Goal: Feedback & Contribution: Contribute content

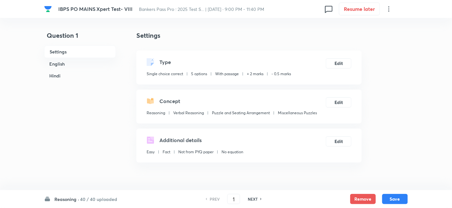
click at [103, 200] on h6 "40 / 40 uploaded" at bounding box center [98, 199] width 37 height 7
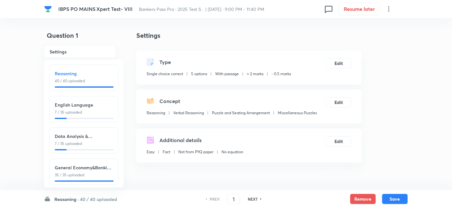
click at [90, 137] on h6 "Data Analysis & Interpretation" at bounding box center [84, 136] width 58 height 7
type input "76"
checkbox input "false"
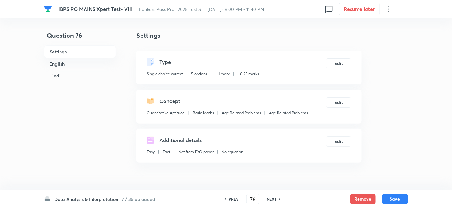
checkbox input "true"
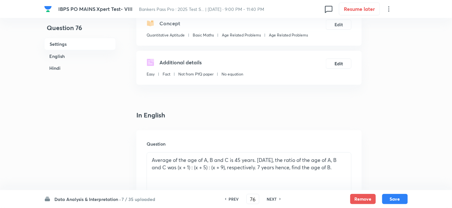
scroll to position [78, 0]
click at [255, 198] on input "76" at bounding box center [253, 199] width 12 height 11
type input "7"
type input "80"
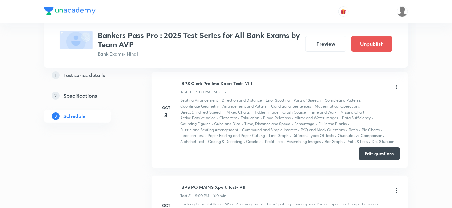
scroll to position [3018, 0]
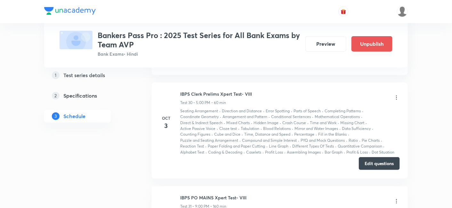
click at [373, 157] on button "Edit questions" at bounding box center [379, 163] width 41 height 13
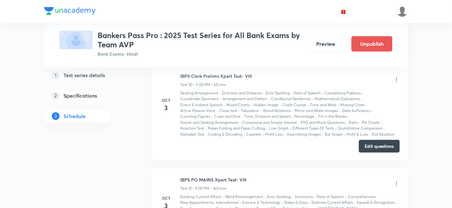
scroll to position [3038, 0]
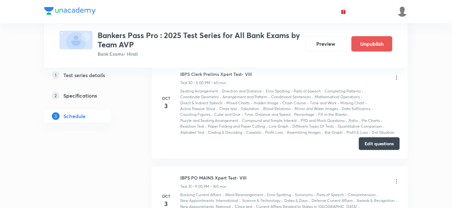
click at [375, 137] on button "Edit questions" at bounding box center [379, 143] width 41 height 13
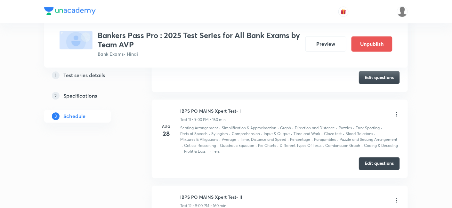
scroll to position [1192, 0]
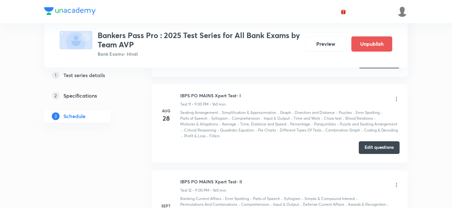
click at [362, 141] on button "Edit questions" at bounding box center [379, 147] width 41 height 13
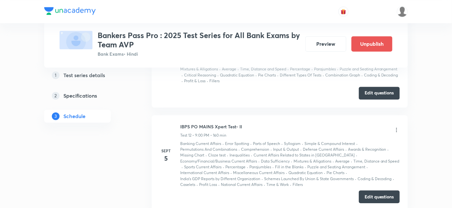
scroll to position [1250, 0]
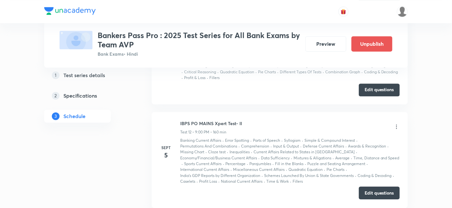
click at [379, 187] on button "Edit questions" at bounding box center [379, 193] width 41 height 13
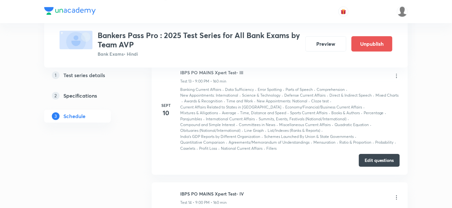
scroll to position [1406, 0]
click at [378, 153] on button "Edit questions" at bounding box center [379, 159] width 41 height 13
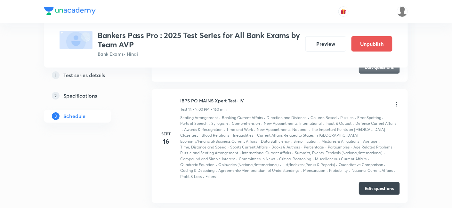
scroll to position [1508, 0]
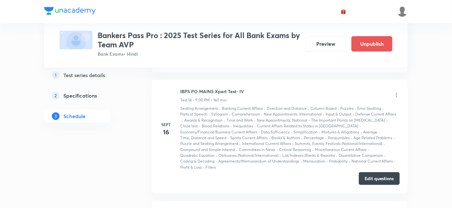
click at [370, 172] on button "Edit questions" at bounding box center [379, 178] width 41 height 13
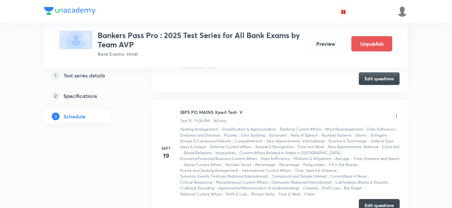
click at [379, 199] on button "Edit questions" at bounding box center [379, 205] width 41 height 13
click at [367, 199] on button "Edit questions" at bounding box center [379, 205] width 41 height 13
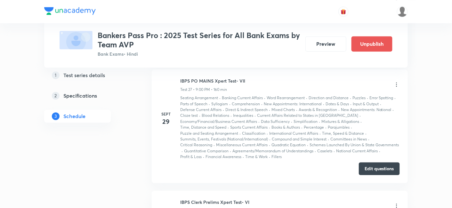
scroll to position [2732, 0]
click at [379, 161] on button "Edit questions" at bounding box center [379, 167] width 41 height 13
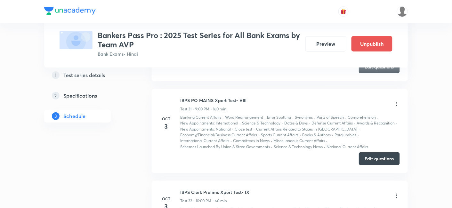
scroll to position [3114, 0]
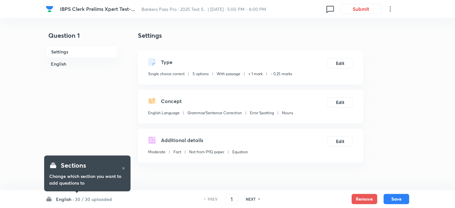
checkbox input "true"
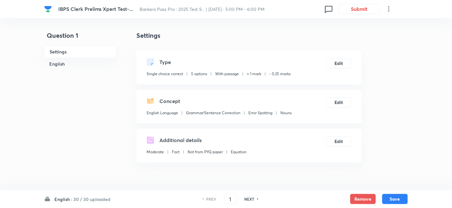
scroll to position [171, 0]
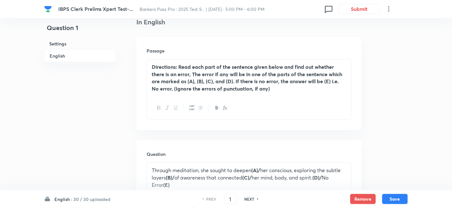
click at [92, 198] on h6 "30 / 30 uploaded" at bounding box center [91, 199] width 37 height 7
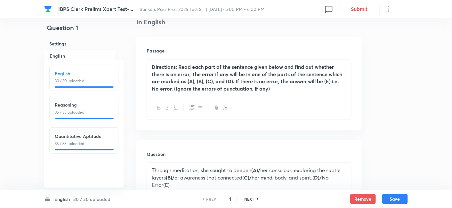
click at [90, 147] on div "Quantitative Aptitude 35 / 35 uploaded" at bounding box center [83, 140] width 69 height 26
type input "66"
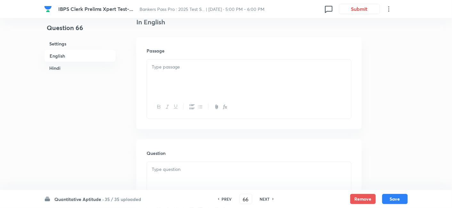
checkbox input "false"
checkbox input "true"
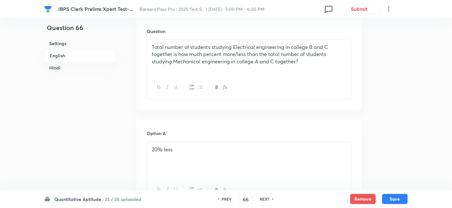
scroll to position [345, 0]
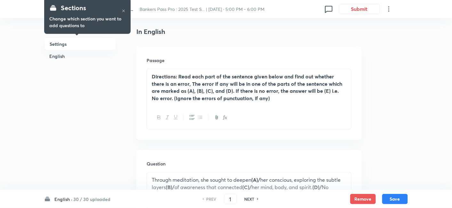
scroll to position [178, 0]
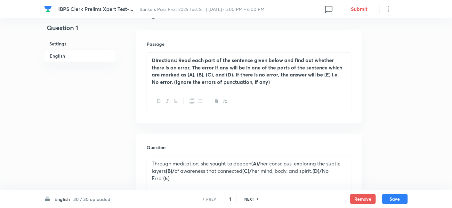
click at [96, 199] on h6 "30 / 30 uploaded" at bounding box center [91, 199] width 37 height 7
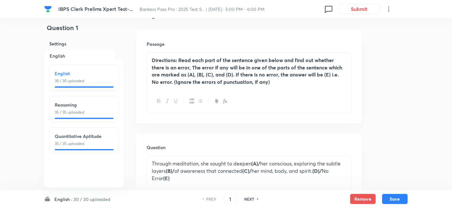
click at [97, 144] on p "35 / 35 uploaded" at bounding box center [84, 144] width 58 height 6
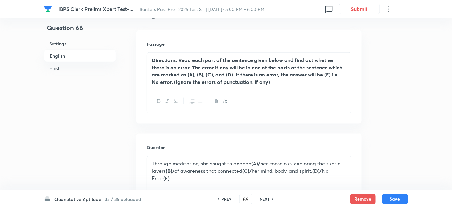
type input "66"
checkbox input "false"
checkbox input "true"
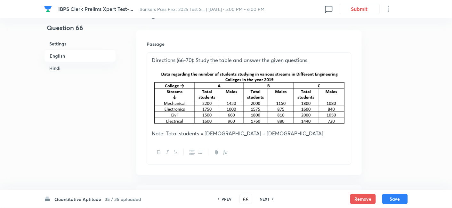
click at [270, 201] on div "NEXT" at bounding box center [265, 199] width 17 height 6
type input "67"
checkbox input "false"
checkbox input "true"
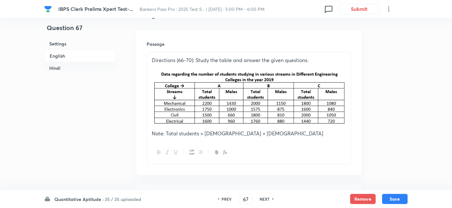
checkbox input "true"
click at [270, 201] on div "NEXT" at bounding box center [265, 199] width 17 height 6
type input "68"
checkbox input "false"
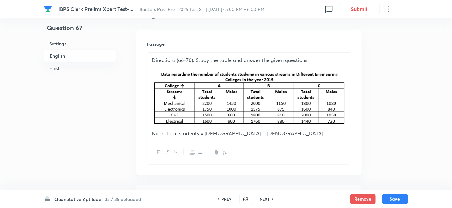
checkbox input "true"
click at [270, 201] on div "NEXT" at bounding box center [265, 199] width 17 height 6
type input "69"
checkbox input "false"
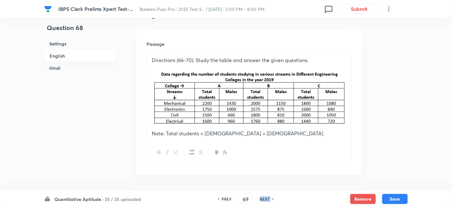
checkbox input "false"
checkbox input "true"
click at [270, 201] on div "NEXT" at bounding box center [265, 199] width 17 height 6
type input "70"
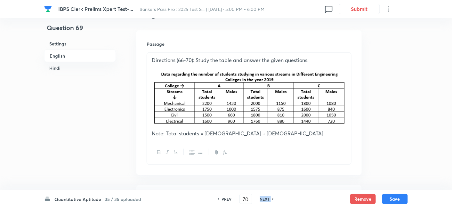
checkbox input "false"
checkbox input "true"
click at [270, 201] on div "NEXT" at bounding box center [265, 199] width 17 height 6
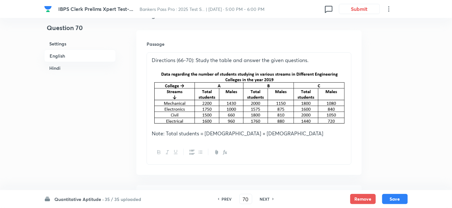
type input "71"
checkbox input "false"
checkbox input "true"
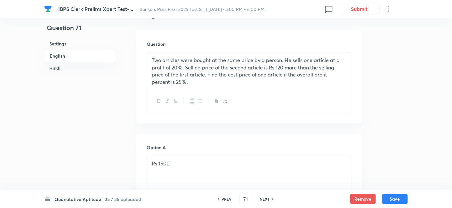
click at [270, 201] on div "NEXT" at bounding box center [265, 199] width 17 height 6
type input "72"
checkbox input "false"
checkbox input "true"
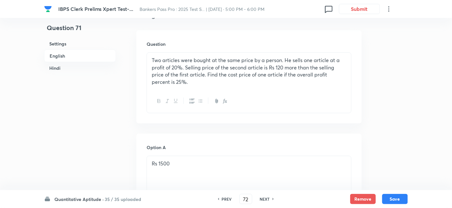
checkbox input "true"
click at [270, 201] on div "NEXT" at bounding box center [265, 199] width 17 height 6
type input "73"
checkbox input "false"
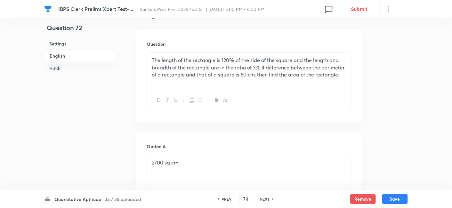
checkbox input "true"
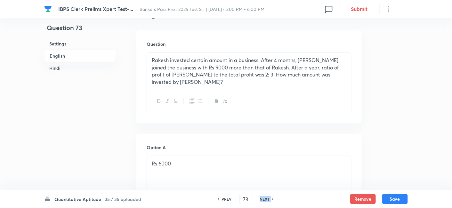
click at [270, 201] on div "NEXT" at bounding box center [265, 199] width 17 height 6
type input "74"
checkbox input "false"
checkbox input "true"
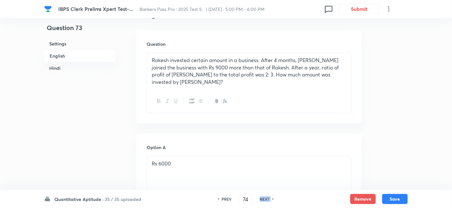
checkbox input "true"
click at [270, 201] on div "NEXT" at bounding box center [265, 199] width 17 height 6
type input "75"
checkbox input "true"
checkbox input "false"
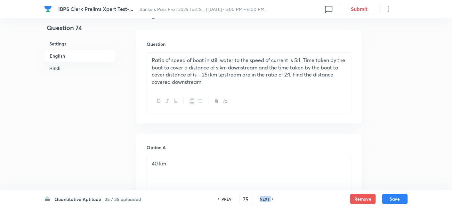
checkbox input "true"
checkbox input "false"
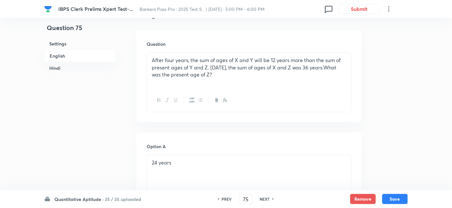
click at [222, 198] on h6 "PREV" at bounding box center [227, 199] width 10 height 6
type input "74"
checkbox input "false"
checkbox input "true"
checkbox input "false"
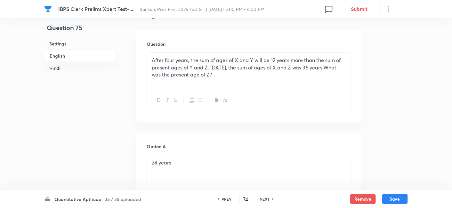
checkbox input "true"
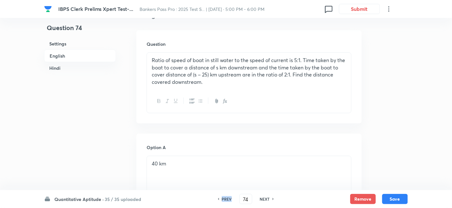
click at [222, 198] on h6 "PREV" at bounding box center [227, 199] width 10 height 6
type input "73"
checkbox input "true"
checkbox input "false"
checkbox input "true"
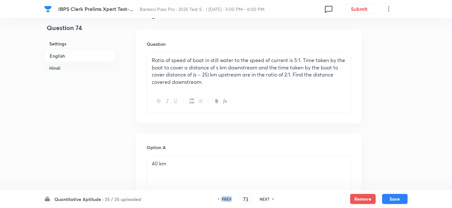
checkbox input "false"
click at [222, 198] on h6 "PREV" at bounding box center [227, 199] width 10 height 6
type input "72"
checkbox input "true"
checkbox input "false"
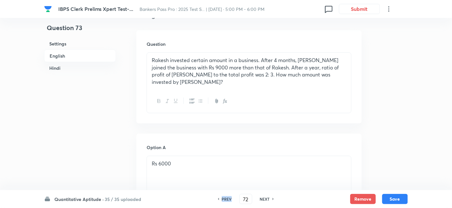
checkbox input "true"
checkbox input "false"
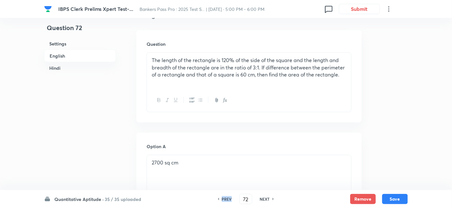
click at [222, 198] on h6 "PREV" at bounding box center [227, 199] width 10 height 6
checkbox input "false"
type input "71"
checkbox input "false"
checkbox input "true"
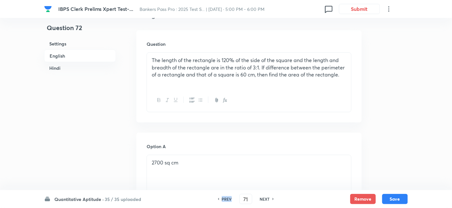
checkbox input "true"
click at [222, 198] on h6 "PREV" at bounding box center [227, 199] width 10 height 6
type input "70"
checkbox input "false"
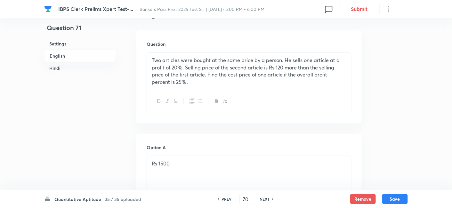
checkbox input "true"
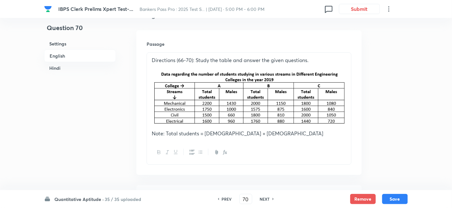
click at [266, 201] on h6 "NEXT" at bounding box center [265, 199] width 10 height 6
type input "71"
checkbox input "false"
checkbox input "true"
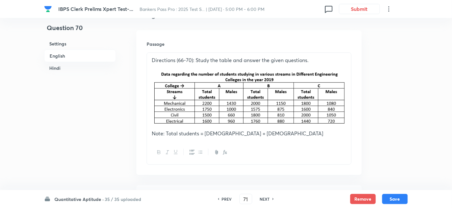
checkbox input "true"
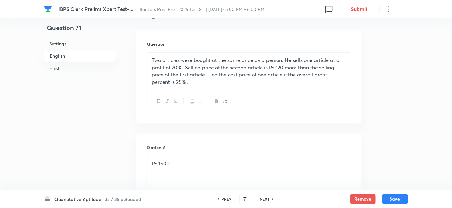
click at [227, 200] on h6 "PREV" at bounding box center [227, 199] width 10 height 6
type input "70"
checkbox input "false"
checkbox input "true"
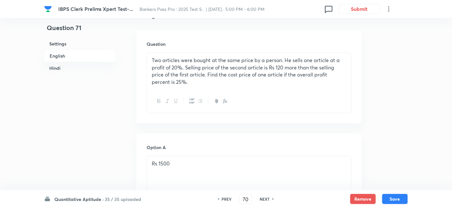
checkbox input "true"
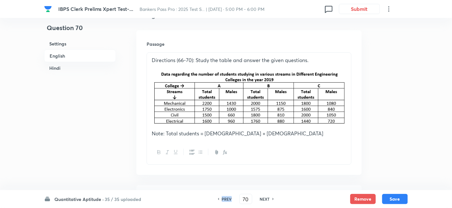
click at [227, 200] on h6 "PREV" at bounding box center [227, 199] width 10 height 6
type input "69"
checkbox input "false"
checkbox input "true"
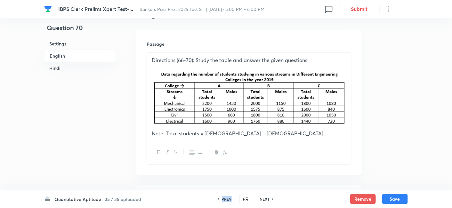
checkbox input "true"
click at [227, 200] on h6 "PREV" at bounding box center [227, 199] width 10 height 6
type input "68"
checkbox input "false"
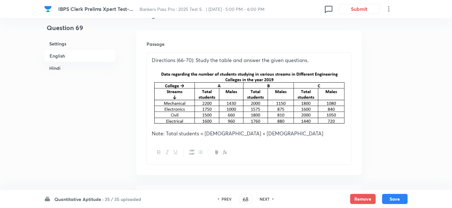
checkbox input "true"
click at [227, 200] on h6 "PREV" at bounding box center [227, 199] width 10 height 6
type input "67"
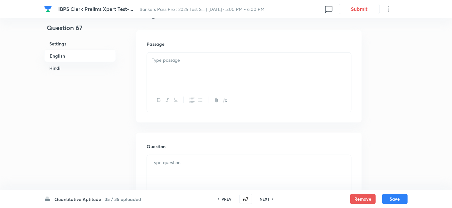
checkbox input "false"
checkbox input "true"
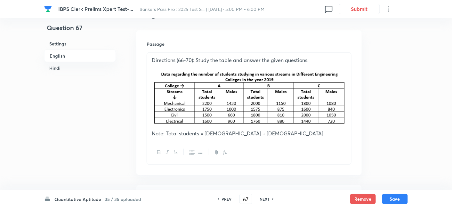
click at [227, 200] on h6 "PREV" at bounding box center [227, 199] width 10 height 6
type input "66"
checkbox input "false"
checkbox input "true"
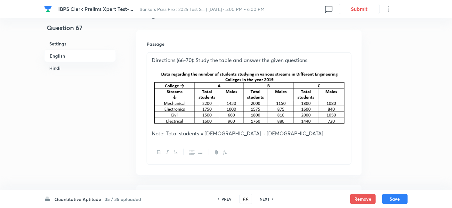
checkbox input "true"
click at [227, 200] on h6 "PREV" at bounding box center [227, 199] width 10 height 6
type input "65"
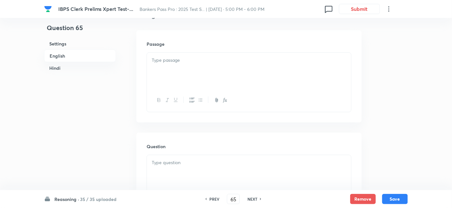
checkbox input "false"
checkbox input "true"
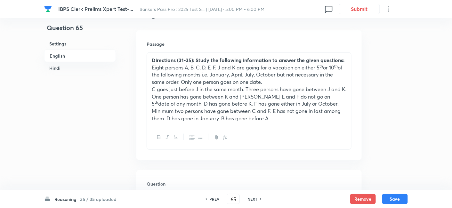
click at [256, 200] on h6 "NEXT" at bounding box center [253, 199] width 10 height 6
type input "66"
checkbox input "false"
checkbox input "true"
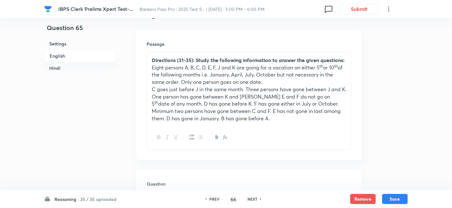
checkbox input "true"
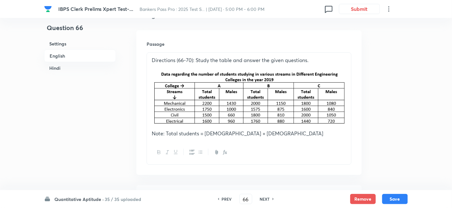
click at [355, 194] on div "Quantitative Aptitude · 35 / 35 uploaded PREV 66 ​ NEXT Remove Save" at bounding box center [226, 199] width 364 height 18
click at [356, 196] on button "Remove" at bounding box center [363, 198] width 26 height 10
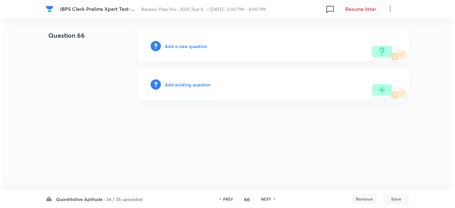
scroll to position [0, 0]
click at [268, 198] on h6 "NEXT" at bounding box center [267, 199] width 10 height 6
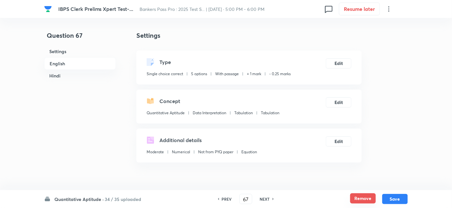
click at [356, 198] on button "Remove" at bounding box center [363, 198] width 26 height 10
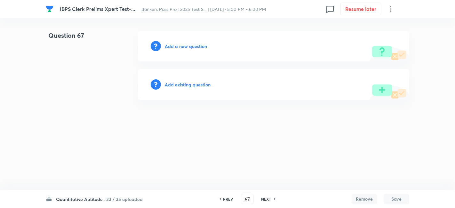
click at [264, 199] on h6 "NEXT" at bounding box center [267, 199] width 10 height 6
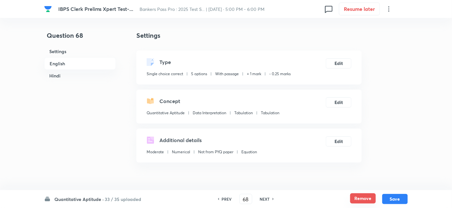
click at [356, 197] on button "Remove" at bounding box center [363, 198] width 26 height 10
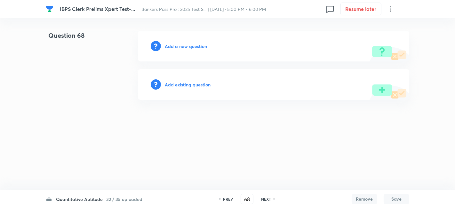
click at [264, 199] on h6 "NEXT" at bounding box center [266, 199] width 10 height 6
type input "69"
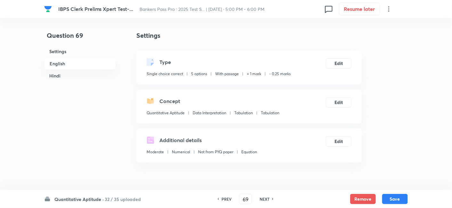
checkbox input "true"
click at [369, 196] on button "Remove" at bounding box center [363, 198] width 26 height 10
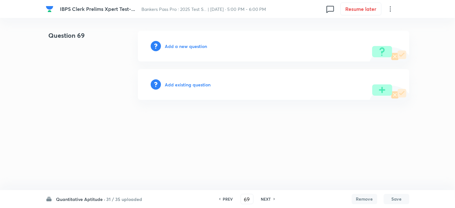
click at [266, 199] on h6 "NEXT" at bounding box center [266, 199] width 10 height 6
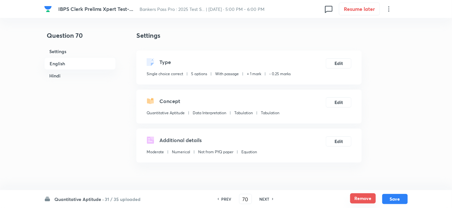
click at [354, 203] on button "Remove" at bounding box center [363, 198] width 26 height 10
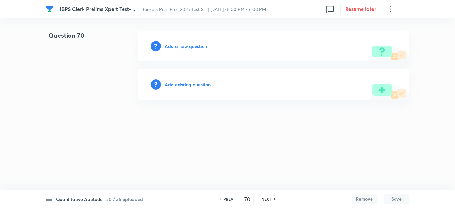
click at [224, 199] on h6 "PREV" at bounding box center [229, 199] width 10 height 6
type input "66"
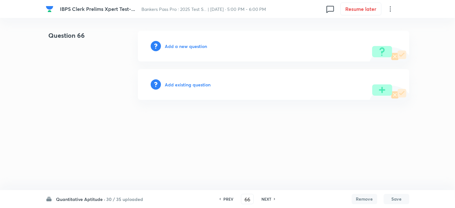
click at [196, 43] on h6 "Add a new question" at bounding box center [186, 46] width 42 height 7
click at [196, 43] on h6 "Choose a question type" at bounding box center [189, 46] width 49 height 7
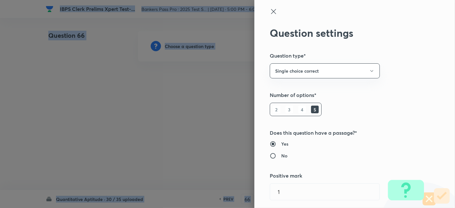
click at [196, 43] on div at bounding box center [227, 104] width 455 height 208
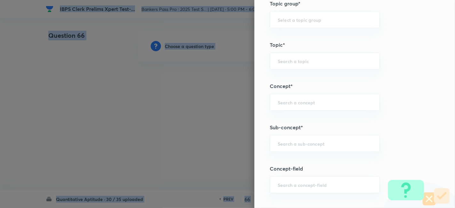
scroll to position [311, 0]
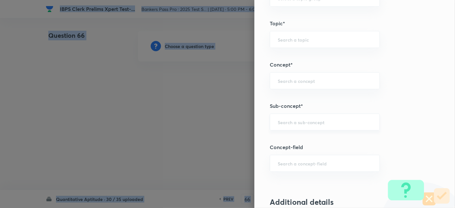
click at [295, 116] on div "​" at bounding box center [325, 122] width 110 height 17
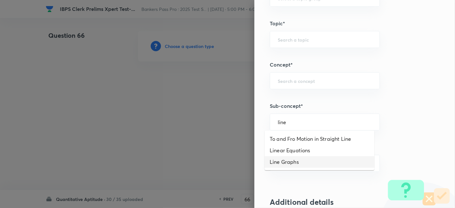
click at [289, 163] on li "Line Graphs" at bounding box center [320, 162] width 110 height 12
type input "Line Graphs"
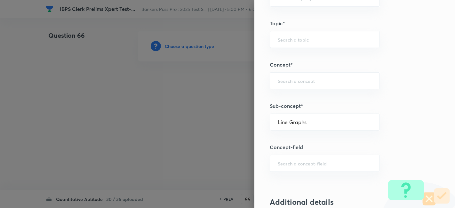
type input "Quantitative Aptitude"
type input "Data Interpretation"
type input "Line Graph"
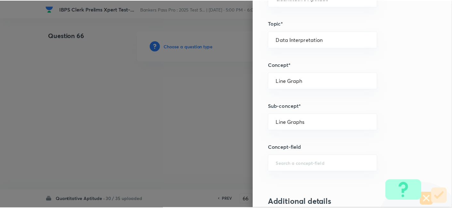
scroll to position [663, 0]
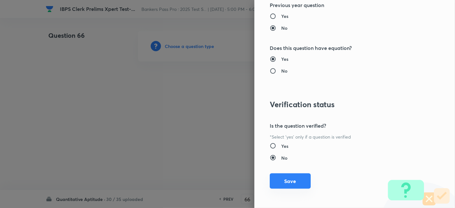
click at [282, 182] on button "Save" at bounding box center [290, 181] width 41 height 15
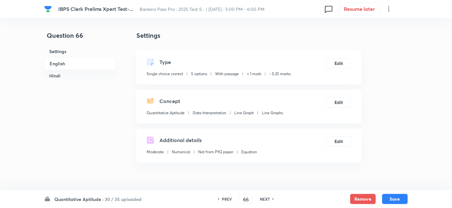
scroll to position [176, 0]
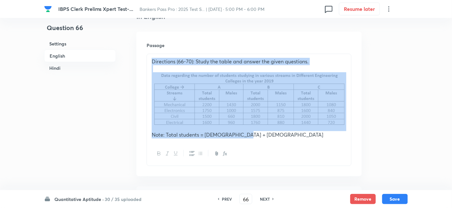
drag, startPoint x: 150, startPoint y: 61, endPoint x: 298, endPoint y: 145, distance: 170.7
click at [298, 145] on div "Directions (66-70): Study the table and answer the given questions. Note: Total…" at bounding box center [249, 110] width 205 height 112
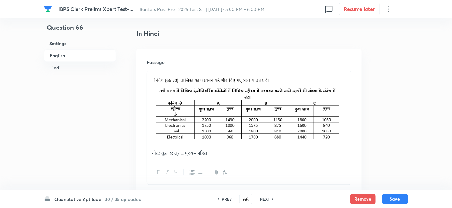
scroll to position [1134, 0]
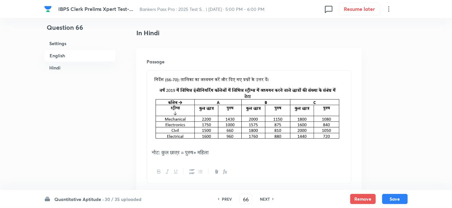
drag, startPoint x: 153, startPoint y: 80, endPoint x: 232, endPoint y: 158, distance: 110.7
click at [232, 158] on div "नोट: कुल छात्र = पुरुष+ महिला" at bounding box center [249, 116] width 204 height 90
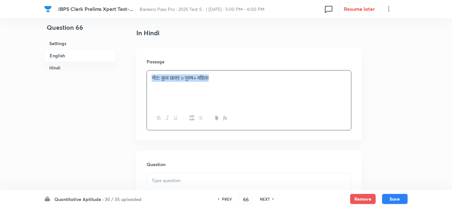
drag, startPoint x: 262, startPoint y: 81, endPoint x: 125, endPoint y: 89, distance: 137.0
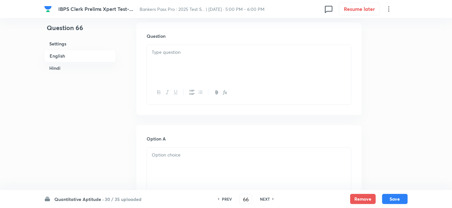
scroll to position [399, 0]
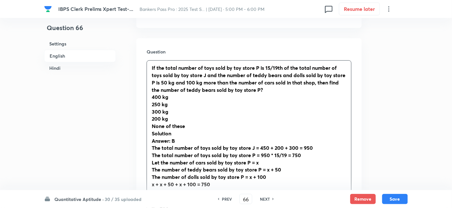
click at [176, 82] on div "If the total number of toys sold by toy store P is 15/19th of the total number …" at bounding box center [249, 145] width 204 height 168
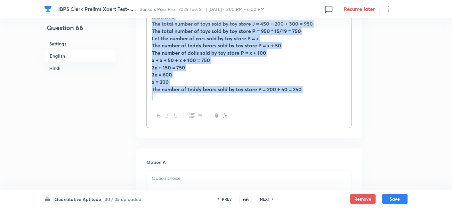
scroll to position [530, 0]
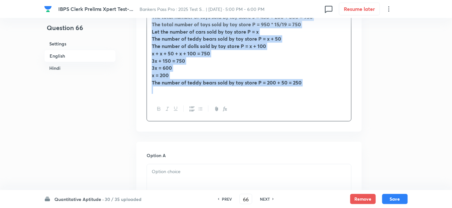
drag, startPoint x: 150, startPoint y: 65, endPoint x: 311, endPoint y: 153, distance: 183.3
click at [311, 153] on div "In English Passage Study the following information carefully and answer the que…" at bounding box center [248, 199] width 225 height 1081
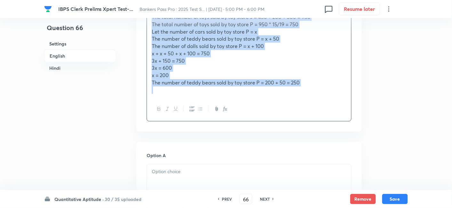
copy div "If the total number of toys sold by toy store P is 15/19th of the total number …"
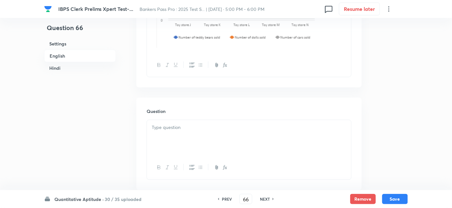
scroll to position [1465, 0]
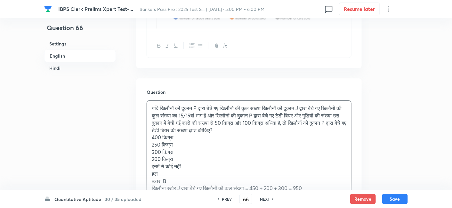
click at [214, 126] on div "यदि खिलौनों की दुकान P द्वारा बेचे गए खिलौनों की कुल संख्या खिलौनों की दुकान J …" at bounding box center [249, 181] width 204 height 160
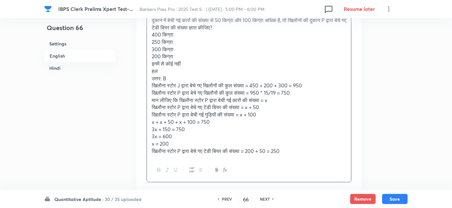
scroll to position [1568, 0]
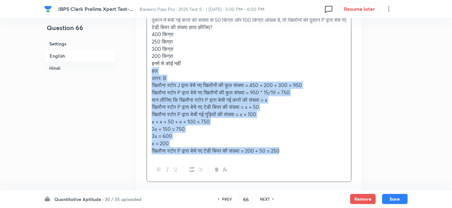
drag, startPoint x: 151, startPoint y: 75, endPoint x: 340, endPoint y: 166, distance: 209.4
click at [340, 166] on div "यदि खिलौनों की दुकान P द्वारा बेचे गए खिलौनों की कुल संख्या खिलौनों की दुकान J …" at bounding box center [249, 89] width 205 height 184
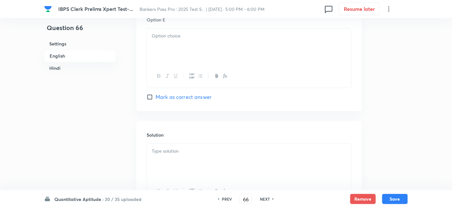
scroll to position [2141, 0]
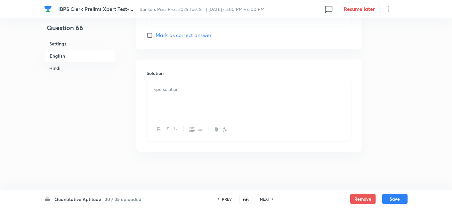
click at [249, 103] on div at bounding box center [249, 100] width 204 height 36
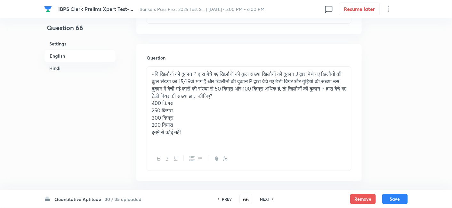
scroll to position [1499, 0]
drag, startPoint x: 150, startPoint y: 109, endPoint x: 222, endPoint y: 164, distance: 90.2
click at [222, 164] on div "यदि खिलौनों की दुकान P द्वारा बेचे गए खिलौनों की कुल संख्या खिलौनों की दुकान J …" at bounding box center [249, 119] width 205 height 105
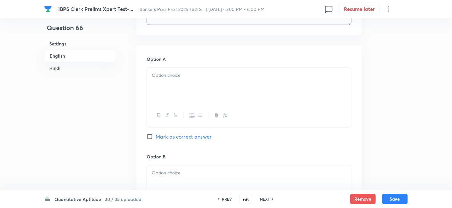
scroll to position [1608, 0]
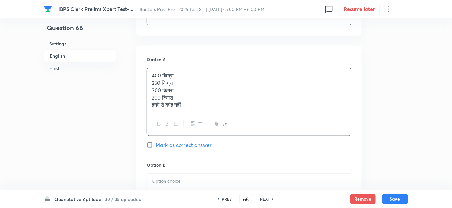
click at [157, 87] on div "400 किग्रा 250 किग्रा 300 किग्रा 200 किग्रा इनमें से कोई नहीं" at bounding box center [249, 90] width 204 height 44
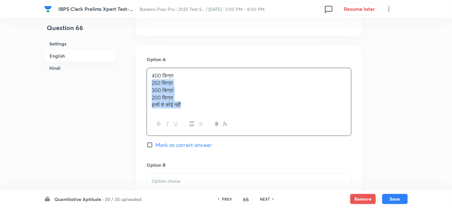
drag, startPoint x: 150, startPoint y: 89, endPoint x: 221, endPoint y: 138, distance: 86.4
click at [221, 136] on div "400 किग्रा 250 किग्रा 300 किग्रा 200 किग्रा इनमें से कोई नहीं" at bounding box center [249, 102] width 205 height 68
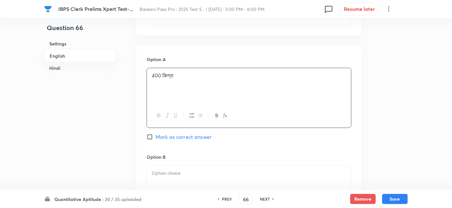
scroll to position [1704, 0]
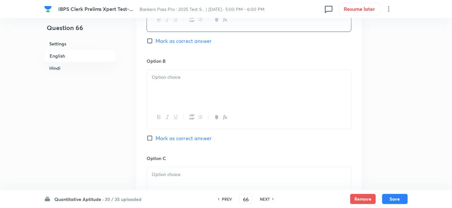
click at [168, 95] on div at bounding box center [249, 88] width 204 height 36
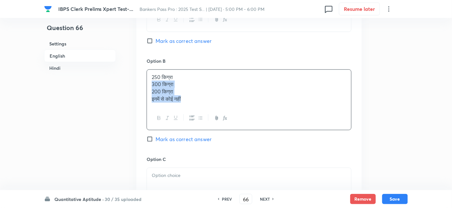
drag, startPoint x: 150, startPoint y: 91, endPoint x: 207, endPoint y: 126, distance: 67.7
click at [207, 126] on div "250 किग्रा 300 किग्रा 200 किग्रा इनमें से कोई नहीं" at bounding box center [249, 99] width 205 height 61
click at [204, 142] on span "Mark as correct answer" at bounding box center [184, 138] width 56 height 8
click at [156, 142] on input "Mark as correct answer" at bounding box center [151, 138] width 9 height 6
checkbox input "true"
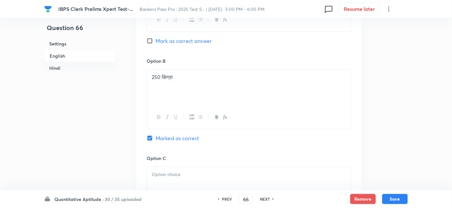
scroll to position [1771, 0]
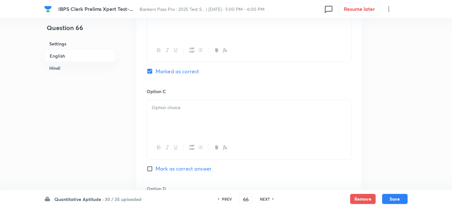
checkbox input "true"
click at [173, 126] on div at bounding box center [249, 118] width 204 height 36
drag, startPoint x: 149, startPoint y: 119, endPoint x: 224, endPoint y: 150, distance: 81.4
click at [224, 150] on div "300 किग्रा 200 किग्रा इनमें से कोई नहीं" at bounding box center [249, 130] width 205 height 60
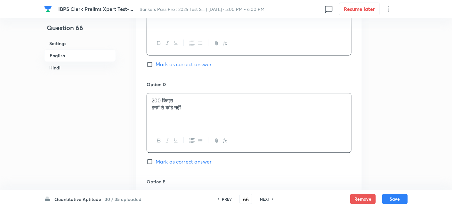
click at [176, 116] on div "200 किग्रा इनमें से कोई नहीं" at bounding box center [249, 112] width 204 height 36
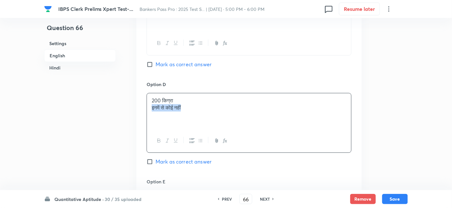
drag, startPoint x: 150, startPoint y: 115, endPoint x: 228, endPoint y: 137, distance: 80.5
click at [228, 137] on div "200 किग्रा इनमें से कोई नहीं" at bounding box center [249, 123] width 205 height 60
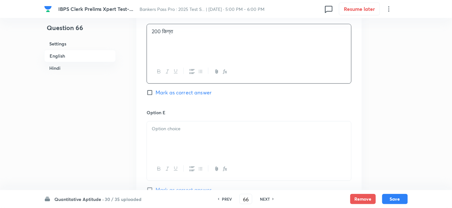
click at [228, 133] on p at bounding box center [249, 128] width 195 height 7
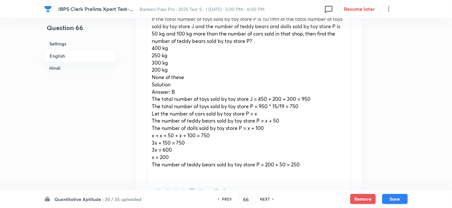
scroll to position [443, 0]
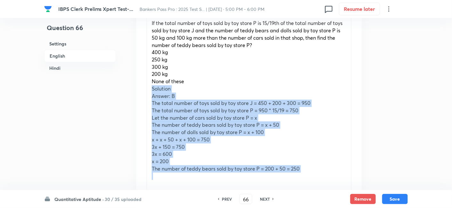
drag, startPoint x: 150, startPoint y: 90, endPoint x: 355, endPoint y: 177, distance: 222.9
click at [355, 177] on div "Question If the total number of toys sold by toy store P is 15/19th of the tota…" at bounding box center [248, 105] width 225 height 224
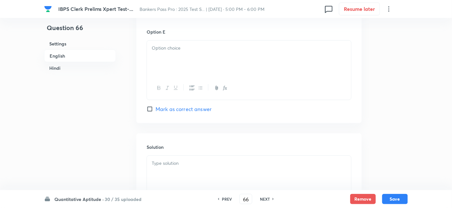
scroll to position [964, 0]
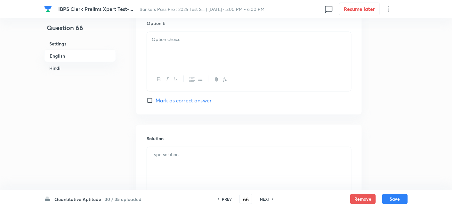
click at [268, 174] on div at bounding box center [249, 165] width 204 height 36
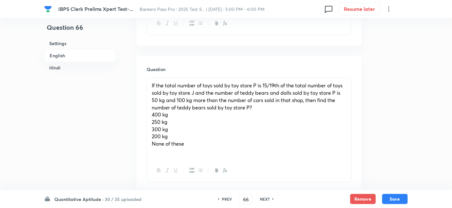
scroll to position [394, 0]
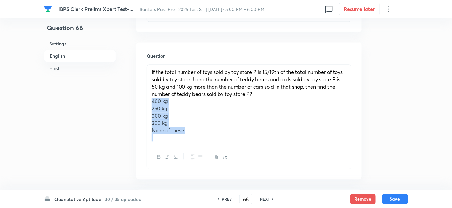
drag, startPoint x: 150, startPoint y: 103, endPoint x: 202, endPoint y: 150, distance: 70.5
click at [202, 150] on div "If the total number of toys sold by toy store P is 15/19th of the total number …" at bounding box center [249, 116] width 205 height 105
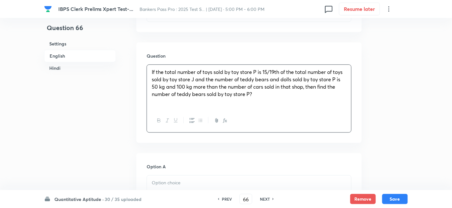
scroll to position [476, 0]
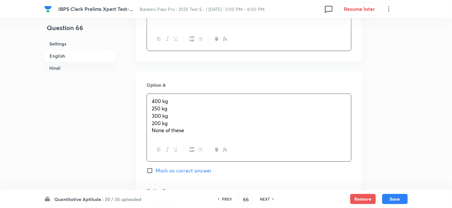
click at [159, 106] on div "400 kg 250 kg 300 kg 200 kg None of these" at bounding box center [249, 116] width 204 height 44
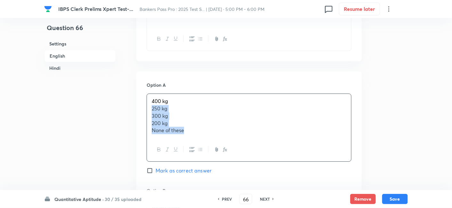
drag, startPoint x: 151, startPoint y: 108, endPoint x: 209, endPoint y: 153, distance: 73.5
click at [209, 153] on div "400 kg 250 kg 300 kg 200 kg None of these" at bounding box center [249, 128] width 205 height 68
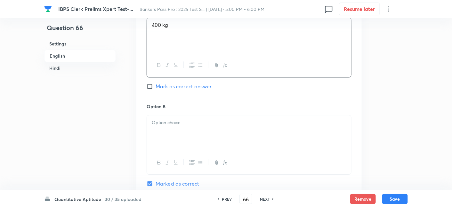
scroll to position [553, 0]
click at [170, 130] on div at bounding box center [249, 133] width 204 height 36
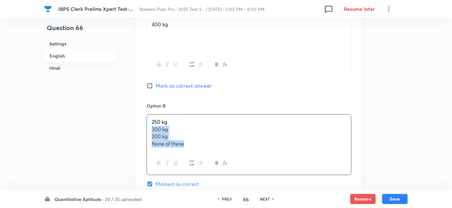
drag, startPoint x: 150, startPoint y: 129, endPoint x: 215, endPoint y: 165, distance: 74.0
click at [215, 165] on div "250 kg 300 kg 200 kg None of these" at bounding box center [249, 144] width 205 height 61
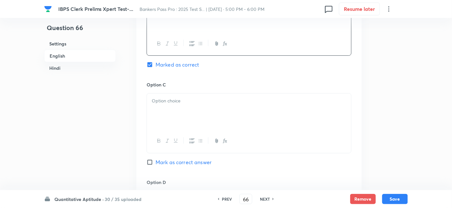
scroll to position [672, 0]
click at [178, 126] on div at bounding box center [249, 111] width 204 height 36
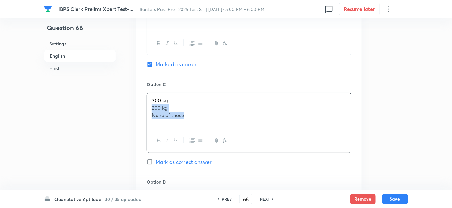
drag, startPoint x: 149, startPoint y: 107, endPoint x: 218, endPoint y: 135, distance: 75.0
click at [218, 135] on div "300 kg 200 kg None of these" at bounding box center [249, 123] width 205 height 60
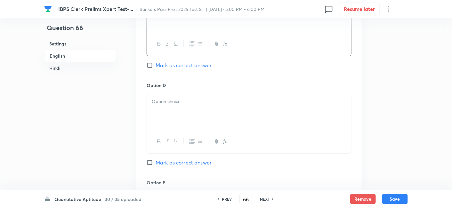
click at [167, 101] on p at bounding box center [249, 101] width 195 height 7
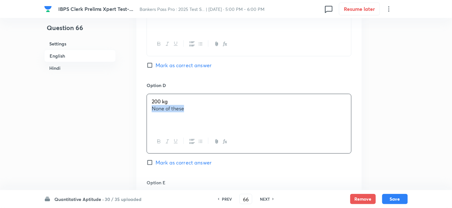
drag, startPoint x: 151, startPoint y: 107, endPoint x: 233, endPoint y: 133, distance: 86.5
click at [233, 133] on div "200 kg None of these" at bounding box center [249, 124] width 205 height 60
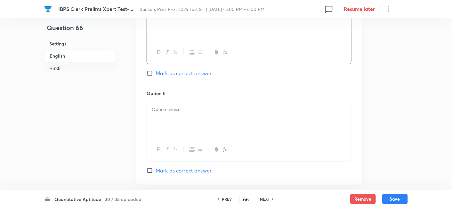
scroll to position [860, 0]
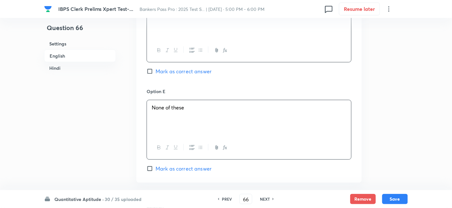
click at [215, 115] on div "None of these" at bounding box center [249, 118] width 204 height 36
click at [402, 196] on button "Save" at bounding box center [395, 198] width 26 height 10
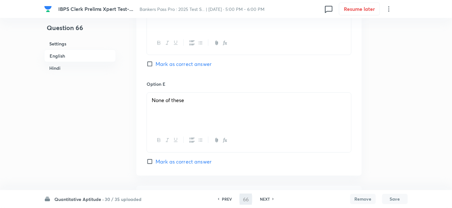
type input "67"
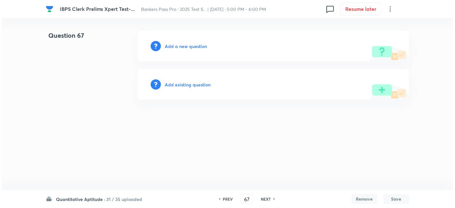
scroll to position [0, 0]
click at [187, 43] on h6 "Add a new question" at bounding box center [186, 46] width 42 height 7
click at [187, 43] on h6 "Choose a question type" at bounding box center [189, 46] width 49 height 7
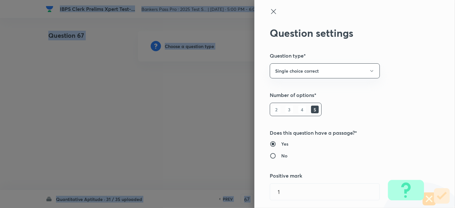
click at [187, 43] on div at bounding box center [227, 104] width 455 height 208
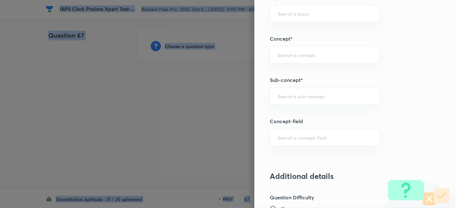
scroll to position [320, 0]
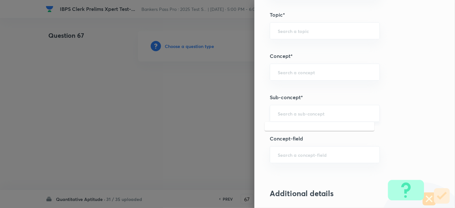
click at [326, 113] on input "text" at bounding box center [325, 113] width 94 height 6
click at [303, 133] on li "Line Graphs" at bounding box center [320, 131] width 110 height 12
type input "Line Graphs"
type input "Quantitative Aptitude"
type input "Data Interpretation"
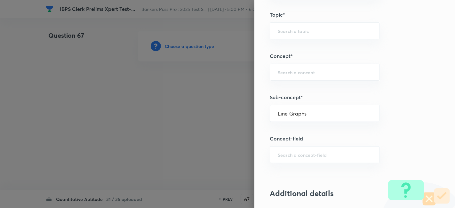
type input "Line Graph"
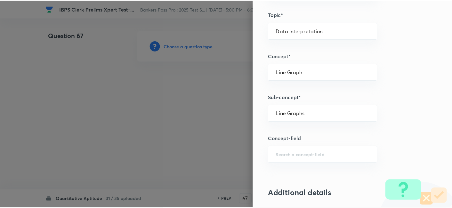
scroll to position [663, 0]
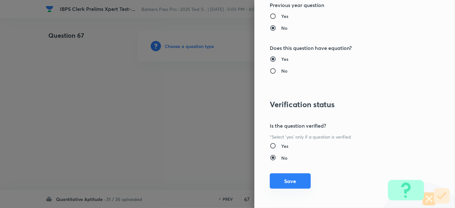
click at [285, 178] on button "Save" at bounding box center [290, 181] width 41 height 15
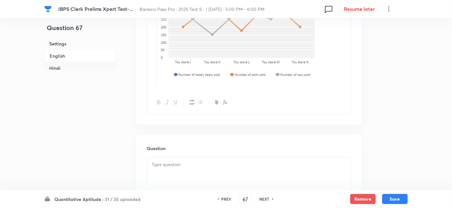
scroll to position [326, 0]
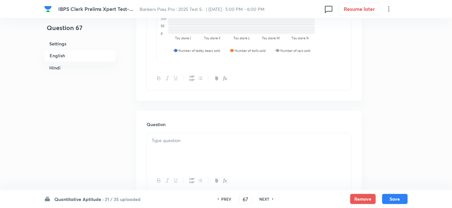
click at [180, 141] on p at bounding box center [249, 140] width 195 height 7
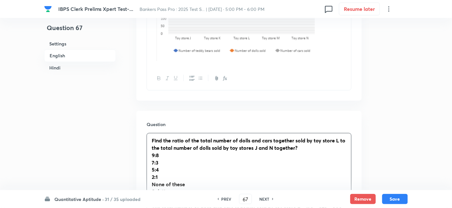
scroll to position [405, 0]
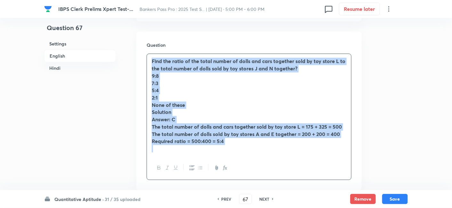
drag, startPoint x: 149, startPoint y: 58, endPoint x: 257, endPoint y: 162, distance: 149.5
click at [257, 162] on div "Find the ratio of the total number of dolls and cars together sold by toy store…" at bounding box center [249, 116] width 205 height 126
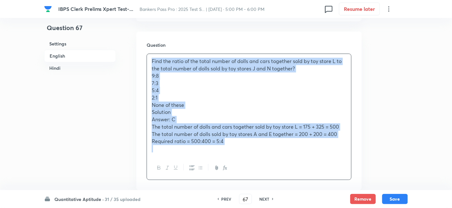
copy div "Find the ratio of the total number of dolls and cars together sold by toy store…"
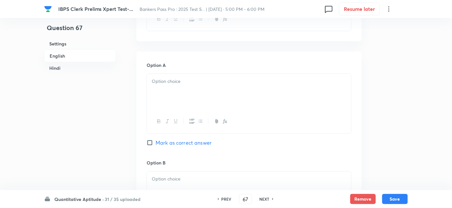
scroll to position [1534, 0]
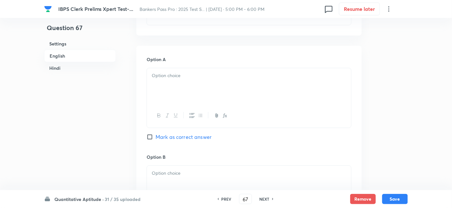
click at [190, 100] on div at bounding box center [249, 86] width 204 height 36
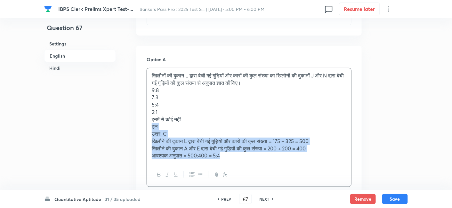
drag, startPoint x: 151, startPoint y: 131, endPoint x: 266, endPoint y: 177, distance: 124.5
click at [266, 177] on div "खिलौनों की दुकान L द्वारा बेची गई गुड़ियों और कारों की कुल संख्या का खिलौनों की…" at bounding box center [249, 127] width 205 height 119
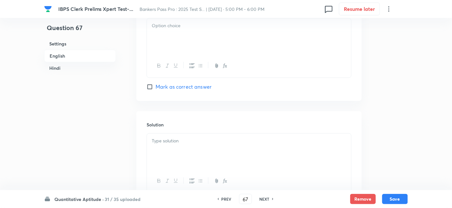
scroll to position [2061, 0]
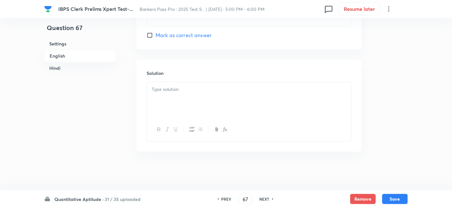
click at [189, 82] on div at bounding box center [249, 100] width 204 height 36
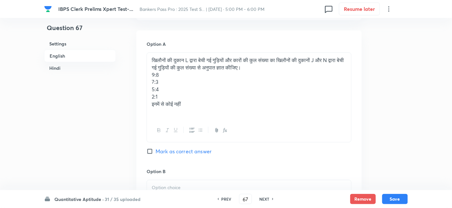
scroll to position [1550, 0]
drag, startPoint x: 150, startPoint y: 79, endPoint x: 206, endPoint y: 135, distance: 78.8
click at [206, 135] on div "खिलौनों की दुकान L द्वारा बेची गई गुड़ियों और कारों की कुल संख्या का खिलौनों की…" at bounding box center [249, 97] width 205 height 90
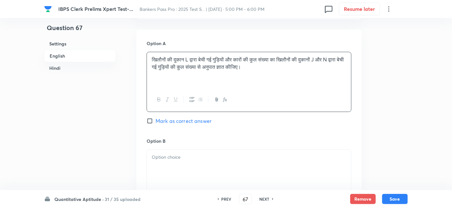
scroll to position [1653, 0]
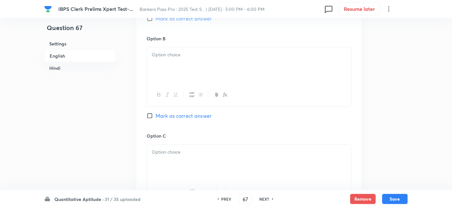
click at [157, 54] on div at bounding box center [249, 65] width 204 height 36
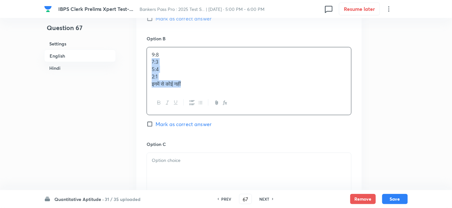
drag, startPoint x: 148, startPoint y: 65, endPoint x: 210, endPoint y: 101, distance: 71.6
click at [210, 101] on div "9:8 7:3 5:4 2:1 इनमें से कोई नहीं" at bounding box center [249, 81] width 205 height 68
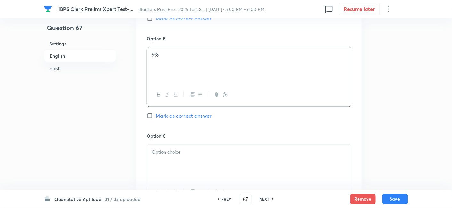
scroll to position [1750, 0]
click at [154, 58] on p "7:3" at bounding box center [249, 55] width 195 height 7
drag, startPoint x: 150, startPoint y: 68, endPoint x: 221, endPoint y: 111, distance: 83.1
click at [221, 109] on div "7:3 5:4 2:1 इनमें से कोई नहीं" at bounding box center [249, 78] width 205 height 61
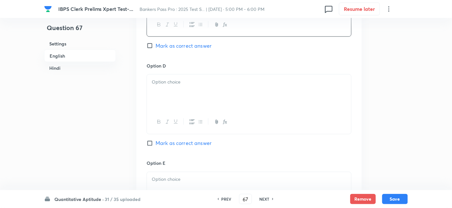
click at [165, 94] on div at bounding box center [249, 93] width 204 height 36
drag, startPoint x: 150, startPoint y: 95, endPoint x: 217, endPoint y: 120, distance: 71.6
click at [217, 120] on div "5:4 2:1 इनमें से कोई नहीं" at bounding box center [249, 104] width 205 height 60
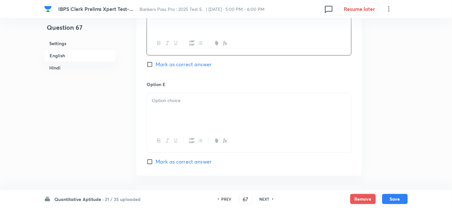
click at [217, 120] on div at bounding box center [249, 112] width 204 height 36
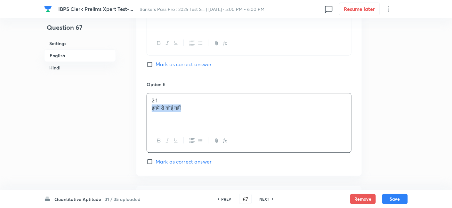
drag, startPoint x: 150, startPoint y: 113, endPoint x: 252, endPoint y: 137, distance: 104.2
click at [252, 137] on div "2:1 इनमें से कोई नहीं" at bounding box center [249, 123] width 205 height 60
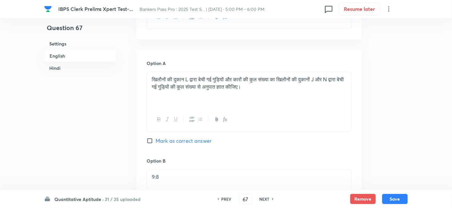
scroll to position [1537, 0]
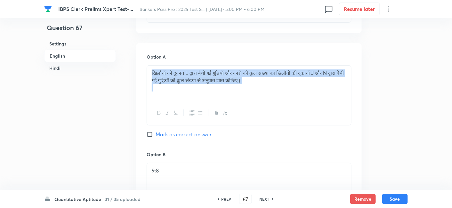
drag, startPoint x: 150, startPoint y: 77, endPoint x: 293, endPoint y: 92, distance: 143.6
click at [293, 92] on div "खिलौनों की दुकान L द्वारा बेची गई गुड़ियों और कारों की कुल संख्या का खिलौनों की…" at bounding box center [249, 84] width 204 height 36
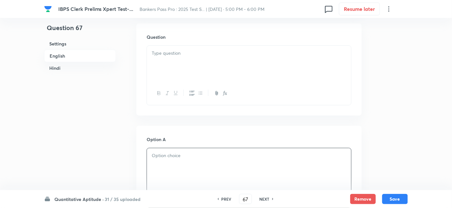
scroll to position [1446, 0]
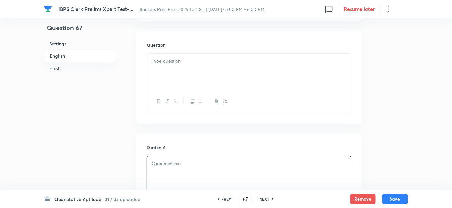
click at [275, 77] on div at bounding box center [249, 72] width 204 height 36
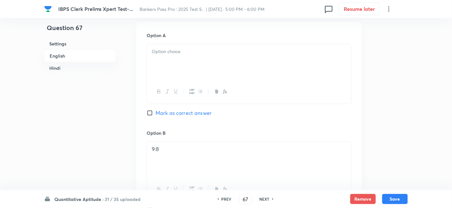
scroll to position [1559, 0]
drag, startPoint x: 191, startPoint y: 154, endPoint x: 141, endPoint y: 156, distance: 50.0
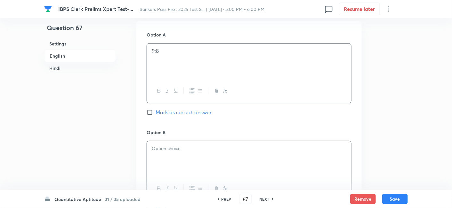
click at [184, 60] on div "9:8" at bounding box center [249, 62] width 204 height 36
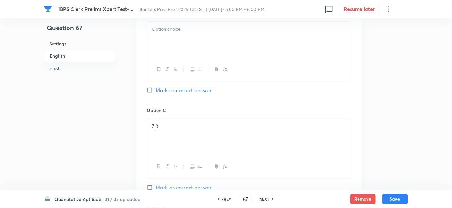
scroll to position [1679, 0]
drag, startPoint x: 180, startPoint y: 127, endPoint x: 143, endPoint y: 138, distance: 38.5
click at [143, 138] on div "Option A 9:8 Mark as correct answer Option B Mark as correct answer Option C 7:…" at bounding box center [248, 149] width 225 height 495
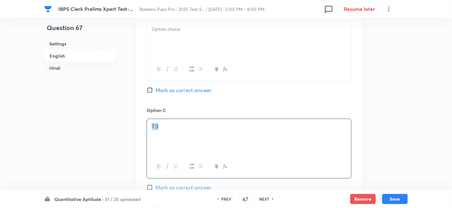
drag, startPoint x: 170, startPoint y: 133, endPoint x: 145, endPoint y: 137, distance: 24.9
click at [145, 137] on div "Option A 9:8 Mark as correct answer Option B Mark as correct answer Option C 7:…" at bounding box center [248, 149] width 225 height 495
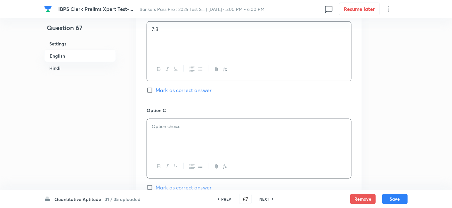
click at [169, 54] on div "7:3" at bounding box center [249, 40] width 204 height 36
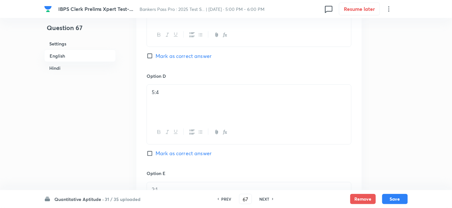
scroll to position [1810, 0]
drag, startPoint x: 170, startPoint y: 98, endPoint x: 146, endPoint y: 101, distance: 23.6
click at [146, 101] on div "Option A 9:8 Mark as correct answer Option B 7:3 Mark as correct answer Option …" at bounding box center [248, 17] width 225 height 495
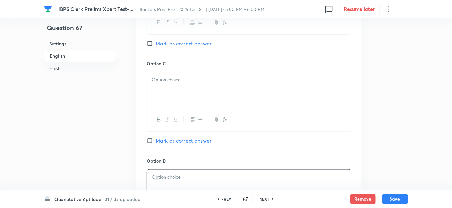
scroll to position [1726, 0]
click at [162, 95] on div at bounding box center [249, 90] width 204 height 36
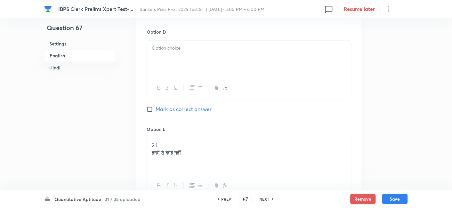
scroll to position [1865, 0]
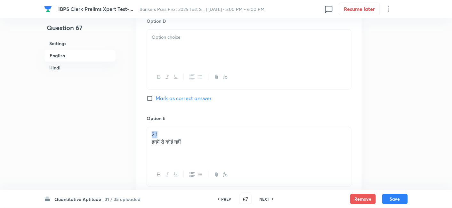
drag, startPoint x: 159, startPoint y: 137, endPoint x: 144, endPoint y: 138, distance: 14.8
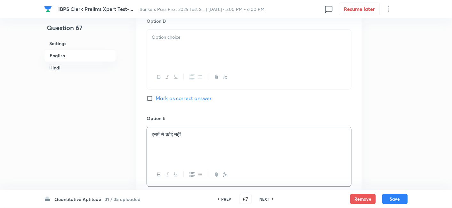
click at [168, 66] on div at bounding box center [249, 48] width 204 height 36
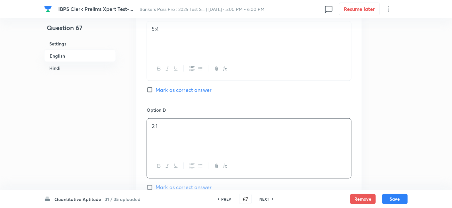
scroll to position [1774, 0]
click at [178, 95] on span "Mark as correct answer" at bounding box center [184, 92] width 56 height 8
click at [156, 95] on input "Mark as correct answer" at bounding box center [151, 92] width 9 height 6
checkbox input "true"
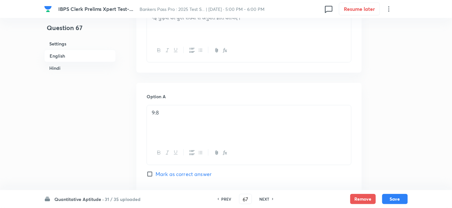
checkbox input "true"
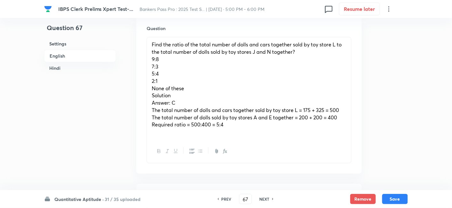
scroll to position [425, 0]
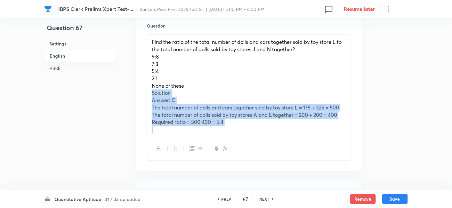
drag, startPoint x: 148, startPoint y: 94, endPoint x: 268, endPoint y: 147, distance: 131.2
click at [268, 147] on div "Find the ratio of the total number of dolls and cars together sold by toy store…" at bounding box center [249, 97] width 205 height 126
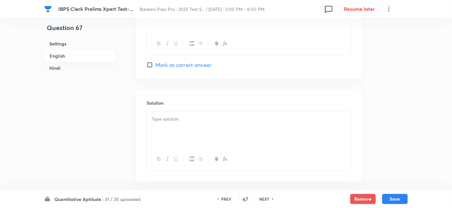
scroll to position [1008, 0]
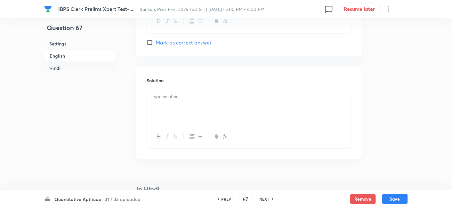
click at [205, 104] on div at bounding box center [249, 107] width 204 height 36
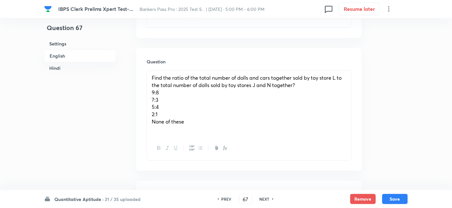
scroll to position [388, 0]
drag, startPoint x: 152, startPoint y: 92, endPoint x: 224, endPoint y: 150, distance: 92.6
click at [224, 150] on div "Find the ratio of the total number of dolls and cars together sold by toy store…" at bounding box center [249, 115] width 205 height 90
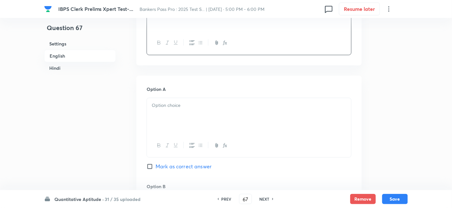
scroll to position [465, 0]
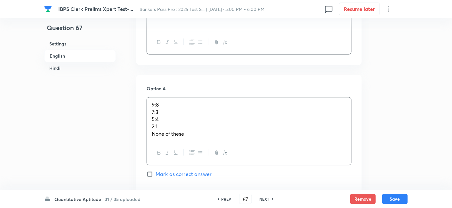
click at [160, 114] on div "9:8 7:3 5:4 2:1 None of these" at bounding box center [249, 119] width 204 height 44
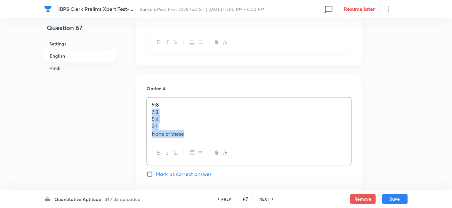
drag, startPoint x: 150, startPoint y: 111, endPoint x: 217, endPoint y: 160, distance: 83.1
click at [217, 160] on div "9:8 7:3 5:4 2:1 None of these" at bounding box center [249, 131] width 205 height 68
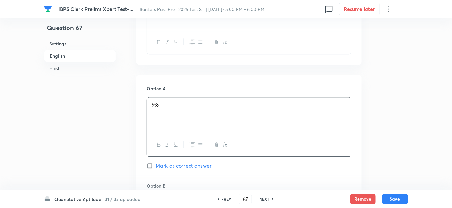
scroll to position [534, 0]
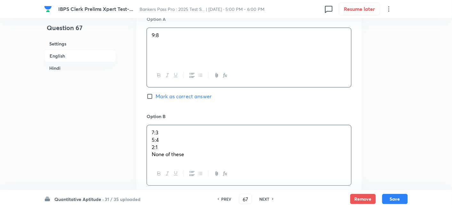
click at [169, 141] on div "7:3 5:4 2:1 None of these" at bounding box center [249, 143] width 204 height 37
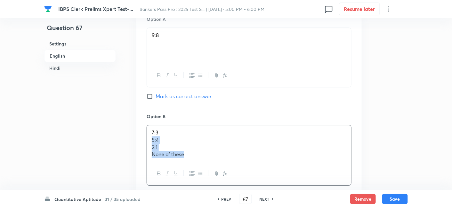
drag, startPoint x: 151, startPoint y: 138, endPoint x: 212, endPoint y: 171, distance: 68.6
click at [212, 171] on div "7:3 5:4 2:1 None of these" at bounding box center [249, 155] width 205 height 61
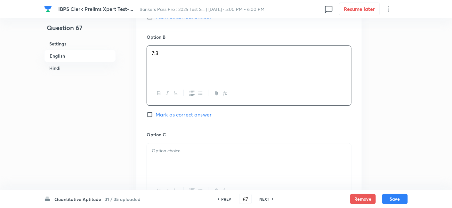
scroll to position [628, 0]
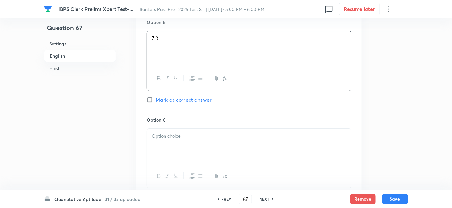
click at [164, 139] on div at bounding box center [249, 147] width 204 height 36
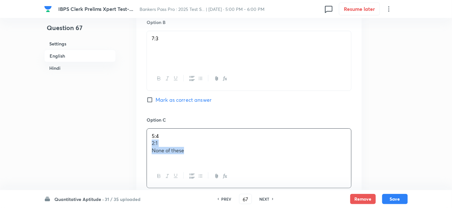
drag, startPoint x: 150, startPoint y: 141, endPoint x: 232, endPoint y: 173, distance: 87.9
click at [232, 173] on div "5:4 2:1 None of these" at bounding box center [249, 158] width 205 height 60
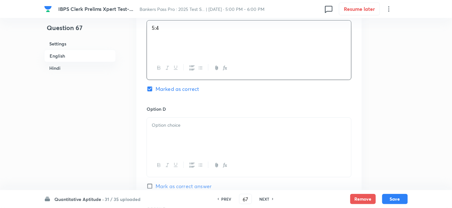
scroll to position [737, 0]
click at [170, 133] on div "2:1 None of these" at bounding box center [249, 135] width 204 height 36
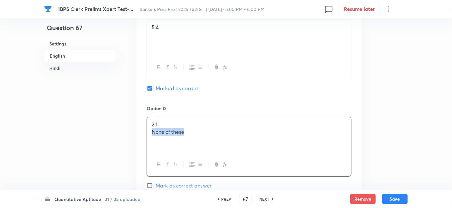
drag, startPoint x: 149, startPoint y: 132, endPoint x: 228, endPoint y: 150, distance: 80.8
click at [228, 150] on div "2:1 None of these" at bounding box center [249, 135] width 204 height 36
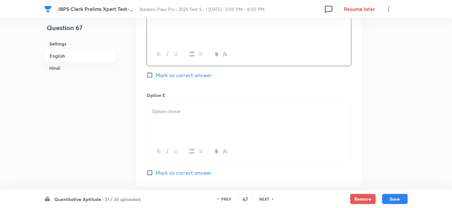
click at [206, 121] on div at bounding box center [249, 122] width 204 height 36
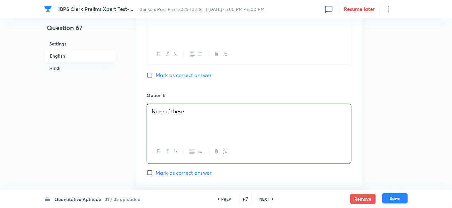
click at [398, 203] on button "Save" at bounding box center [395, 198] width 26 height 10
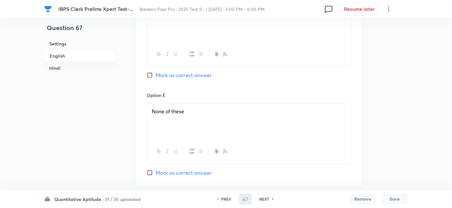
type input "68"
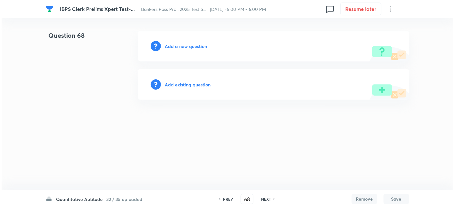
scroll to position [0, 0]
click at [190, 50] on div "Add a new question" at bounding box center [274, 46] width 272 height 31
drag, startPoint x: 190, startPoint y: 50, endPoint x: 193, endPoint y: 43, distance: 6.9
click at [193, 43] on div "Add a new question" at bounding box center [274, 46] width 272 height 31
click at [193, 43] on h6 "Add a new question" at bounding box center [186, 46] width 42 height 7
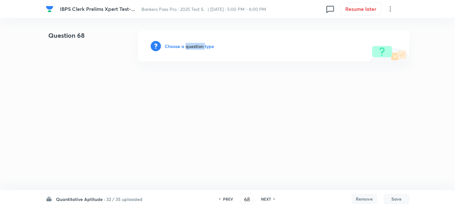
click at [193, 43] on h6 "Choose a question type" at bounding box center [189, 46] width 49 height 7
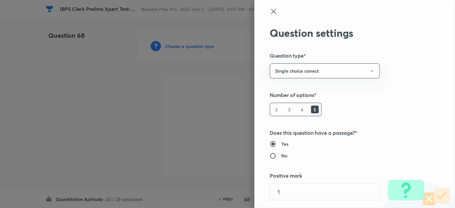
click at [193, 43] on div at bounding box center [227, 104] width 455 height 208
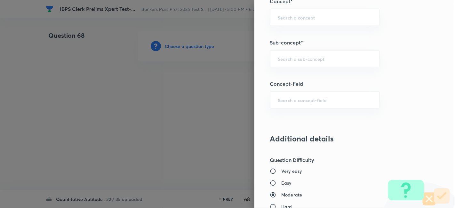
scroll to position [354, 0]
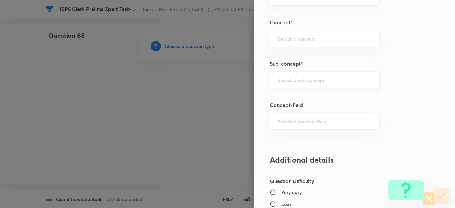
click at [304, 83] on div "​" at bounding box center [325, 79] width 110 height 17
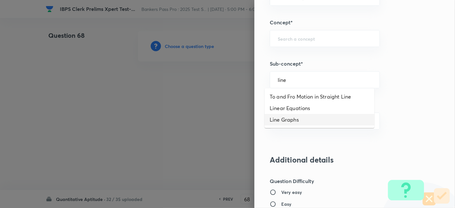
click at [296, 120] on li "Line Graphs" at bounding box center [320, 120] width 110 height 12
type input "Line Graphs"
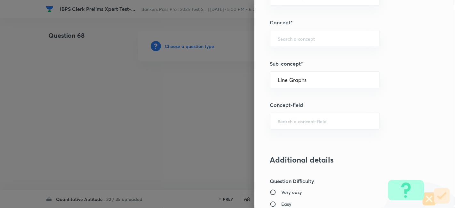
type input "Quantitative Aptitude"
type input "Data Interpretation"
type input "Line Graph"
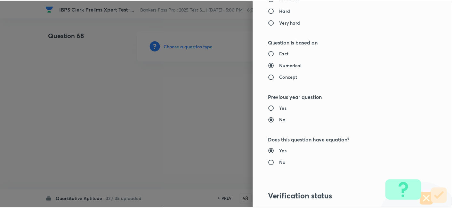
scroll to position [663, 0]
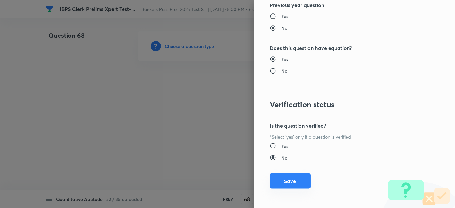
click at [289, 176] on button "Save" at bounding box center [290, 181] width 41 height 15
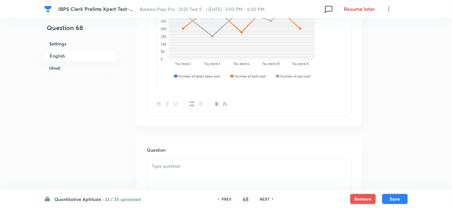
click at [223, 175] on div at bounding box center [249, 177] width 204 height 36
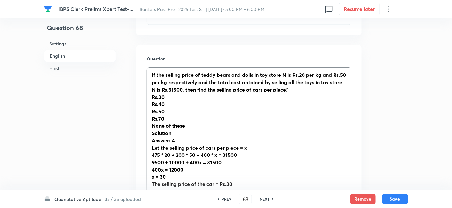
scroll to position [406, 0]
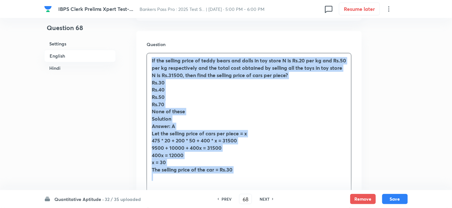
drag, startPoint x: 147, startPoint y: 60, endPoint x: 264, endPoint y: 185, distance: 171.0
click at [264, 185] on div "If the selling price of teddy bears and dolls in toy store N is Rs.20 per kg an…" at bounding box center [249, 131] width 205 height 156
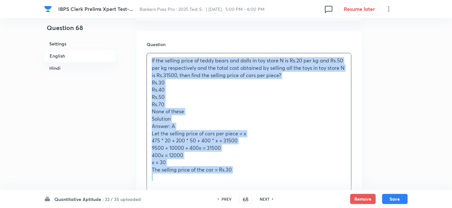
copy div "If the selling price of teddy bears and dolls in toy store N is Rs.20 per kg an…"
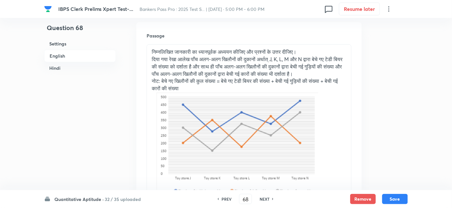
scroll to position [1468, 0]
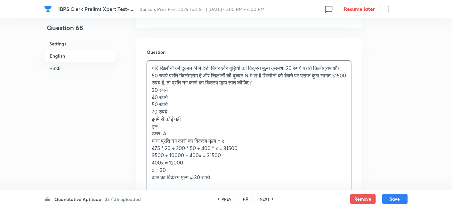
click at [170, 89] on div "यदि खिलौनों की दुकान N में टेडी बियर और गुड़ियों का विक्रय मूल्य क्रमशः 20 रुपय…" at bounding box center [249, 123] width 204 height 124
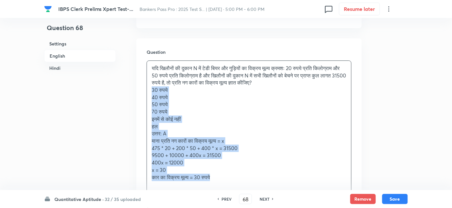
drag, startPoint x: 150, startPoint y: 96, endPoint x: 244, endPoint y: 184, distance: 128.4
click at [244, 184] on div "यदि खिलौनों की दुकान N में टेडी बियर और गुड़ियों का विक्रय मूल्य क्रमशः 20 रुपय…" at bounding box center [249, 123] width 204 height 124
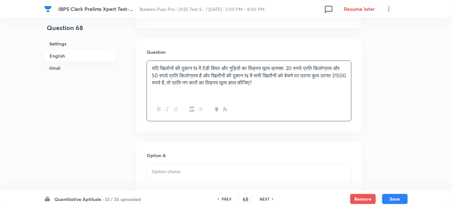
scroll to position [1577, 0]
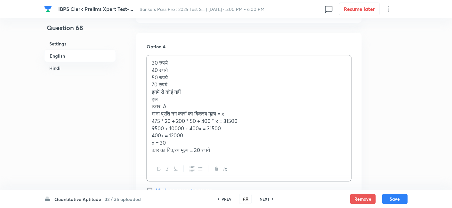
click at [184, 92] on div "30 रुपये 40 रुपये 50 रुपये 70 रुपये इनमें से कोई नहीं हल उत्तर: A माना प्रति नग…" at bounding box center [249, 106] width 204 height 102
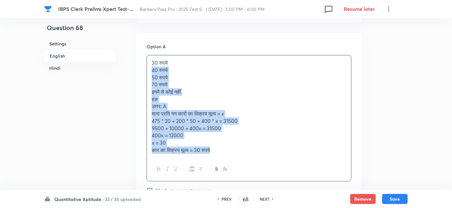
drag, startPoint x: 150, startPoint y: 75, endPoint x: 239, endPoint y: 168, distance: 128.4
click at [239, 168] on div "30 रुपये 40 रुपये 50 रुपये 70 रुपये इनमें से कोई नहीं हल उत्तर: A माना प्रति नग…" at bounding box center [249, 118] width 205 height 126
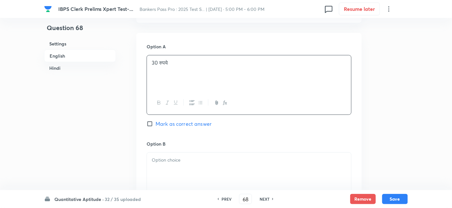
click at [197, 128] on span "Mark as correct answer" at bounding box center [184, 124] width 56 height 8
click at [156, 127] on input "Mark as correct answer" at bounding box center [151, 124] width 9 height 6
checkbox input "true"
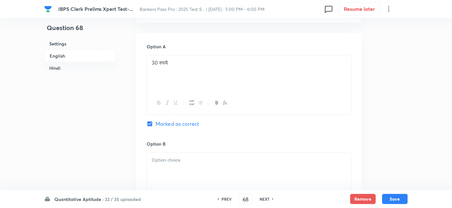
checkbox input "true"
click at [187, 164] on p at bounding box center [249, 160] width 195 height 7
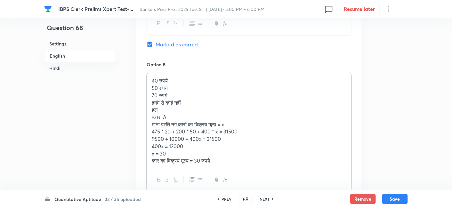
scroll to position [1657, 0]
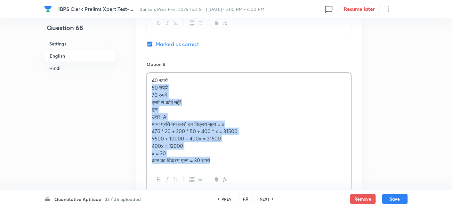
drag, startPoint x: 150, startPoint y: 92, endPoint x: 240, endPoint y: 170, distance: 119.4
click at [240, 168] on div "40 रुपये 50 रुपये 70 रुपये इनमें से कोई नहीं हल उत्तर: A माना प्रति नग कारों का…" at bounding box center [249, 120] width 204 height 95
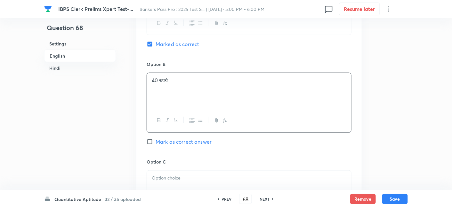
scroll to position [1779, 0]
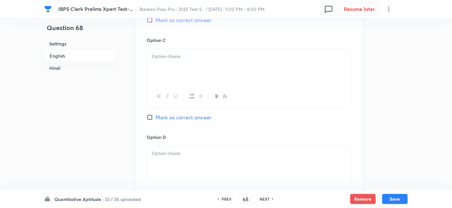
click at [177, 79] on div at bounding box center [249, 67] width 204 height 36
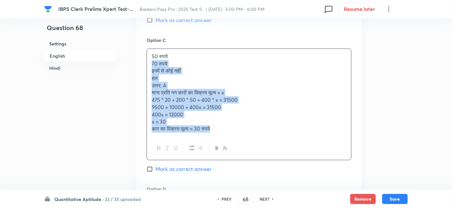
drag, startPoint x: 151, startPoint y: 67, endPoint x: 254, endPoint y: 162, distance: 140.7
click at [254, 160] on div "50 रुपये 70 रुपये इनमें से कोई नहीं हल उत्तर: A माना प्रति नग कारों का विक्रय म…" at bounding box center [249, 105] width 205 height 112
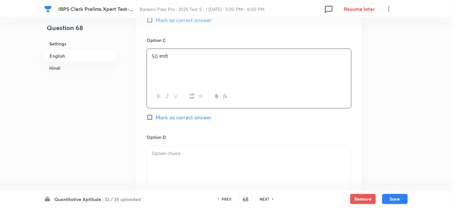
scroll to position [1873, 0]
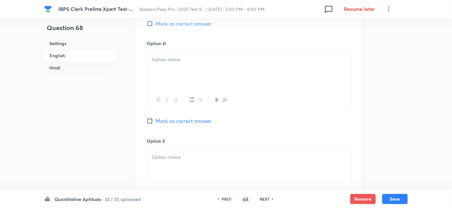
click at [172, 69] on div at bounding box center [249, 71] width 204 height 36
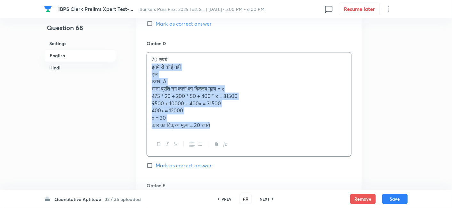
drag, startPoint x: 150, startPoint y: 71, endPoint x: 244, endPoint y: 135, distance: 113.1
click at [244, 133] on div "70 रुपये इनमें से कोई नहीं हल उत्तर: A माना प्रति नग कारों का विक्रय मूल्य = x …" at bounding box center [249, 93] width 204 height 80
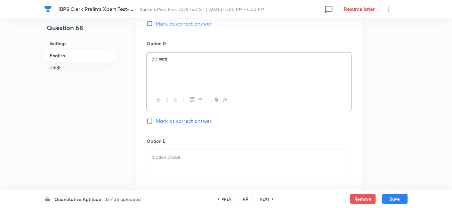
scroll to position [1952, 0]
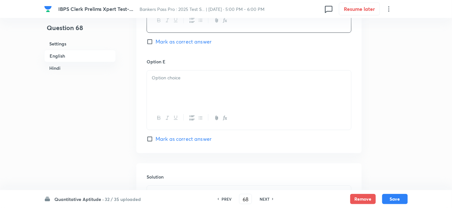
click at [176, 94] on div at bounding box center [249, 88] width 204 height 36
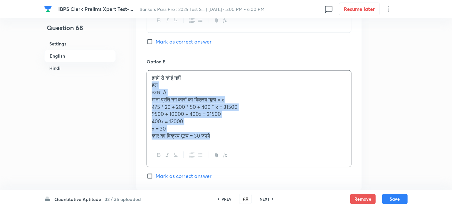
drag, startPoint x: 148, startPoint y: 89, endPoint x: 252, endPoint y: 152, distance: 121.9
click at [252, 152] on div "इनमें से कोई नहीं हल उत्तर: A माना प्रति नग कारों का विक्रय मूल्य = x 475 * 20 …" at bounding box center [249, 118] width 205 height 97
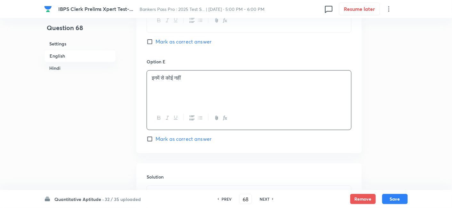
scroll to position [2037, 0]
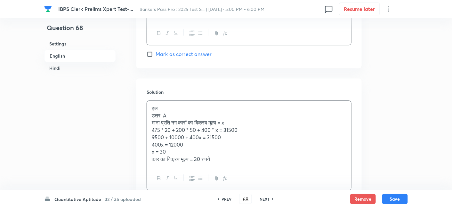
click at [222, 132] on div "हल उत्तर: A माना प्रति नग कारों का विक्रय मूल्य = x 475 * 20 + 200 * 50 + 400 *…" at bounding box center [249, 134] width 204 height 66
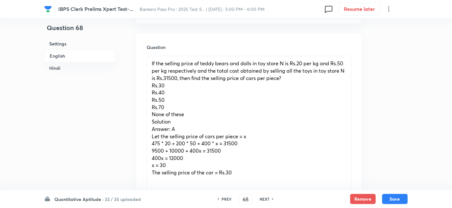
scroll to position [402, 0]
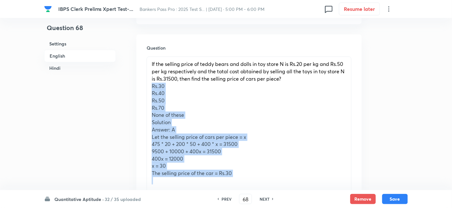
drag, startPoint x: 149, startPoint y: 87, endPoint x: 243, endPoint y: 178, distance: 131.3
click at [243, 178] on div "If the selling price of teddy bears and dolls in toy store N is Rs.20 per kg an…" at bounding box center [249, 122] width 204 height 131
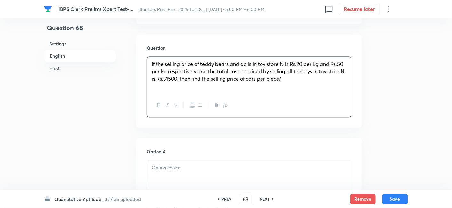
scroll to position [496, 0]
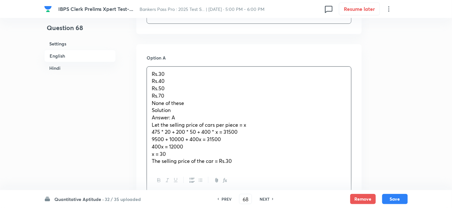
click at [177, 80] on div "Rs.30 Rs.40 Rs.50 Rs.70 None of these Solution Answer: A Let the selling price …" at bounding box center [249, 118] width 204 height 102
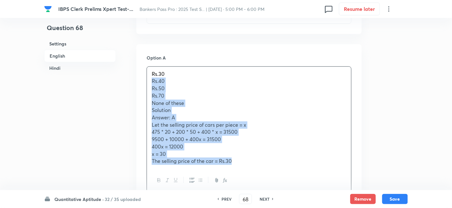
drag, startPoint x: 151, startPoint y: 81, endPoint x: 240, endPoint y: 166, distance: 123.4
click at [240, 166] on div "Rs.30 Rs.40 Rs.50 Rs.70 None of these Solution Answer: A Let the selling price …" at bounding box center [249, 118] width 204 height 102
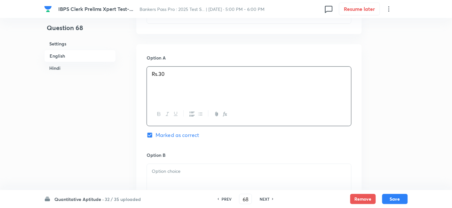
scroll to position [589, 0]
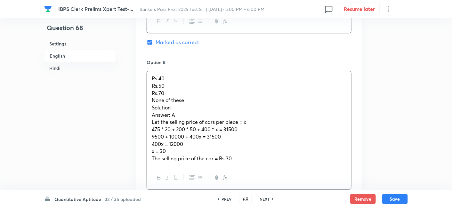
click at [169, 78] on p "Rs.40" at bounding box center [249, 78] width 195 height 7
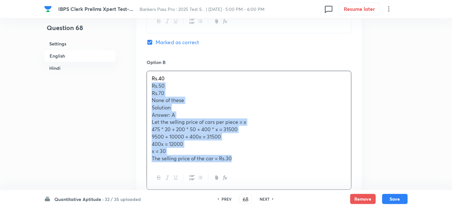
drag, startPoint x: 150, startPoint y: 85, endPoint x: 243, endPoint y: 167, distance: 123.4
click at [243, 167] on div "Rs.40 Rs.50 Rs.70 None of these Solution Answer: A Let the selling price of car…" at bounding box center [249, 130] width 205 height 119
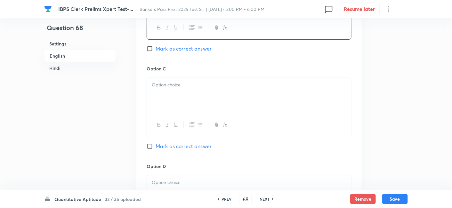
scroll to position [681, 0]
click at [169, 92] on div at bounding box center [249, 94] width 204 height 36
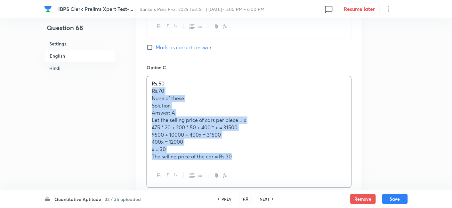
drag, startPoint x: 150, startPoint y: 90, endPoint x: 250, endPoint y: 168, distance: 127.1
click at [250, 168] on div "Rs.50 Rs.70 None of these Solution Answer: A Let the selling price of cars per …" at bounding box center [249, 132] width 205 height 112
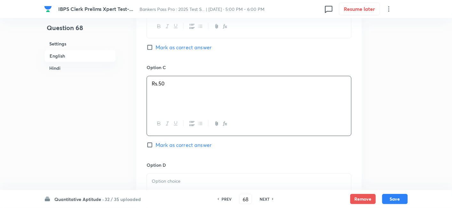
scroll to position [763, 0]
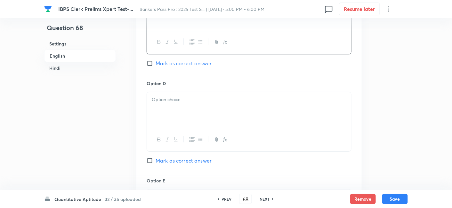
click at [179, 106] on div at bounding box center [249, 110] width 204 height 36
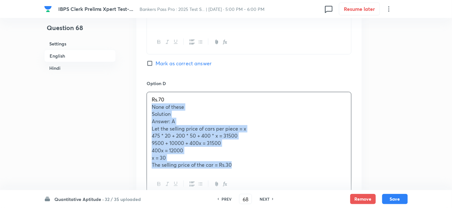
drag, startPoint x: 150, startPoint y: 105, endPoint x: 255, endPoint y: 174, distance: 126.0
click at [255, 174] on div "Rs.70 None of these Solution Answer: A Let the selling price of cars per piece …" at bounding box center [249, 144] width 205 height 105
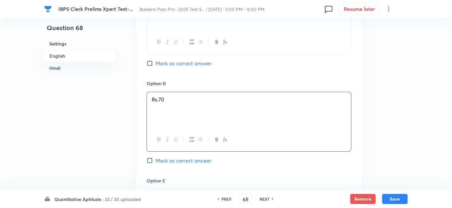
scroll to position [846, 0]
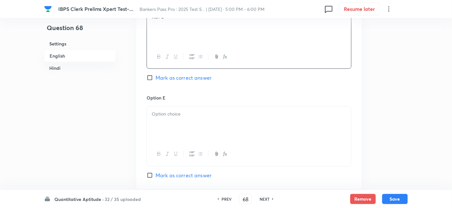
click at [164, 113] on p at bounding box center [249, 113] width 195 height 7
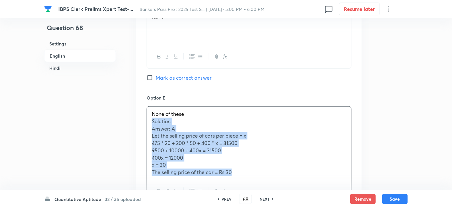
drag, startPoint x: 149, startPoint y: 120, endPoint x: 245, endPoint y: 172, distance: 109.6
click at [245, 172] on div "None of these Solution Answer: A Let the selling price of cars per piece = x 47…" at bounding box center [249, 143] width 204 height 73
click at [245, 172] on p "The selling price of the car = Rs.30" at bounding box center [249, 172] width 195 height 7
drag, startPoint x: 150, startPoint y: 121, endPoint x: 280, endPoint y: 194, distance: 148.7
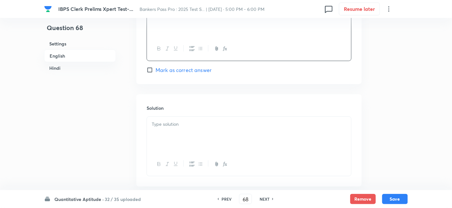
scroll to position [952, 0]
click at [206, 140] on div at bounding box center [249, 135] width 204 height 36
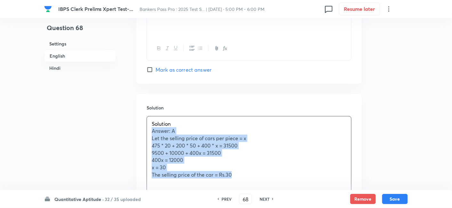
drag, startPoint x: 151, startPoint y: 130, endPoint x: 250, endPoint y: 188, distance: 114.9
click at [250, 188] on div "Solution Answer: A Let the selling price of cars per piece = x 475 * 20 + 200 *…" at bounding box center [249, 161] width 205 height 90
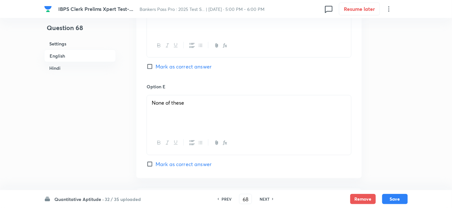
scroll to position [857, 0]
click at [390, 195] on button "Save" at bounding box center [395, 198] width 26 height 10
type input "69"
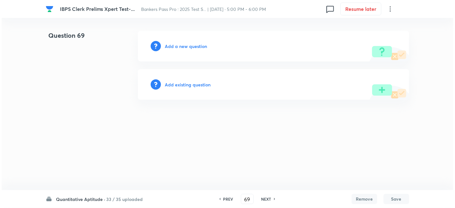
scroll to position [0, 0]
click at [190, 45] on h6 "Add a new question" at bounding box center [186, 46] width 42 height 7
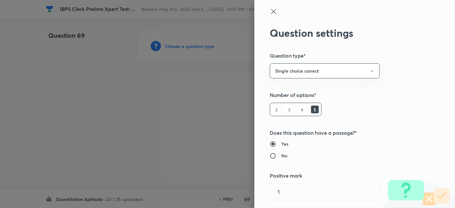
click at [190, 45] on div at bounding box center [227, 104] width 455 height 208
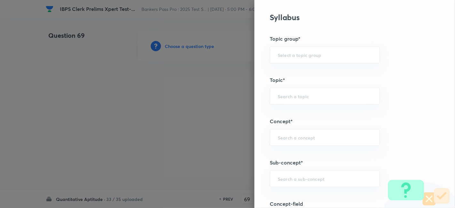
scroll to position [326, 0]
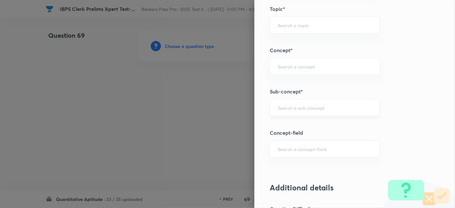
click at [282, 99] on div "​" at bounding box center [325, 107] width 110 height 17
type input "c"
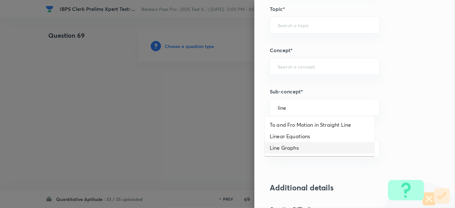
click at [288, 146] on li "Line Graphs" at bounding box center [320, 148] width 110 height 12
type input "Line Graphs"
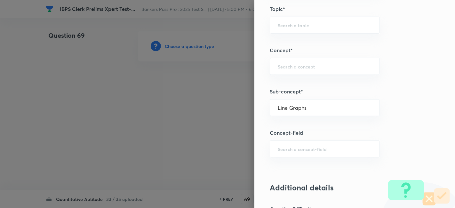
type input "Quantitative Aptitude"
type input "Data Interpretation"
type input "Line Graph"
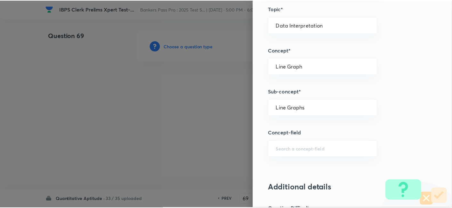
scroll to position [663, 0]
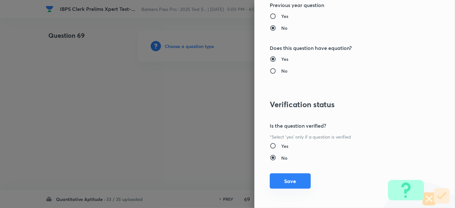
click at [287, 182] on button "Save" at bounding box center [290, 181] width 41 height 15
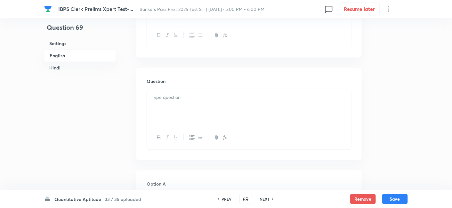
scroll to position [370, 0]
click at [179, 107] on div at bounding box center [249, 107] width 204 height 36
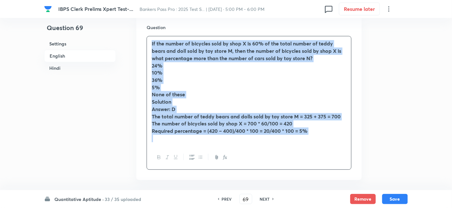
drag, startPoint x: 150, startPoint y: 94, endPoint x: 283, endPoint y: 206, distance: 173.8
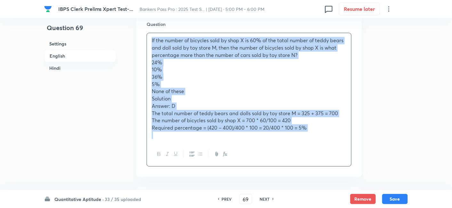
copy div "If the number of bicycles sold by shop X is 60% of the total number of teddy be…"
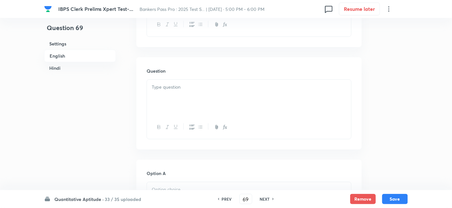
scroll to position [1428, 0]
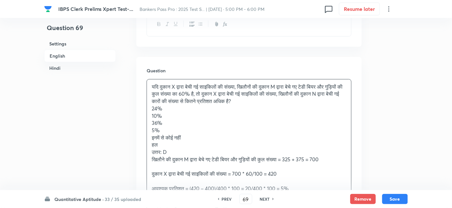
click at [214, 95] on p "यदि दुकान X द्वारा बेची गई साइकिलों की संख्या, खिलौनों की दुकान M द्वारा बेचे ग…" at bounding box center [249, 94] width 195 height 22
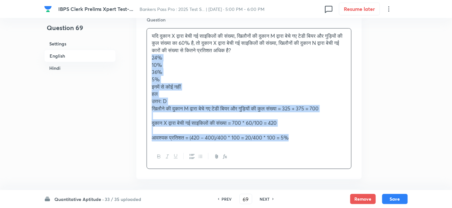
drag, startPoint x: 150, startPoint y: 65, endPoint x: 312, endPoint y: 163, distance: 188.9
click at [312, 163] on div "यदि दुकान X द्वारा बेची गई साइकिलों की संख्या, खिलौनों की दुकान M द्वारा बेचे ग…" at bounding box center [249, 98] width 205 height 141
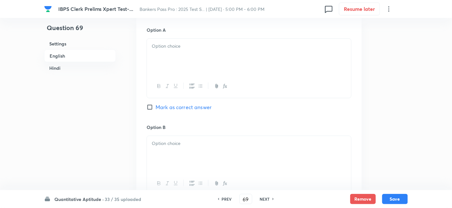
scroll to position [1573, 0]
click at [177, 73] on div at bounding box center [249, 55] width 204 height 36
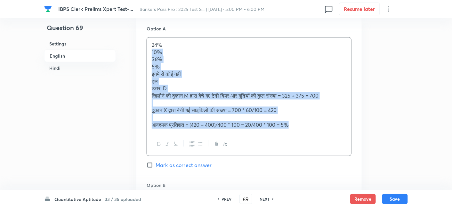
drag, startPoint x: 151, startPoint y: 58, endPoint x: 342, endPoint y: 146, distance: 210.5
click at [342, 146] on div "24% 10% 36% 5% इनमें से कोई नहीं हल उत्तर: D खिलौने की दुकान M द्वारा बेचे गए ट…" at bounding box center [249, 96] width 205 height 119
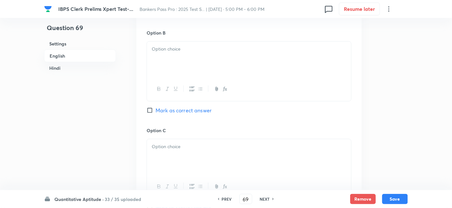
scroll to position [1668, 0]
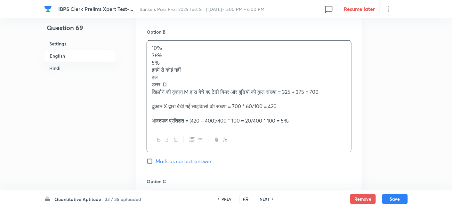
click at [175, 52] on p "10%" at bounding box center [249, 48] width 195 height 7
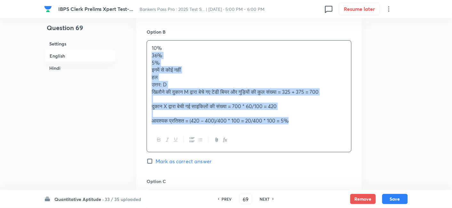
drag, startPoint x: 149, startPoint y: 64, endPoint x: 307, endPoint y: 129, distance: 171.2
click at [307, 128] on div "10% 36% 5% इनमें से कोई नहीं हल उत्तर: D खिलौने की दुकान M द्वारा बेचे गए टेडी …" at bounding box center [249, 85] width 204 height 88
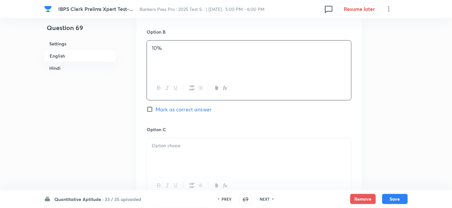
scroll to position [1743, 0]
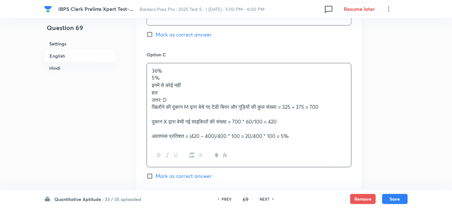
click at [181, 99] on div "36% 5% इनमें से कोई नहीं हल उत्तर: D खिलौने की दुकान M द्वारा बेचे गए टेडी बियर…" at bounding box center [249, 103] width 204 height 80
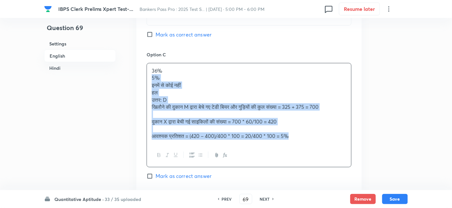
drag, startPoint x: 148, startPoint y: 82, endPoint x: 305, endPoint y: 153, distance: 172.1
click at [305, 153] on div "36% 5% इनमें से कोई नहीं हल उत्तर: D खिलौने की दुकान M द्वारा बेचे गए टेडी बियर…" at bounding box center [249, 115] width 205 height 105
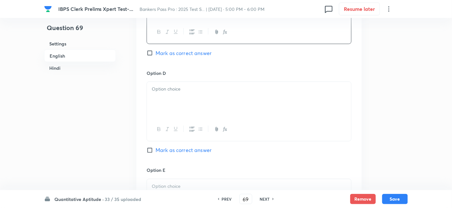
scroll to position [1821, 0]
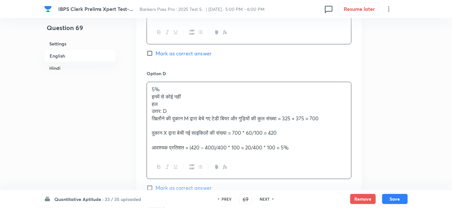
click at [165, 109] on div "5% इनमें से कोई नहीं हल उत्तर: D खिलौने की दुकान M द्वारा बेचे गए टेडी बियर और …" at bounding box center [249, 118] width 204 height 73
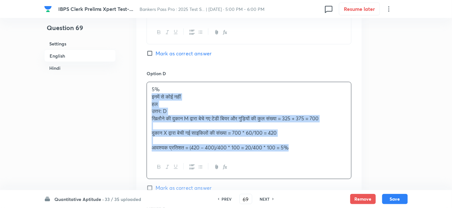
drag, startPoint x: 150, startPoint y: 102, endPoint x: 329, endPoint y: 189, distance: 199.3
click at [329, 189] on div "Option D 5% इनमें से कोई नहीं हल उत्तर: D खिलौने की दुकान M द्वारा बेचे गए टेडी…" at bounding box center [249, 137] width 205 height 135
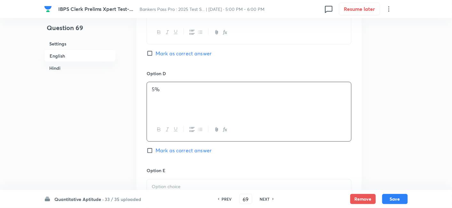
scroll to position [1923, 0]
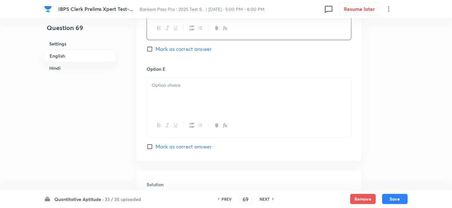
click at [200, 101] on div at bounding box center [249, 96] width 204 height 36
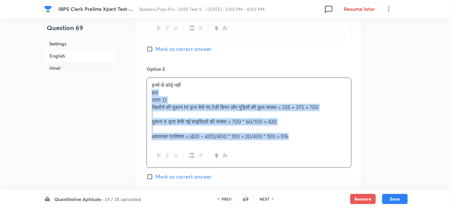
drag, startPoint x: 150, startPoint y: 97, endPoint x: 331, endPoint y: 161, distance: 192.5
click at [331, 161] on div "इनमें से कोई नहीं हल उत्तर: D खिलौने की दुकान M द्वारा बेचे गए टेडी बियर और गुड…" at bounding box center [249, 122] width 205 height 90
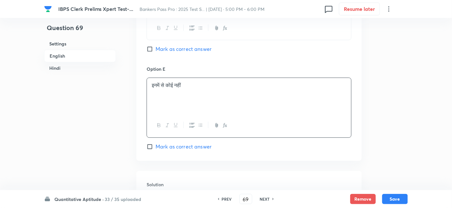
scroll to position [2022, 0]
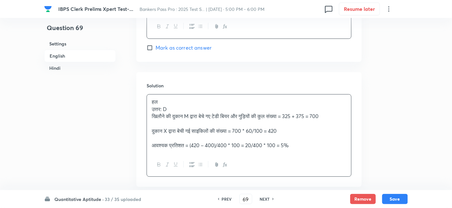
click at [224, 118] on div "हल उत्तर: D खिलौने की दुकान M द्वारा बेचे गए टेडी बियर और गुड़ियों की कुल संख्य…" at bounding box center [249, 123] width 204 height 59
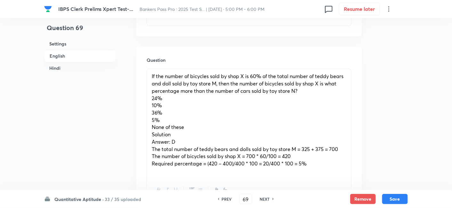
scroll to position [391, 0]
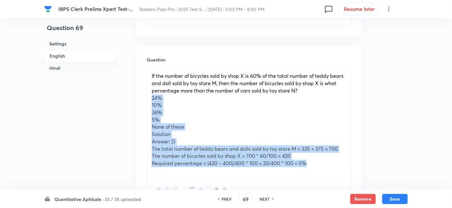
drag, startPoint x: 152, startPoint y: 94, endPoint x: 321, endPoint y: 163, distance: 182.9
click at [321, 163] on div "If the number of bicycles sold by shop X is 60% of the total number of teddy be…" at bounding box center [249, 124] width 204 height 110
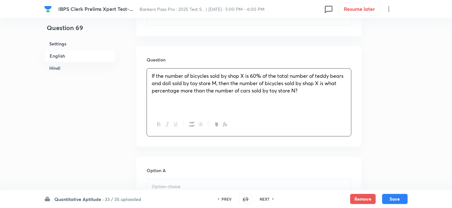
scroll to position [481, 0]
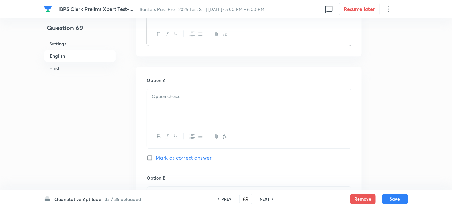
click at [193, 99] on p at bounding box center [249, 96] width 195 height 7
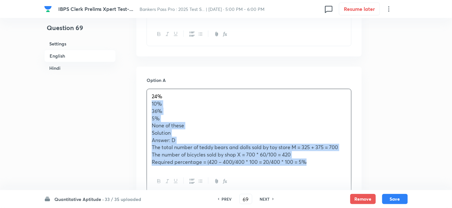
drag, startPoint x: 147, startPoint y: 105, endPoint x: 319, endPoint y: 161, distance: 180.4
click at [319, 161] on div "24% 10% 36% 5% None of these Solution Answer: D The total number of teddy bears…" at bounding box center [249, 129] width 204 height 80
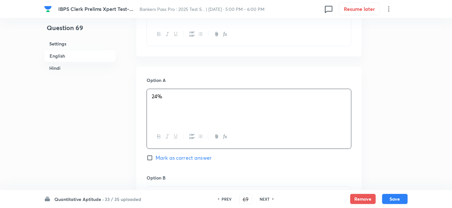
scroll to position [586, 0]
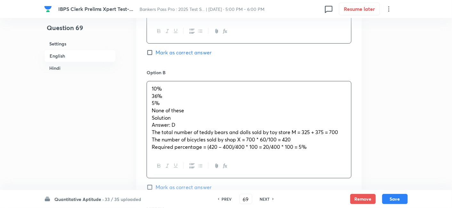
click at [169, 88] on p "10%" at bounding box center [249, 88] width 195 height 7
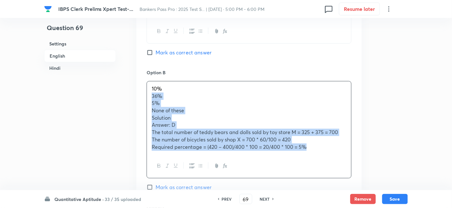
drag, startPoint x: 151, startPoint y: 94, endPoint x: 323, endPoint y: 164, distance: 185.6
click at [323, 164] on div "10% 36% 5% None of these Solution Answer: D The total number of teddy bears and…" at bounding box center [249, 129] width 205 height 97
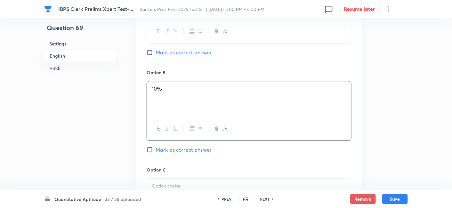
scroll to position [693, 0]
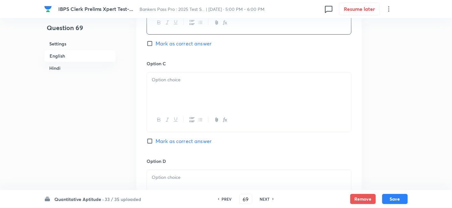
click at [175, 94] on div at bounding box center [249, 90] width 204 height 36
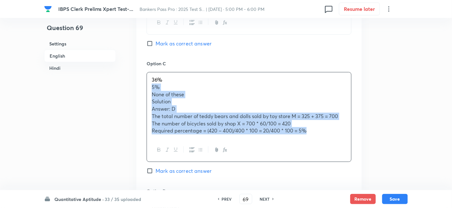
drag, startPoint x: 149, startPoint y: 85, endPoint x: 322, endPoint y: 161, distance: 189.1
click at [322, 161] on div "Option C 36% 5% None of these Solution Answer: D The total number of teddy bear…" at bounding box center [249, 123] width 205 height 127
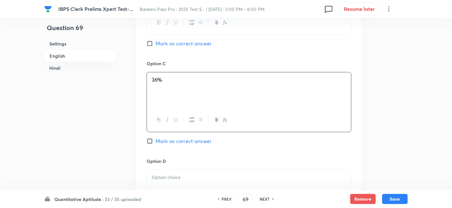
scroll to position [785, 0]
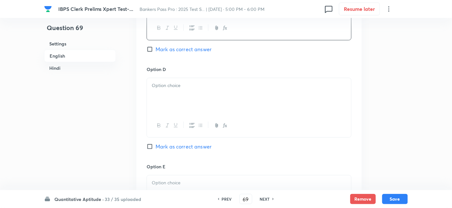
click at [176, 83] on p at bounding box center [249, 85] width 195 height 7
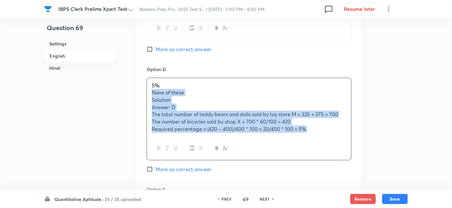
drag, startPoint x: 148, startPoint y: 93, endPoint x: 351, endPoint y: 153, distance: 211.4
click at [351, 153] on div "5% None of these Solution Answer: D The total number of teddy bears and dolls s…" at bounding box center [249, 119] width 205 height 83
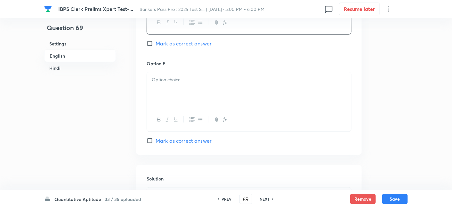
scroll to position [887, 0]
click at [199, 83] on div at bounding box center [249, 91] width 204 height 36
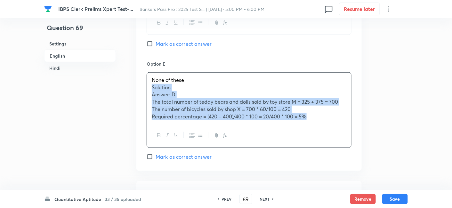
drag, startPoint x: 149, startPoint y: 86, endPoint x: 362, endPoint y: 149, distance: 222.2
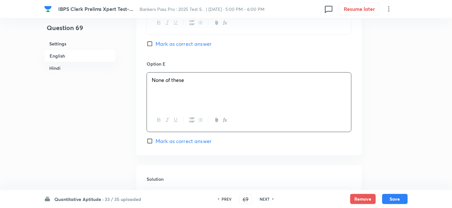
scroll to position [976, 0]
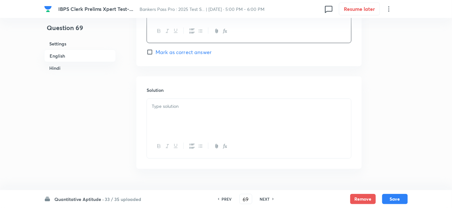
click at [214, 108] on p at bounding box center [249, 106] width 195 height 7
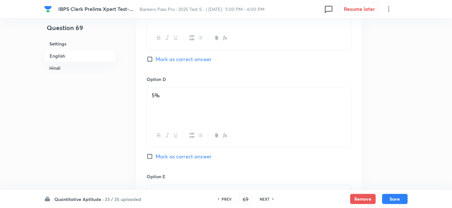
scroll to position [777, 0]
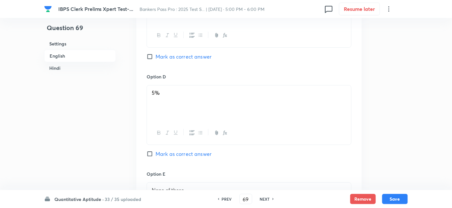
click at [191, 153] on span "Mark as correct answer" at bounding box center [184, 154] width 56 height 8
click at [156, 153] on input "Mark as correct answer" at bounding box center [151, 154] width 9 height 6
checkbox input "true"
click at [391, 198] on button "Save" at bounding box center [395, 198] width 26 height 10
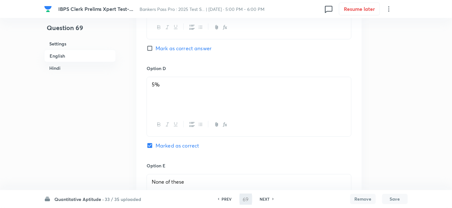
type input "70"
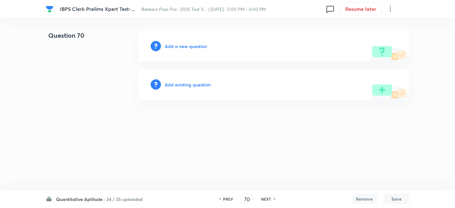
click at [189, 49] on h6 "Add a new question" at bounding box center [186, 46] width 42 height 7
click at [189, 49] on h6 "Choose a question type" at bounding box center [189, 46] width 49 height 7
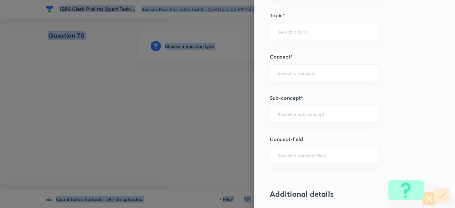
scroll to position [320, 0]
click at [321, 117] on div "​" at bounding box center [325, 113] width 110 height 17
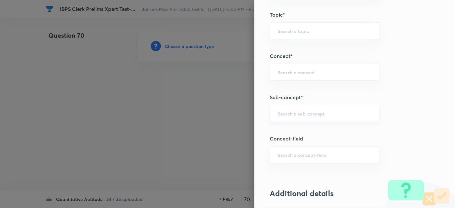
type input "c"
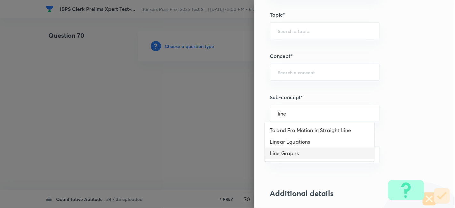
click at [306, 151] on li "Line Graphs" at bounding box center [320, 154] width 110 height 12
type input "Line Graphs"
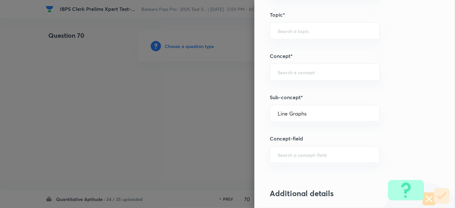
type input "Quantitative Aptitude"
type input "Data Interpretation"
type input "Line Graph"
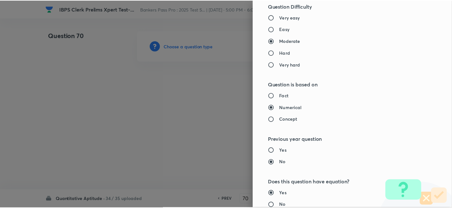
scroll to position [663, 0]
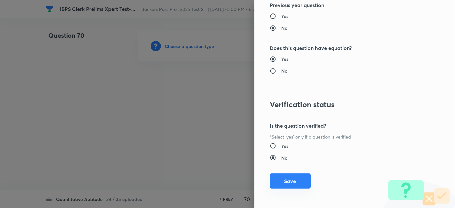
click at [292, 175] on button "Save" at bounding box center [290, 181] width 41 height 15
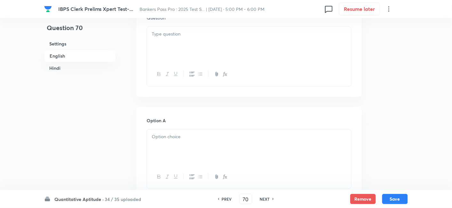
scroll to position [445, 0]
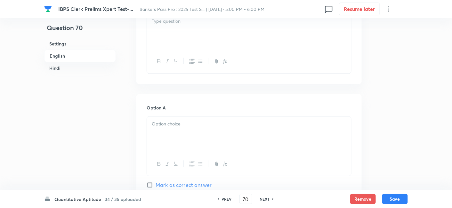
click at [195, 31] on div at bounding box center [249, 32] width 204 height 36
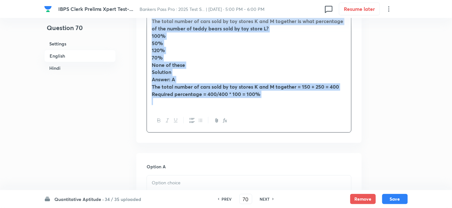
drag, startPoint x: 150, startPoint y: 22, endPoint x: 305, endPoint y: 113, distance: 180.3
click at [305, 113] on div "The total number of cars sold by toy stores K and M together is what percentage…" at bounding box center [249, 72] width 205 height 119
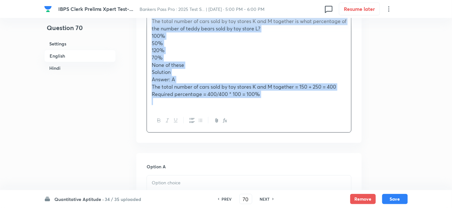
copy div "The total number of cars sold by toy stores K and M together is what percentage…"
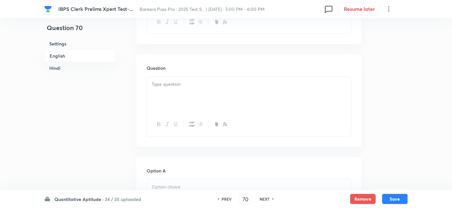
scroll to position [1419, 0]
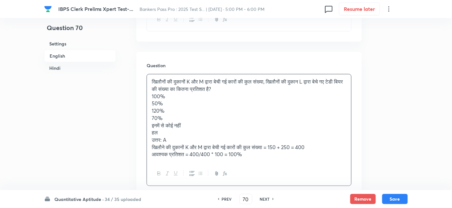
click at [169, 89] on p "खिलौनों की दुकानों K और M द्वारा बेची गई कारों की कुल संख्या, खिलौनों की दुकान …" at bounding box center [249, 85] width 195 height 14
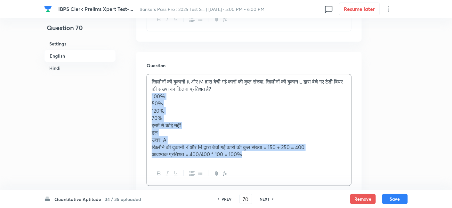
drag, startPoint x: 150, startPoint y: 103, endPoint x: 265, endPoint y: 185, distance: 141.2
click at [265, 185] on div "खिलौनों की दुकानों K और M द्वारा बेची गई कारों की कुल संख्या, खिलौनों की दुकान …" at bounding box center [249, 130] width 205 height 112
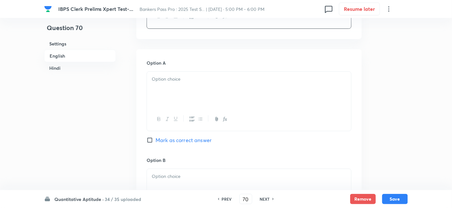
scroll to position [1524, 0]
click at [167, 95] on div at bounding box center [249, 89] width 204 height 36
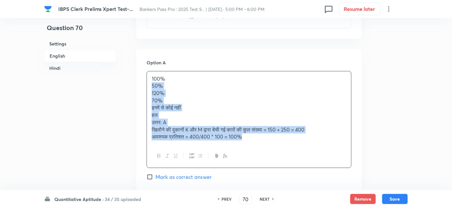
drag, startPoint x: 151, startPoint y: 93, endPoint x: 248, endPoint y: 167, distance: 122.0
click at [248, 167] on div "100% 50% 120% 70% इनमें से कोई नहीं हल उत्तर: A खिलौने की दुकानों K और M द्वारा…" at bounding box center [249, 119] width 205 height 97
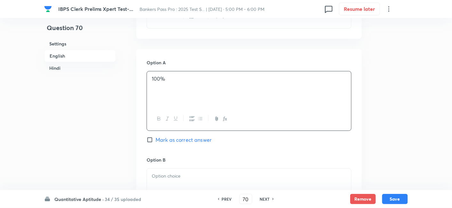
scroll to position [1632, 0]
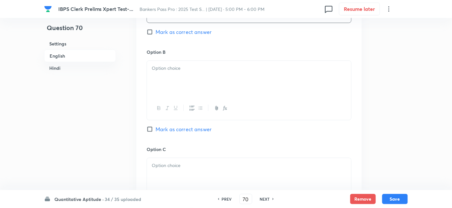
click at [164, 80] on div at bounding box center [249, 79] width 204 height 36
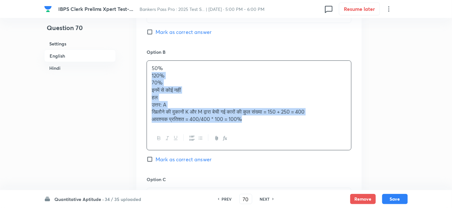
drag, startPoint x: 150, startPoint y: 82, endPoint x: 263, endPoint y: 143, distance: 128.4
click at [263, 143] on div "50% 120% 70% इनमें से कोई नहीं हल उत्तर: A खिलौने की दुकानों K और M द्वारा बेची…" at bounding box center [249, 106] width 205 height 90
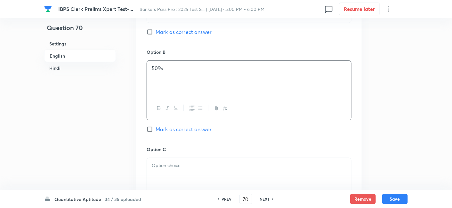
scroll to position [1706, 0]
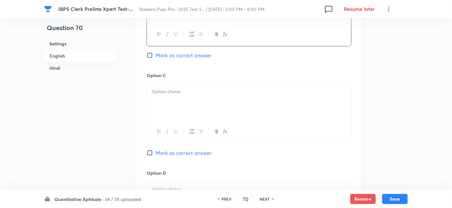
click at [175, 111] on div at bounding box center [249, 102] width 204 height 36
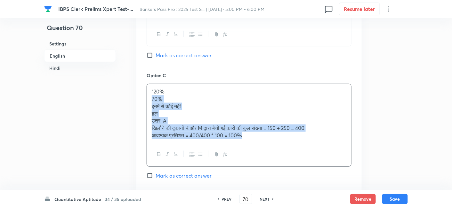
drag, startPoint x: 149, startPoint y: 107, endPoint x: 281, endPoint y: 149, distance: 138.7
click at [281, 149] on div "120% 70% इनमें से कोई नहीं हल उत्तर: A खिलौने की दुकानों K और M द्वारा बेची गई …" at bounding box center [249, 125] width 205 height 83
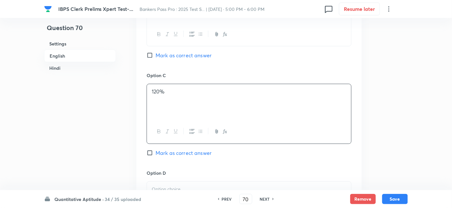
scroll to position [1779, 0]
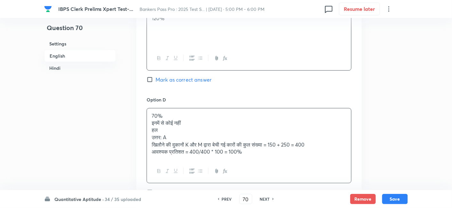
click at [174, 132] on div "70% इनमें से कोई नहीं हल उत्तर: A खिलौने की दुकानों K और M द्वारा बेची गई कारों…" at bounding box center [249, 134] width 204 height 51
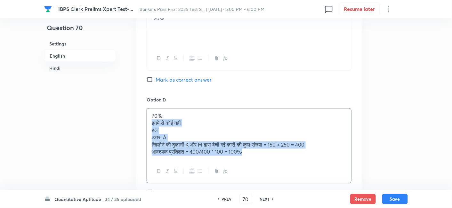
drag, startPoint x: 148, startPoint y: 126, endPoint x: 288, endPoint y: 191, distance: 154.4
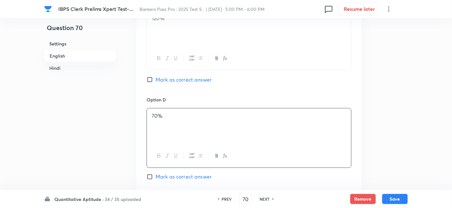
scroll to position [1899, 0]
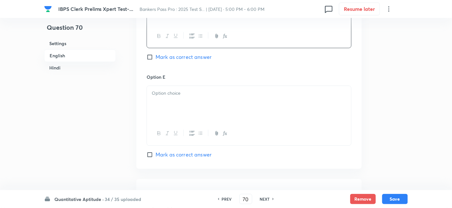
click at [174, 109] on div at bounding box center [249, 104] width 204 height 36
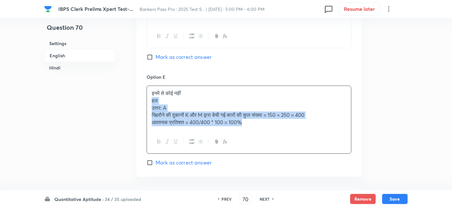
drag, startPoint x: 149, startPoint y: 107, endPoint x: 272, endPoint y: 146, distance: 128.6
click at [272, 146] on div "इनमें से कोई नहीं हल उत्तर: A खिलौने की दुकानों K और M द्वारा बेची गई कारों की …" at bounding box center [249, 120] width 205 height 68
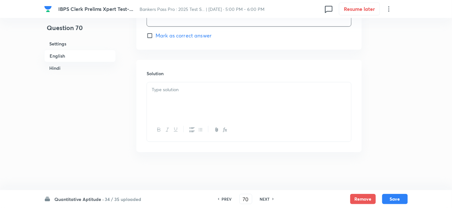
scroll to position [2018, 0]
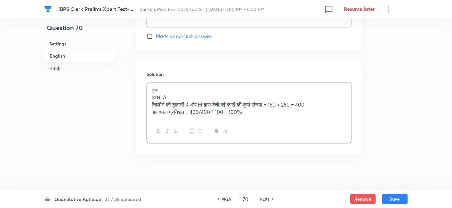
click at [193, 94] on p "हल" at bounding box center [249, 90] width 195 height 7
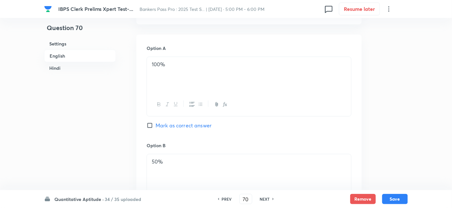
scroll to position [1538, 0]
click at [205, 130] on span "Mark as correct answer" at bounding box center [184, 126] width 56 height 8
click at [156, 129] on input "Mark as correct answer" at bounding box center [151, 126] width 9 height 6
checkbox input "true"
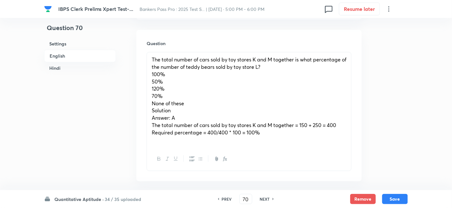
scroll to position [405, 0]
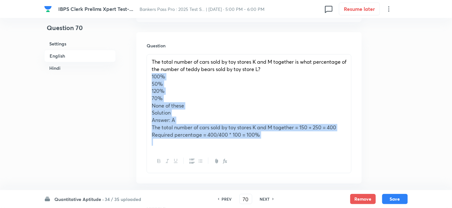
drag, startPoint x: 152, startPoint y: 77, endPoint x: 283, endPoint y: 160, distance: 155.7
click at [283, 160] on div "The total number of cars sold by toy stores K and M together is what percentage…" at bounding box center [249, 113] width 205 height 119
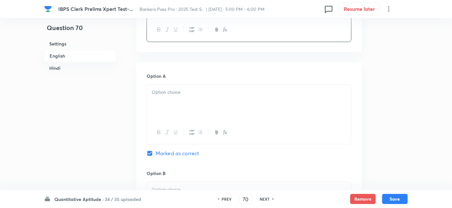
scroll to position [477, 0]
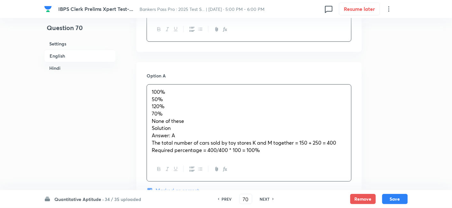
click at [188, 112] on div "100% 50% 120% 70% None of these Solution Answer: A The total number of cars sol…" at bounding box center [249, 121] width 204 height 73
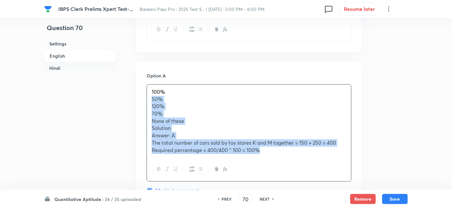
drag, startPoint x: 150, startPoint y: 99, endPoint x: 291, endPoint y: 172, distance: 158.4
click at [291, 172] on div "100% 50% 120% 70% None of these Solution Answer: A The total number of cars sol…" at bounding box center [249, 132] width 205 height 97
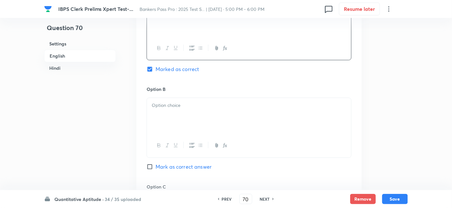
scroll to position [562, 0]
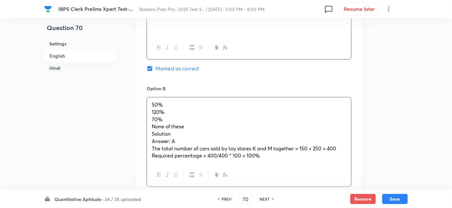
click at [176, 128] on div "50% 120% 70% None of these Solution Answer: A The total number of cars sold by …" at bounding box center [249, 130] width 204 height 66
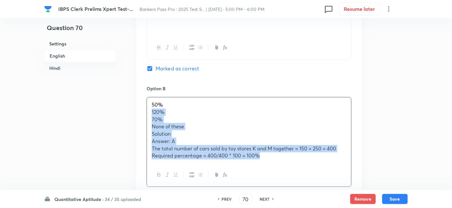
drag, startPoint x: 149, startPoint y: 110, endPoint x: 281, endPoint y: 170, distance: 144.6
click at [281, 170] on div "50% 120% 70% None of these Solution Answer: A The total number of cars sold by …" at bounding box center [249, 142] width 205 height 90
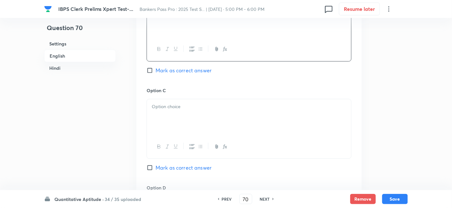
scroll to position [657, 0]
click at [166, 115] on div at bounding box center [249, 118] width 204 height 36
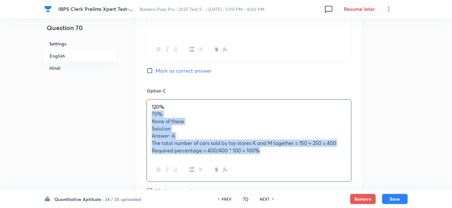
drag, startPoint x: 150, startPoint y: 114, endPoint x: 280, endPoint y: 170, distance: 141.7
click at [280, 170] on div "120% 70% None of these Solution Answer: A The total number of cars sold by toy …" at bounding box center [249, 140] width 205 height 83
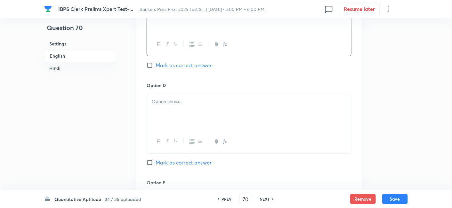
scroll to position [760, 0]
click at [161, 110] on div at bounding box center [249, 112] width 204 height 36
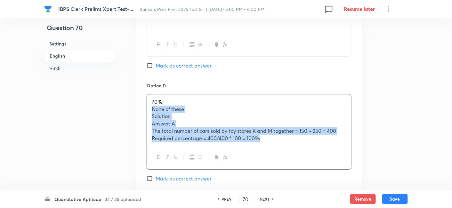
drag, startPoint x: 150, startPoint y: 108, endPoint x: 289, endPoint y: 156, distance: 148.0
click at [289, 156] on div "70% None of these Solution Answer: A The total number of cars sold by toy store…" at bounding box center [249, 132] width 205 height 76
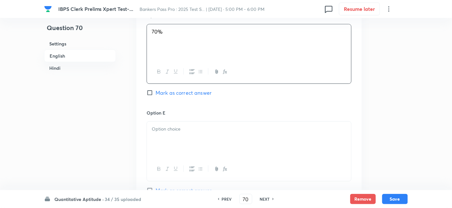
scroll to position [830, 0]
click at [172, 126] on p at bounding box center [249, 128] width 195 height 7
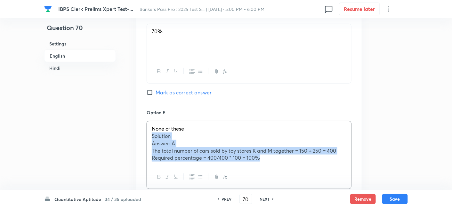
drag, startPoint x: 148, startPoint y: 136, endPoint x: 296, endPoint y: 177, distance: 153.5
click at [296, 177] on div "None of these Solution Answer: A The total number of cars sold by toy stores K …" at bounding box center [249, 155] width 205 height 68
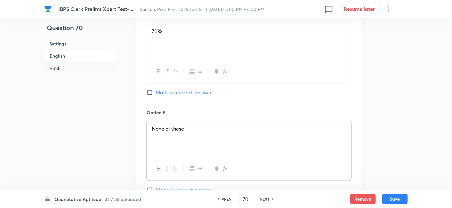
scroll to position [917, 0]
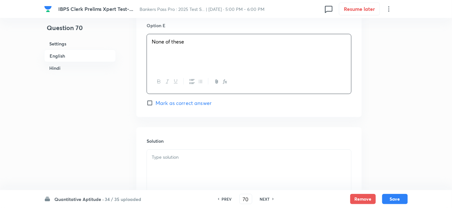
click at [227, 158] on p at bounding box center [249, 157] width 195 height 7
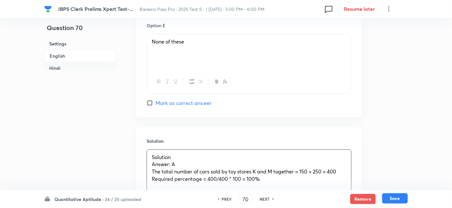
click at [386, 201] on button "Save" at bounding box center [395, 198] width 26 height 10
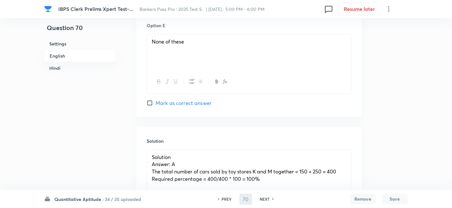
type input "71"
checkbox input "false"
checkbox input "true"
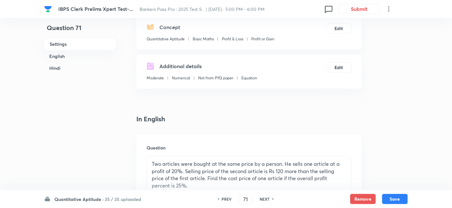
scroll to position [73, 0]
click at [270, 199] on div "NEXT" at bounding box center [265, 199] width 17 height 6
type input "72"
checkbox input "false"
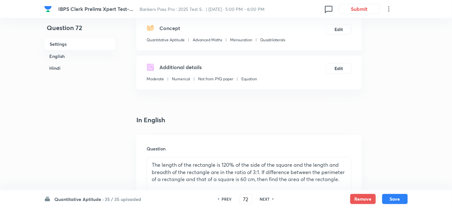
checkbox input "true"
click at [270, 199] on div "NEXT" at bounding box center [265, 199] width 17 height 6
type input "73"
checkbox input "false"
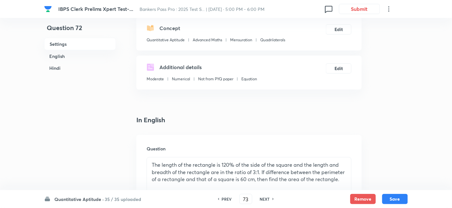
checkbox input "true"
checkbox input "false"
checkbox input "true"
click at [270, 199] on div "NEXT" at bounding box center [265, 199] width 17 height 6
type input "74"
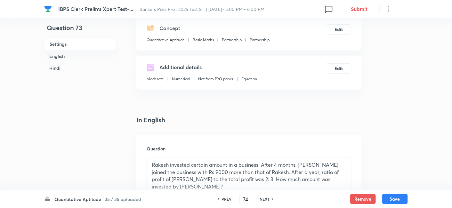
checkbox input "false"
checkbox input "true"
checkbox input "false"
checkbox input "true"
click at [270, 199] on div "NEXT" at bounding box center [265, 199] width 17 height 6
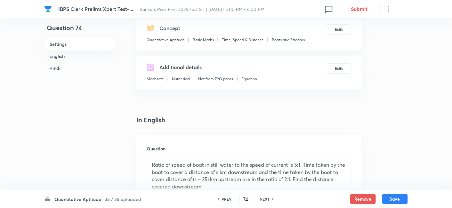
type input "75"
checkbox input "true"
checkbox input "false"
checkbox input "true"
checkbox input "false"
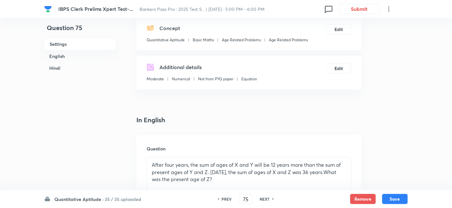
click at [270, 199] on div "NEXT" at bounding box center [265, 199] width 17 height 6
type input "76"
checkbox input "false"
checkbox input "true"
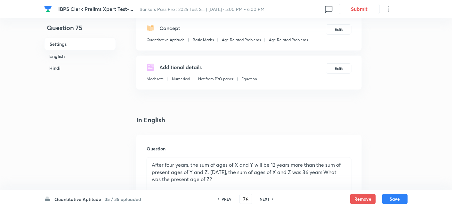
checkbox input "true"
click at [270, 199] on div "NEXT" at bounding box center [265, 199] width 17 height 6
type input "77"
checkbox input "true"
checkbox input "false"
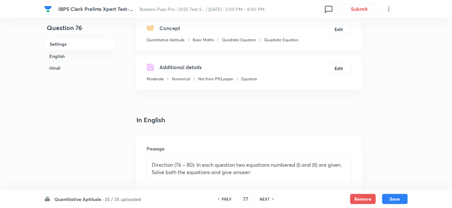
checkbox input "true"
checkbox input "false"
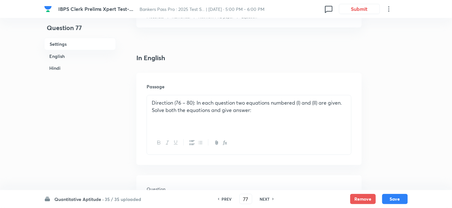
scroll to position [128, 0]
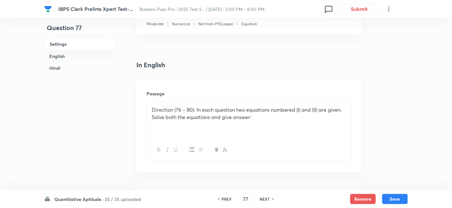
click at [224, 198] on h6 "PREV" at bounding box center [227, 199] width 10 height 6
type input "76"
checkbox input "false"
checkbox input "true"
checkbox input "false"
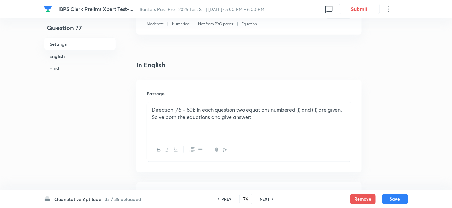
checkbox input "true"
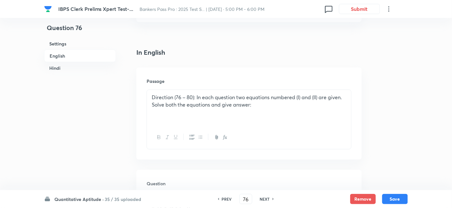
scroll to position [178, 0]
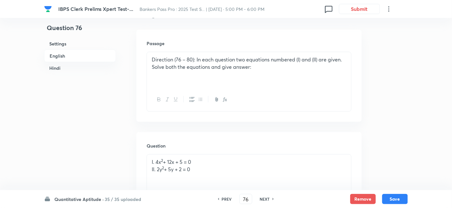
click at [266, 198] on h6 "NEXT" at bounding box center [265, 199] width 10 height 6
type input "77"
checkbox input "false"
click at [266, 198] on h6 "NEXT" at bounding box center [265, 199] width 10 height 6
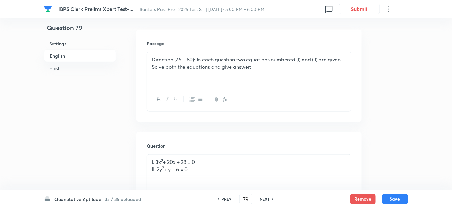
click at [266, 198] on h6 "NEXT" at bounding box center [265, 199] width 10 height 6
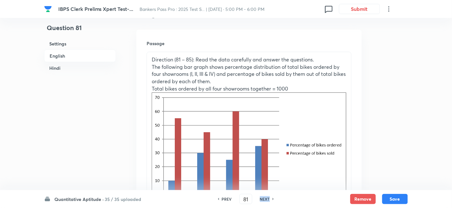
click at [266, 198] on h6 "NEXT" at bounding box center [265, 199] width 10 height 6
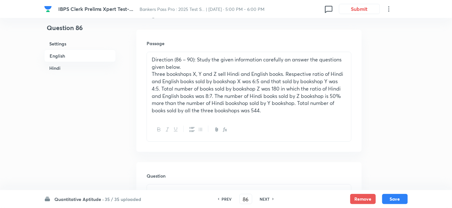
click at [266, 198] on h6 "NEXT" at bounding box center [265, 199] width 10 height 6
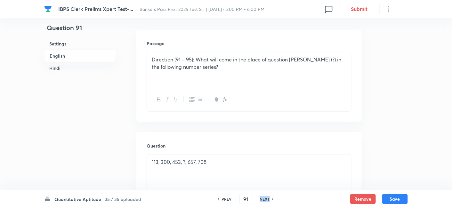
click at [266, 198] on h6 "NEXT" at bounding box center [265, 199] width 10 height 6
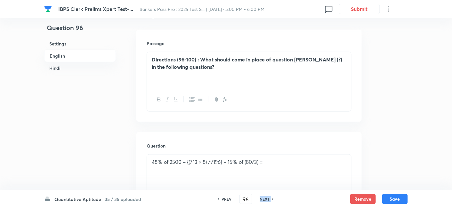
click at [266, 198] on h6 "NEXT" at bounding box center [265, 199] width 10 height 6
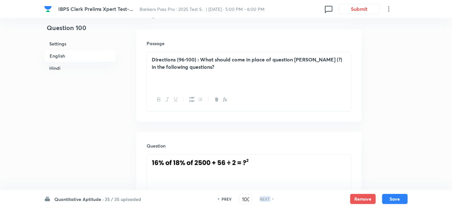
click at [266, 198] on h6 "NEXT" at bounding box center [265, 199] width 10 height 6
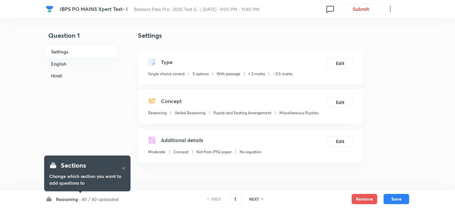
checkbox input "true"
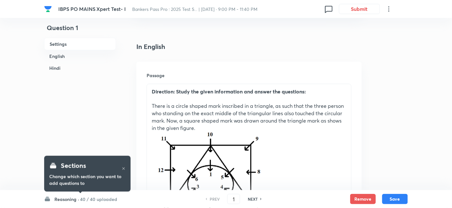
scroll to position [146, 0]
click at [105, 199] on h6 "40 / 40 uploaded" at bounding box center [98, 199] width 37 height 7
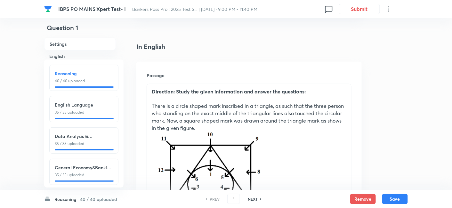
click at [77, 143] on p "35 / 35 uploaded" at bounding box center [84, 144] width 58 height 6
type input "76"
checkbox input "false"
checkbox input "true"
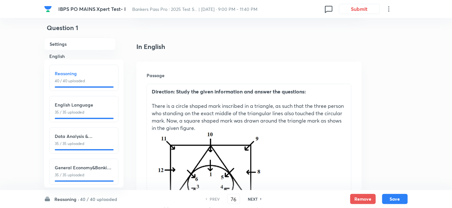
checkbox input "true"
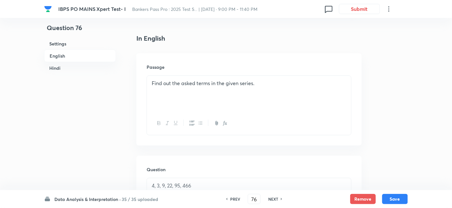
scroll to position [155, 0]
click at [275, 198] on h6 "NEXT" at bounding box center [273, 199] width 10 height 6
type input "77"
checkbox input "false"
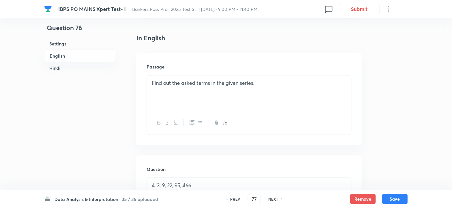
checkbox input "true"
click at [275, 198] on h6 "NEXT" at bounding box center [273, 199] width 10 height 6
type input "78"
checkbox input "false"
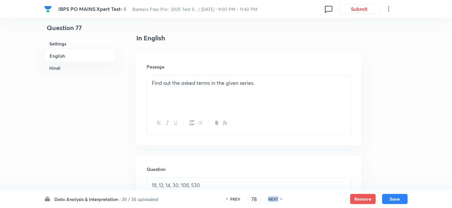
checkbox input "false"
checkbox input "true"
click at [275, 198] on h6 "NEXT" at bounding box center [273, 199] width 10 height 6
type input "79"
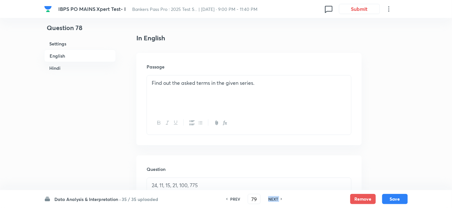
checkbox input "false"
checkbox input "true"
click at [275, 198] on h6 "NEXT" at bounding box center [273, 199] width 10 height 6
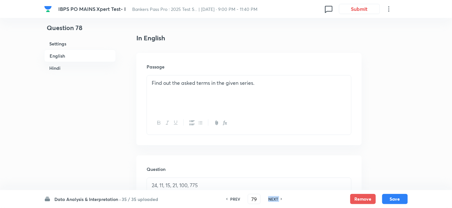
type input "80"
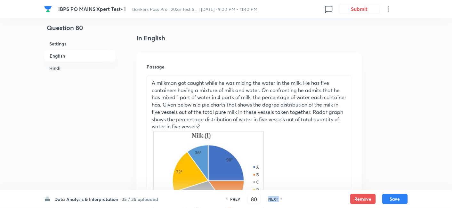
checkbox input "true"
checkbox input "false"
checkbox input "true"
checkbox input "false"
click at [275, 198] on h6 "NEXT" at bounding box center [273, 199] width 10 height 6
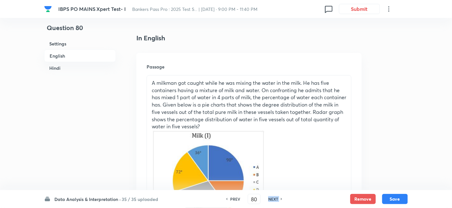
type input "81"
checkbox input "false"
checkbox input "true"
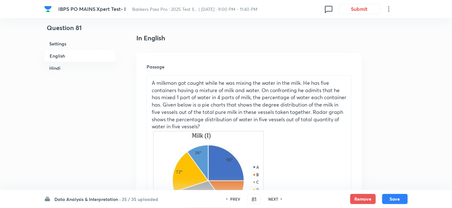
click at [275, 198] on h6 "NEXT" at bounding box center [273, 199] width 10 height 6
type input "82"
checkbox input "false"
checkbox input "true"
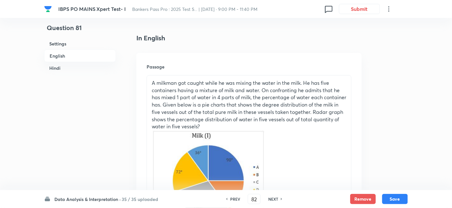
checkbox input "true"
click at [275, 198] on h6 "NEXT" at bounding box center [273, 199] width 10 height 6
type input "83"
checkbox input "false"
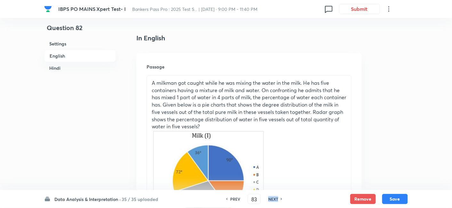
checkbox input "true"
click at [275, 198] on h6 "NEXT" at bounding box center [273, 199] width 10 height 6
type input "84"
checkbox input "false"
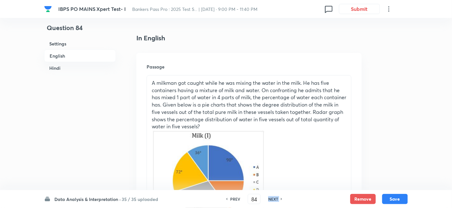
checkbox input "false"
checkbox input "true"
click at [275, 198] on h6 "NEXT" at bounding box center [273, 199] width 10 height 6
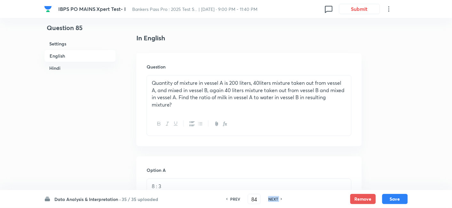
type input "85"
checkbox input "true"
checkbox input "false"
checkbox input "true"
checkbox input "false"
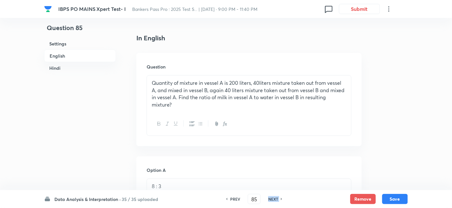
click at [275, 198] on h6 "NEXT" at bounding box center [273, 199] width 10 height 6
type input "86"
checkbox input "false"
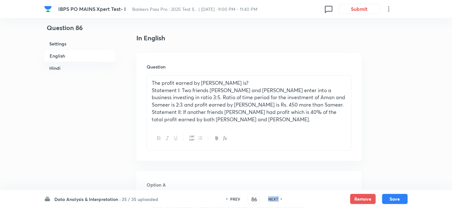
checkbox input "true"
click at [275, 198] on h6 "NEXT" at bounding box center [273, 199] width 10 height 6
type input "87"
checkbox input "false"
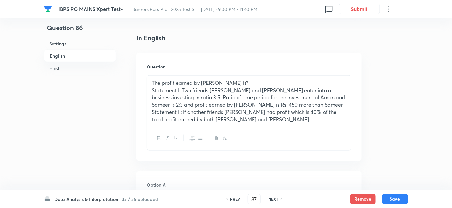
checkbox input "false"
checkbox input "true"
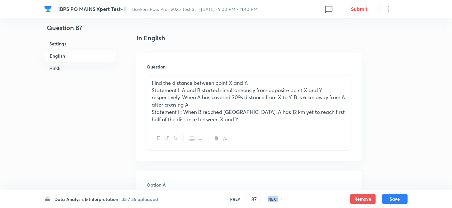
click at [275, 198] on h6 "NEXT" at bounding box center [273, 199] width 10 height 6
type input "88"
checkbox input "false"
checkbox input "true"
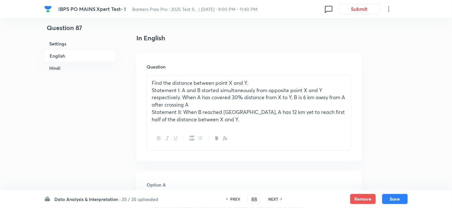
checkbox input "true"
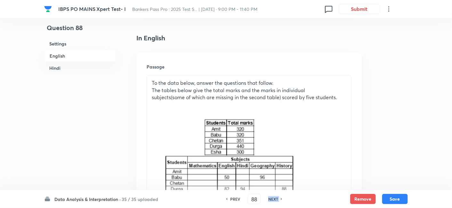
click at [275, 198] on h6 "NEXT" at bounding box center [273, 199] width 10 height 6
type input "89"
checkbox input "false"
checkbox input "true"
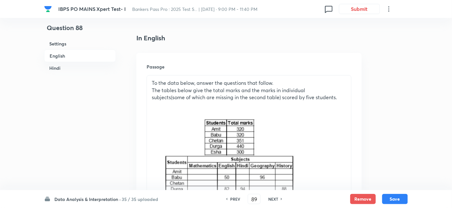
checkbox input "true"
click at [275, 198] on h6 "NEXT" at bounding box center [273, 199] width 10 height 6
type input "90"
checkbox input "false"
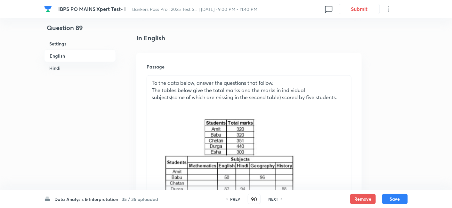
checkbox input "true"
click at [275, 198] on h6 "NEXT" at bounding box center [273, 199] width 10 height 6
type input "91"
checkbox input "false"
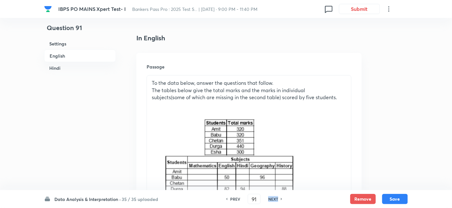
checkbox input "false"
checkbox input "true"
click at [275, 198] on h6 "NEXT" at bounding box center [273, 199] width 10 height 6
type input "92"
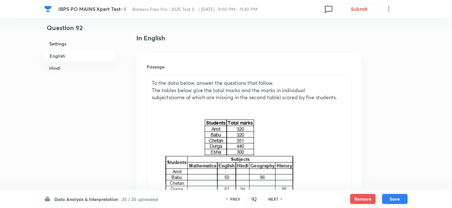
checkbox input "false"
checkbox input "true"
click at [275, 198] on h6 "NEXT" at bounding box center [273, 199] width 10 height 6
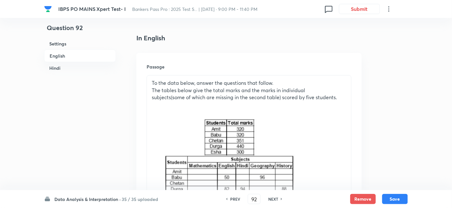
type input "93"
checkbox input "false"
checkbox input "true"
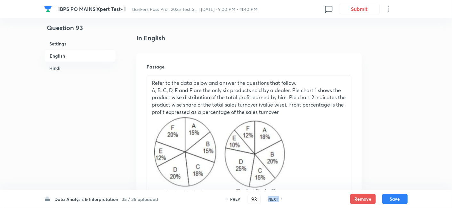
click at [275, 198] on h6 "NEXT" at bounding box center [273, 199] width 10 height 6
type input "94"
checkbox input "false"
checkbox input "true"
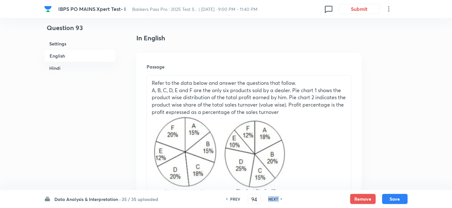
checkbox input "true"
click at [275, 198] on h6 "NEXT" at bounding box center [273, 199] width 10 height 6
type input "95"
checkbox input "true"
checkbox input "false"
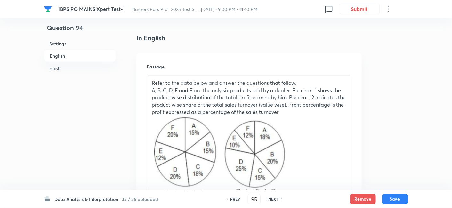
checkbox input "true"
checkbox input "false"
click at [275, 198] on h6 "NEXT" at bounding box center [273, 199] width 10 height 6
type input "96"
checkbox input "false"
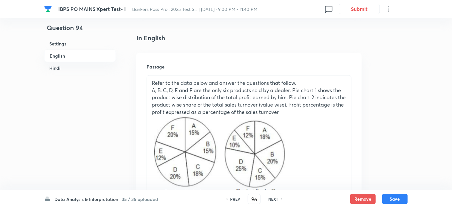
checkbox input "true"
checkbox input "false"
checkbox input "true"
click at [275, 198] on h6 "NEXT" at bounding box center [273, 199] width 10 height 6
type input "97"
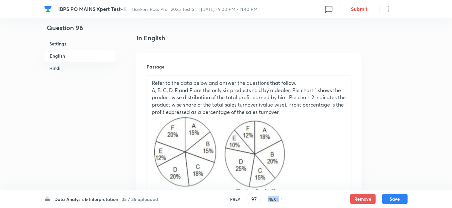
checkbox input "false"
checkbox input "true"
click at [275, 198] on h6 "NEXT" at bounding box center [273, 199] width 10 height 6
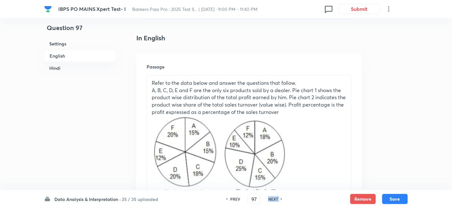
type input "98"
checkbox input "true"
checkbox input "false"
checkbox input "true"
checkbox input "false"
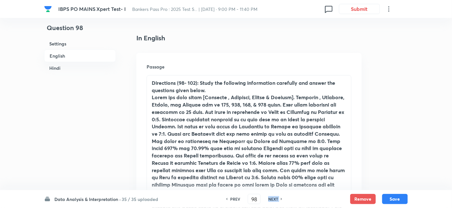
click at [275, 198] on h6 "NEXT" at bounding box center [273, 199] width 10 height 6
type input "99"
checkbox input "false"
checkbox input "true"
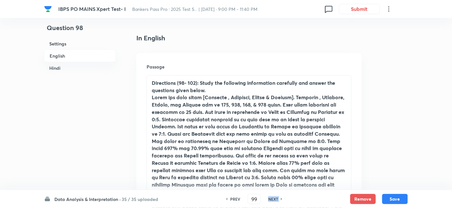
checkbox input "true"
click at [275, 198] on h6 "NEXT" at bounding box center [273, 199] width 10 height 6
checkbox input "false"
type input "100"
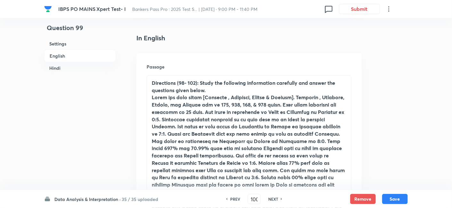
checkbox input "true"
click at [275, 198] on h6 "NEXT" at bounding box center [273, 199] width 10 height 6
type input "101"
checkbox input "false"
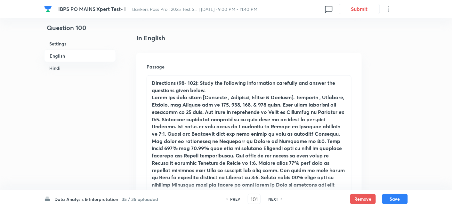
checkbox input "false"
checkbox input "true"
click at [275, 198] on h6 "NEXT" at bounding box center [273, 199] width 10 height 6
type input "102"
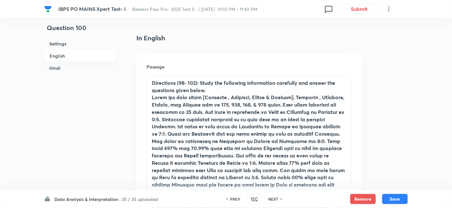
checkbox input "false"
checkbox input "true"
click at [275, 198] on h6 "NEXT" at bounding box center [273, 199] width 10 height 6
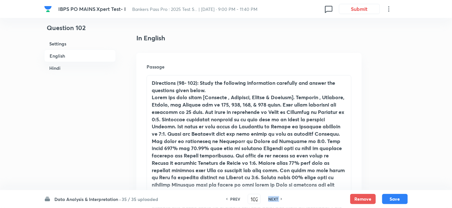
checkbox input "false"
type input "103"
checkbox input "true"
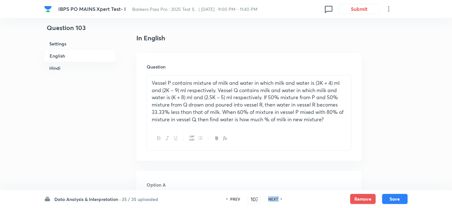
click at [275, 198] on h6 "NEXT" at bounding box center [273, 199] width 10 height 6
type input "104"
checkbox input "true"
checkbox input "false"
checkbox input "true"
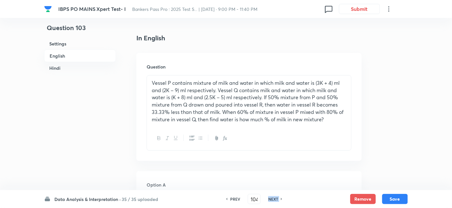
checkbox input "false"
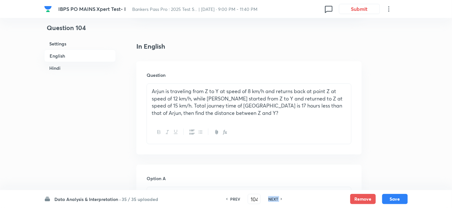
click at [275, 198] on h6 "NEXT" at bounding box center [273, 199] width 10 height 6
checkbox input "false"
type input "105"
checkbox input "true"
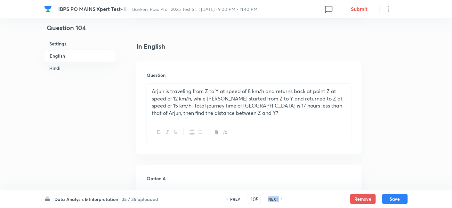
checkbox input "true"
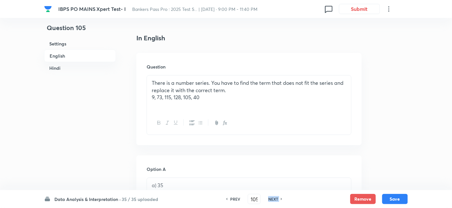
click at [275, 198] on h6 "NEXT" at bounding box center [273, 199] width 10 height 6
checkbox input "false"
type input "106"
checkbox input "true"
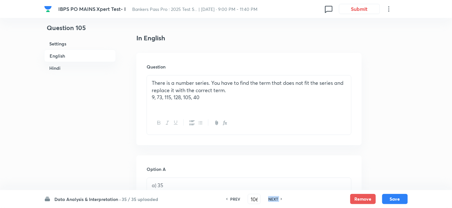
checkbox input "true"
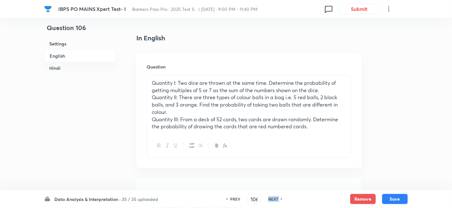
click at [275, 198] on h6 "NEXT" at bounding box center [273, 199] width 10 height 6
checkbox input "false"
type input "107"
checkbox input "true"
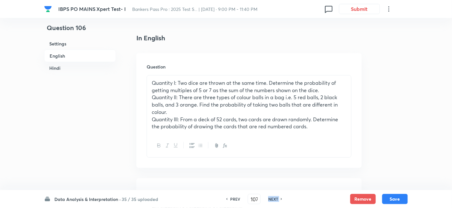
checkbox input "true"
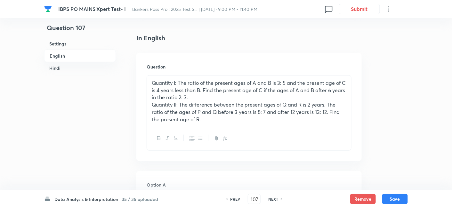
click at [275, 198] on h6 "NEXT" at bounding box center [273, 199] width 10 height 6
checkbox input "false"
type input "108"
checkbox input "true"
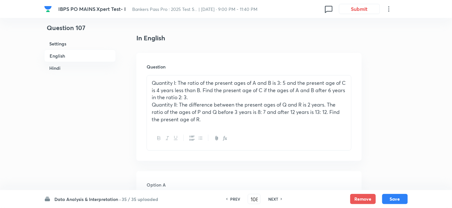
checkbox input "true"
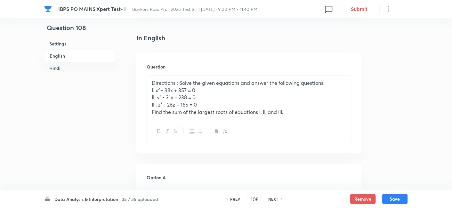
click at [275, 198] on h6 "NEXT" at bounding box center [273, 199] width 10 height 6
checkbox input "false"
type input "109"
checkbox input "true"
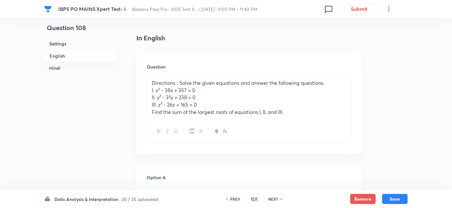
checkbox input "true"
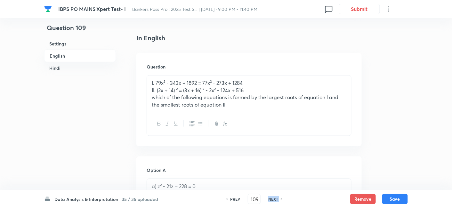
click at [275, 198] on h6 "NEXT" at bounding box center [273, 199] width 10 height 6
checkbox input "false"
type input "110"
checkbox input "true"
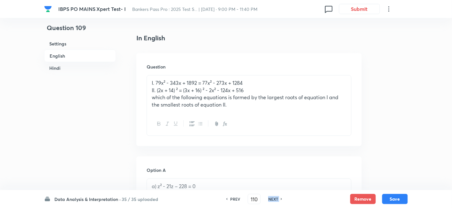
checkbox input "true"
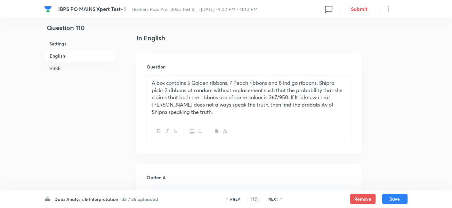
click at [272, 199] on h6 "NEXT" at bounding box center [273, 199] width 10 height 6
type input "111"
checkbox input "false"
checkbox input "true"
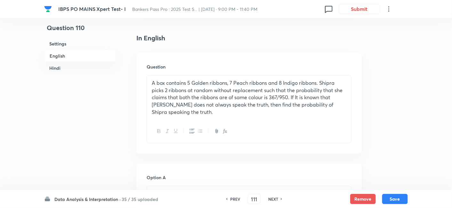
checkbox input "true"
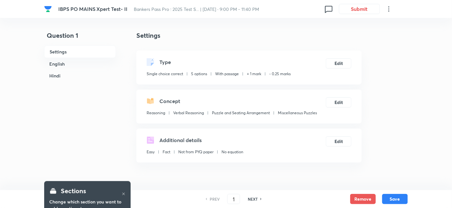
scroll to position [180, 0]
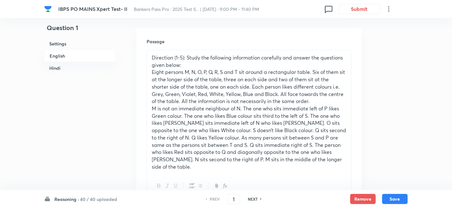
click at [103, 197] on h6 "40 / 40 uploaded" at bounding box center [98, 199] width 37 height 7
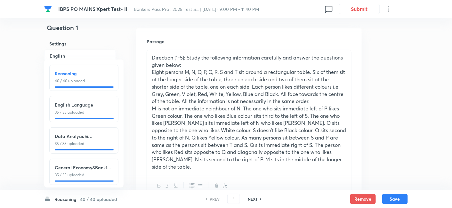
click at [67, 134] on h6 "Data Analysis & Interpretation" at bounding box center [84, 136] width 58 height 7
type input "76"
checkbox input "false"
checkbox input "true"
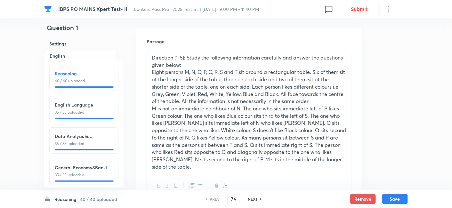
checkbox input "true"
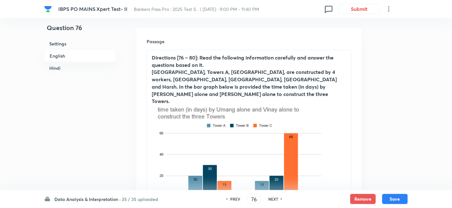
scroll to position [226, 0]
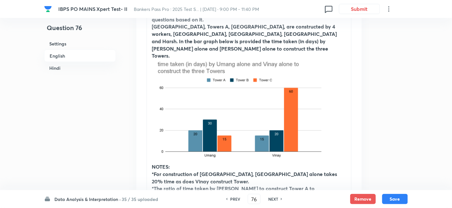
click at [275, 201] on h6 "NEXT" at bounding box center [273, 199] width 10 height 6
type input "77"
checkbox input "false"
checkbox input "true"
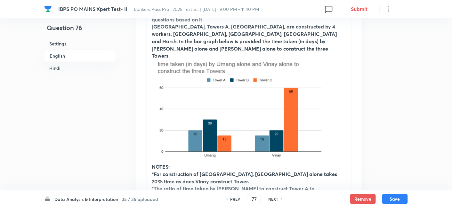
checkbox input "true"
click at [275, 201] on h6 "NEXT" at bounding box center [273, 199] width 10 height 6
type input "78"
checkbox input "false"
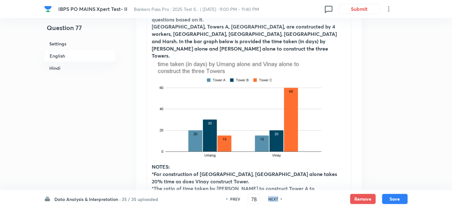
checkbox input "true"
click at [275, 201] on h6 "NEXT" at bounding box center [273, 199] width 10 height 6
type input "79"
checkbox input "false"
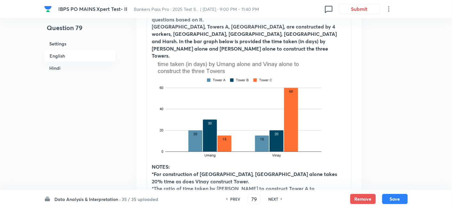
checkbox input "false"
checkbox input "true"
click at [275, 201] on h6 "NEXT" at bounding box center [273, 199] width 10 height 6
type input "80"
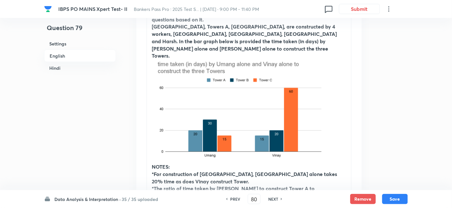
checkbox input "false"
checkbox input "true"
click at [275, 201] on h6 "NEXT" at bounding box center [273, 199] width 10 height 6
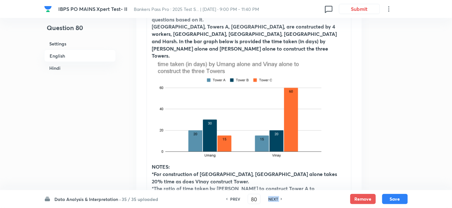
type input "81"
checkbox input "true"
checkbox input "false"
checkbox input "true"
checkbox input "false"
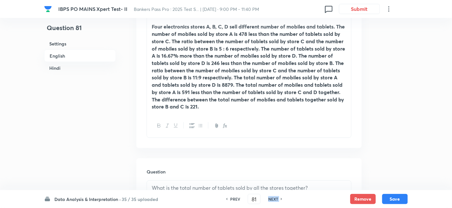
click at [275, 201] on h6 "NEXT" at bounding box center [273, 199] width 10 height 6
type input "82"
checkbox input "false"
checkbox input "true"
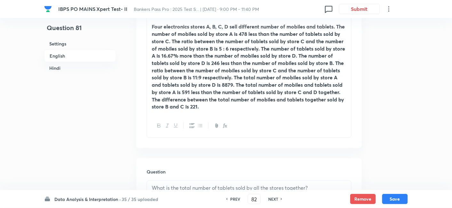
checkbox input "true"
click at [275, 201] on h6 "NEXT" at bounding box center [273, 199] width 10 height 6
type input "83"
checkbox input "false"
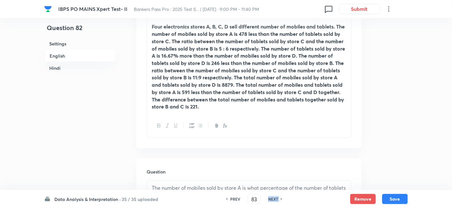
checkbox input "true"
click at [275, 201] on h6 "NEXT" at bounding box center [273, 199] width 10 height 6
type input "84"
checkbox input "false"
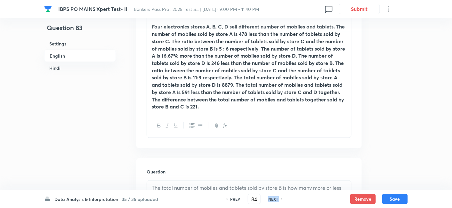
checkbox input "true"
checkbox input "false"
checkbox input "true"
click at [275, 201] on h6 "NEXT" at bounding box center [273, 199] width 10 height 6
checkbox input "false"
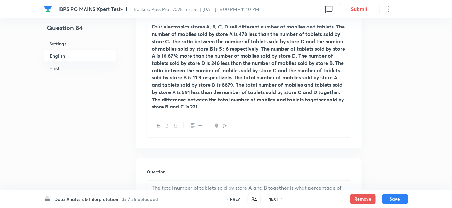
checkbox input "false"
type input "85"
checkbox input "true"
click at [275, 201] on h6 "NEXT" at bounding box center [273, 199] width 10 height 6
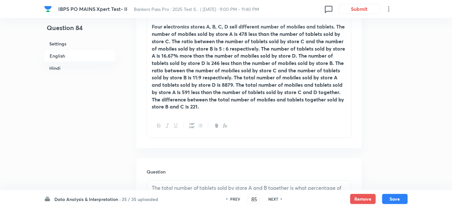
type input "86"
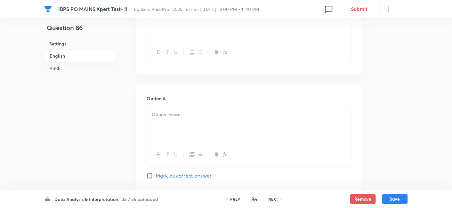
checkbox input "false"
checkbox input "true"
click at [275, 201] on h6 "NEXT" at bounding box center [273, 199] width 10 height 6
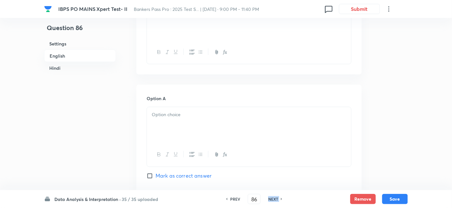
type input "87"
checkbox input "true"
checkbox input "false"
checkbox input "true"
checkbox input "false"
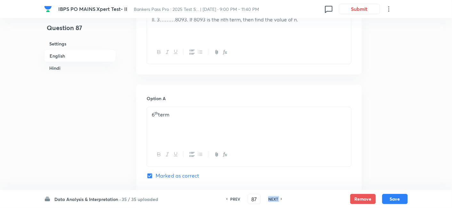
click at [275, 201] on h6 "NEXT" at bounding box center [273, 199] width 10 height 6
checkbox input "false"
type input "88"
checkbox input "true"
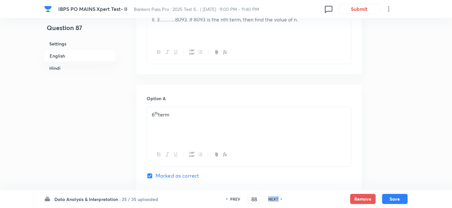
checkbox input "true"
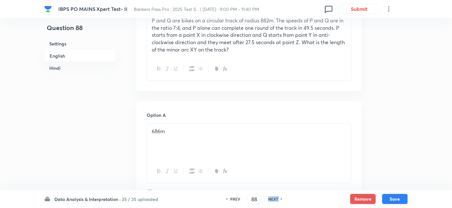
click at [275, 201] on h6 "NEXT" at bounding box center [273, 199] width 10 height 6
type input "89"
checkbox input "false"
checkbox input "true"
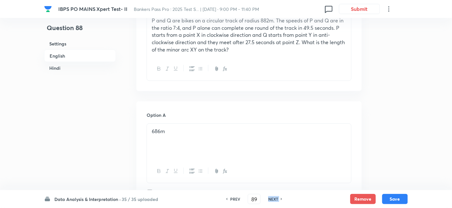
checkbox input "true"
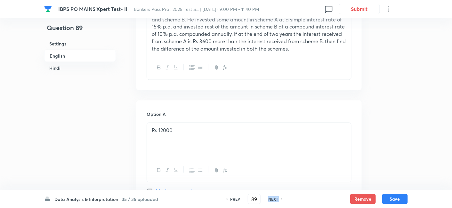
click at [275, 201] on h6 "NEXT" at bounding box center [273, 199] width 10 height 6
type input "90"
checkbox input "false"
checkbox input "true"
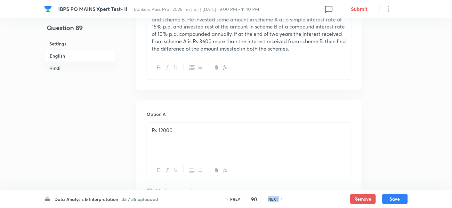
checkbox input "true"
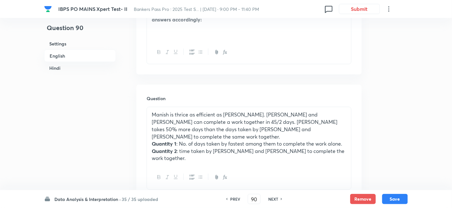
click at [275, 201] on h6 "NEXT" at bounding box center [273, 199] width 10 height 6
type input "91"
checkbox input "false"
checkbox input "true"
checkbox input "false"
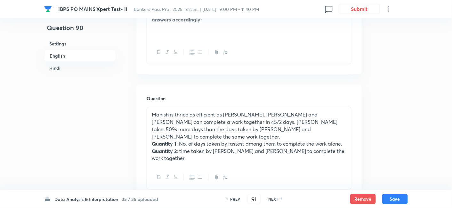
checkbox input "true"
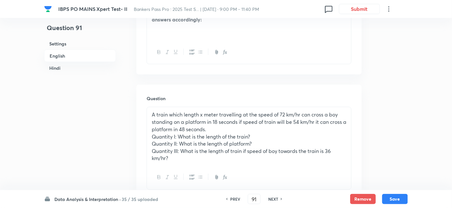
click at [275, 201] on h6 "NEXT" at bounding box center [273, 199] width 10 height 6
type input "92"
checkbox input "true"
checkbox input "false"
checkbox input "true"
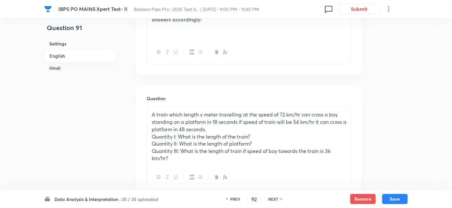
checkbox input "false"
click at [275, 201] on h6 "NEXT" at bounding box center [273, 199] width 10 height 6
type input "93"
checkbox input "false"
checkbox input "true"
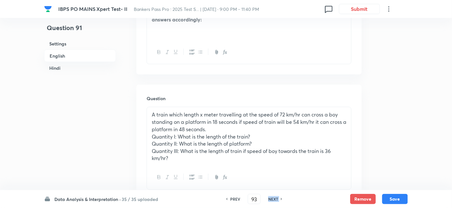
checkbox input "false"
checkbox input "true"
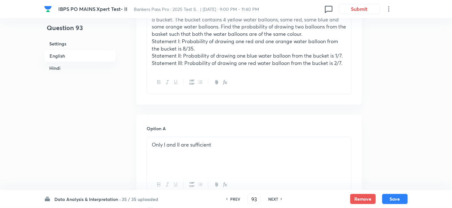
click at [275, 201] on h6 "NEXT" at bounding box center [273, 199] width 10 height 6
type input "94"
checkbox input "false"
checkbox input "true"
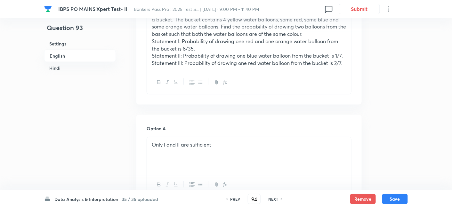
checkbox input "true"
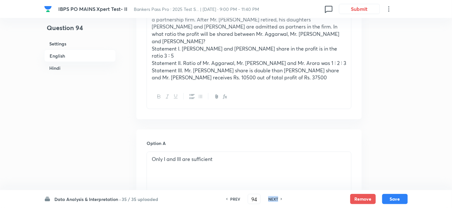
click at [275, 201] on h6 "NEXT" at bounding box center [273, 199] width 10 height 6
type input "95"
checkbox input "false"
checkbox input "true"
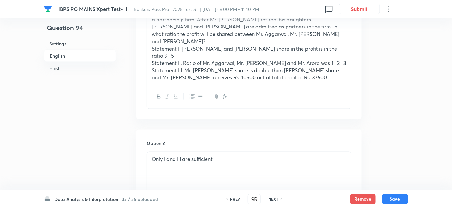
checkbox input "true"
click at [275, 201] on h6 "NEXT" at bounding box center [273, 199] width 10 height 6
type input "96"
checkbox input "false"
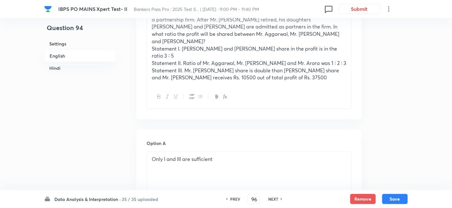
checkbox input "true"
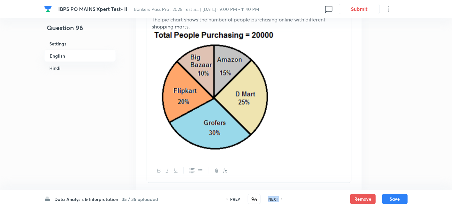
click at [275, 201] on h6 "NEXT" at bounding box center [273, 199] width 10 height 6
type input "97"
checkbox input "false"
checkbox input "true"
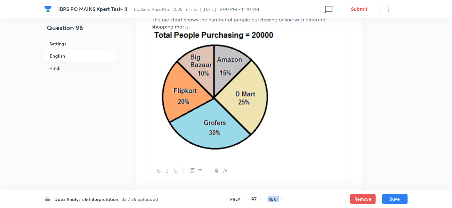
checkbox input "true"
click at [275, 201] on h6 "NEXT" at bounding box center [273, 199] width 10 height 6
type input "98"
checkbox input "false"
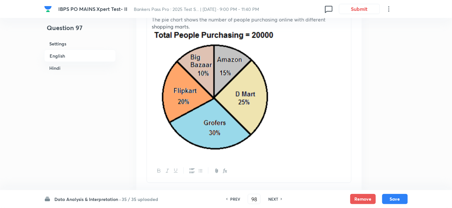
checkbox input "true"
click at [275, 201] on h6 "NEXT" at bounding box center [273, 199] width 10 height 6
type input "99"
checkbox input "true"
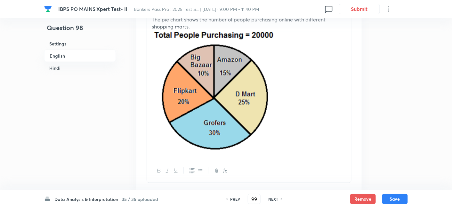
checkbox input "false"
checkbox input "true"
checkbox input "false"
click at [275, 201] on h6 "NEXT" at bounding box center [273, 199] width 10 height 6
checkbox input "false"
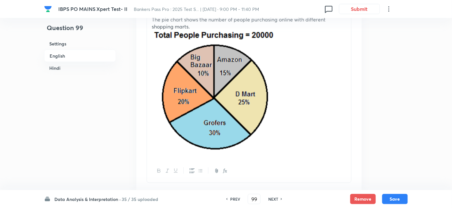
checkbox input "false"
type input "100"
checkbox input "true"
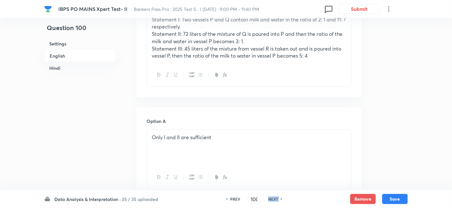
click at [275, 201] on h6 "NEXT" at bounding box center [273, 199] width 10 height 6
checkbox input "false"
type input "101"
checkbox input "true"
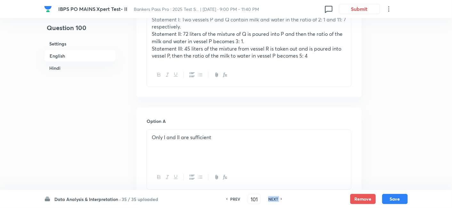
checkbox input "true"
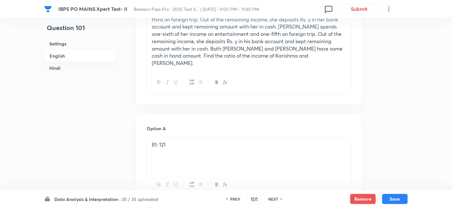
click at [275, 201] on h6 "NEXT" at bounding box center [273, 199] width 10 height 6
type input "102"
checkbox input "true"
checkbox input "false"
checkbox input "true"
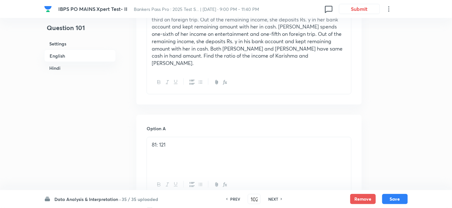
checkbox input "false"
click at [275, 201] on h6 "NEXT" at bounding box center [273, 199] width 10 height 6
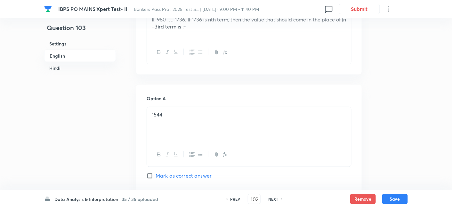
type input "103"
checkbox input "false"
checkbox input "true"
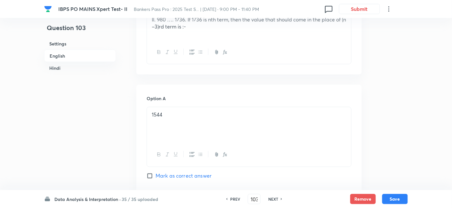
click at [275, 201] on h6 "NEXT" at bounding box center [273, 199] width 10 height 6
type input "104"
checkbox input "true"
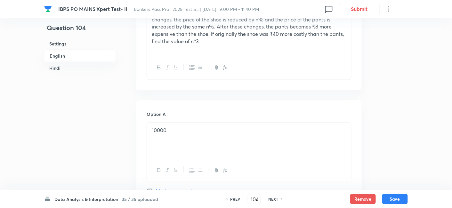
click at [275, 201] on h6 "NEXT" at bounding box center [273, 199] width 10 height 6
checkbox input "false"
type input "105"
checkbox input "true"
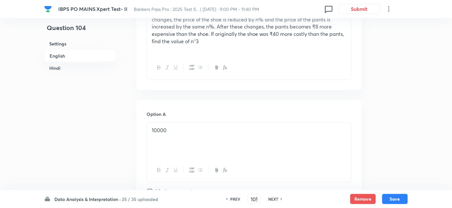
checkbox input "true"
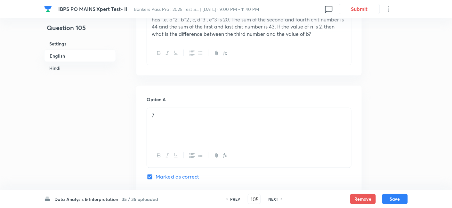
click at [275, 201] on h6 "NEXT" at bounding box center [273, 199] width 10 height 6
type input "106"
checkbox input "false"
checkbox input "true"
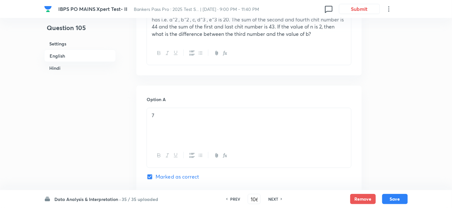
checkbox input "true"
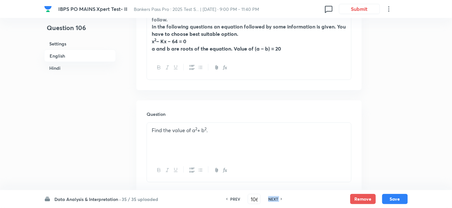
click at [275, 201] on h6 "NEXT" at bounding box center [273, 199] width 10 height 6
type input "107"
checkbox input "false"
checkbox input "true"
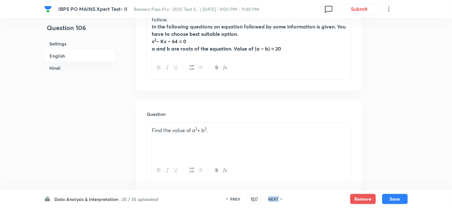
checkbox input "true"
click at [275, 201] on h6 "NEXT" at bounding box center [273, 199] width 10 height 6
checkbox input "false"
type input "108"
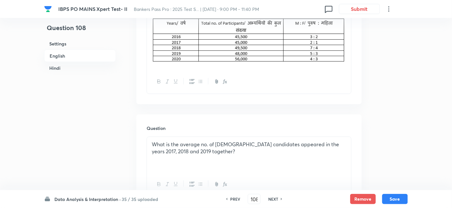
checkbox input "true"
click at [275, 201] on h6 "NEXT" at bounding box center [273, 199] width 10 height 6
type input "109"
checkbox input "true"
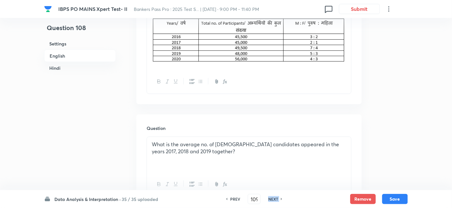
checkbox input "false"
checkbox input "true"
checkbox input "false"
click at [275, 201] on h6 "NEXT" at bounding box center [273, 199] width 10 height 6
checkbox input "false"
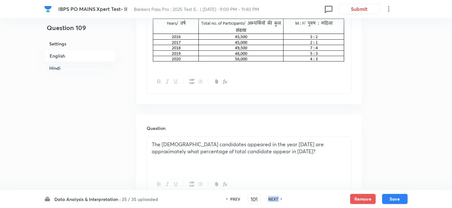
checkbox input "false"
type input "110"
checkbox input "true"
click at [275, 201] on h6 "NEXT" at bounding box center [273, 199] width 10 height 6
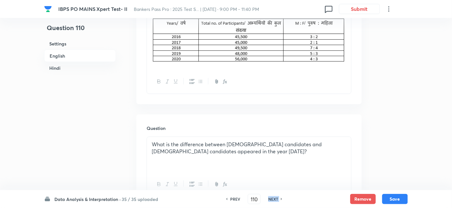
type input "111"
checkbox input "true"
checkbox input "false"
checkbox input "true"
checkbox input "false"
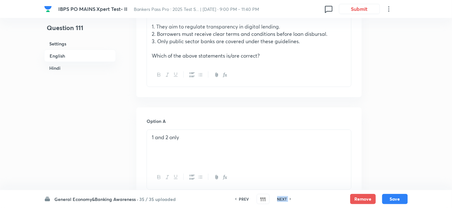
click at [275, 201] on div "NEXT" at bounding box center [283, 199] width 17 height 6
type input "112"
checkbox input "true"
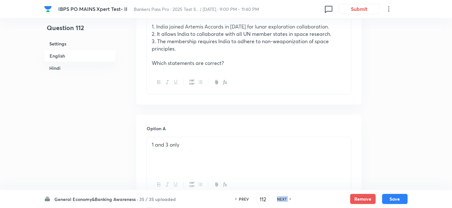
click at [275, 201] on div "NEXT" at bounding box center [283, 199] width 17 height 6
checkbox input "false"
type input "113"
checkbox input "true"
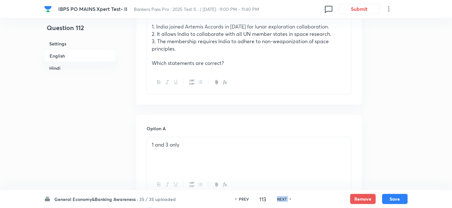
checkbox input "true"
click at [275, 201] on div "NEXT" at bounding box center [283, 199] width 17 height 6
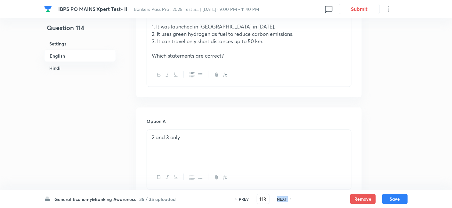
type input "114"
checkbox input "true"
checkbox input "false"
checkbox input "true"
checkbox input "false"
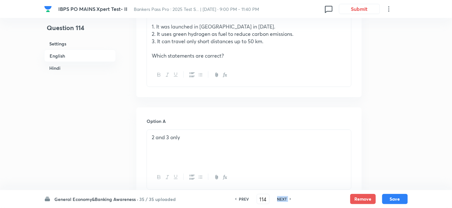
click at [275, 201] on div "NEXT" at bounding box center [283, 199] width 17 height 6
type input "115"
checkbox input "true"
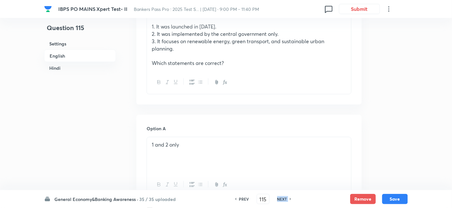
click at [275, 201] on div "NEXT" at bounding box center [283, 199] width 17 height 6
checkbox input "false"
type input "116"
checkbox input "true"
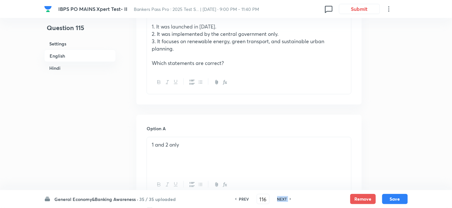
checkbox input "true"
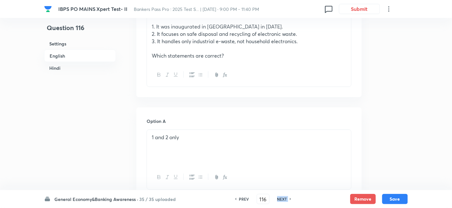
click at [275, 201] on div "NEXT" at bounding box center [283, 199] width 17 height 6
checkbox input "false"
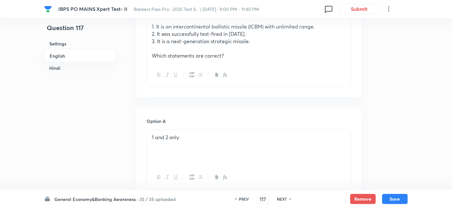
click at [275, 201] on div "NEXT" at bounding box center [283, 199] width 17 height 6
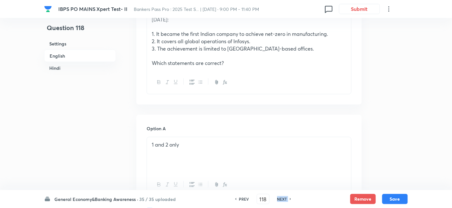
click at [275, 201] on div "NEXT" at bounding box center [283, 199] width 17 height 6
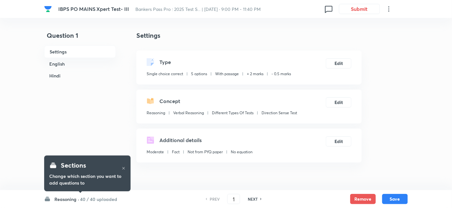
checkbox input "true"
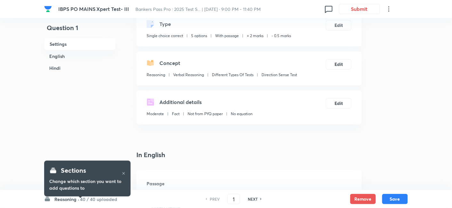
scroll to position [43, 0]
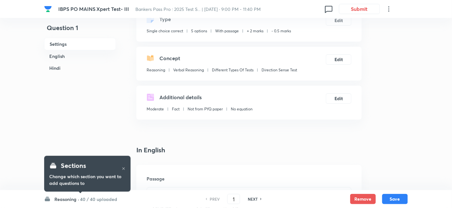
click at [112, 199] on h6 "40 / 40 uploaded" at bounding box center [98, 199] width 37 height 7
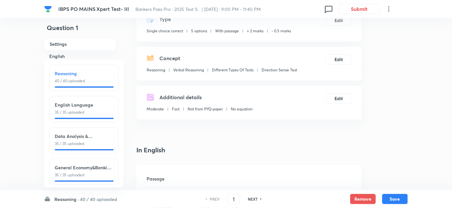
click at [93, 139] on h6 "Data Analysis & Interpretation" at bounding box center [84, 136] width 58 height 7
type input "76"
checkbox input "false"
checkbox input "true"
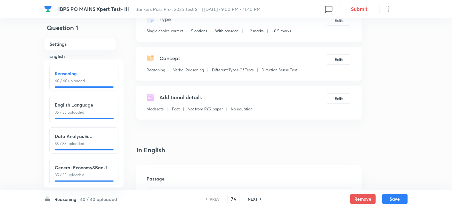
checkbox input "true"
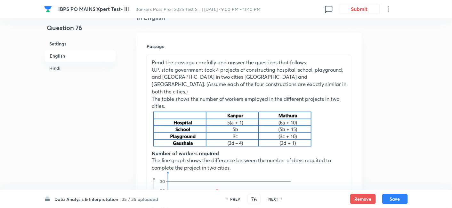
scroll to position [176, 0]
click at [274, 197] on h6 "NEXT" at bounding box center [273, 199] width 10 height 6
type input "77"
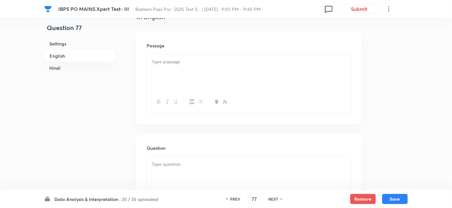
checkbox input "false"
checkbox input "true"
click at [274, 197] on h6 "NEXT" at bounding box center [273, 199] width 10 height 6
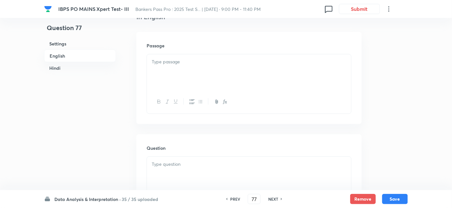
type input "78"
checkbox input "false"
checkbox input "true"
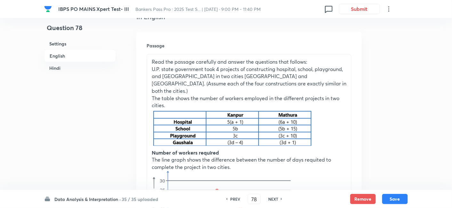
click at [274, 197] on h6 "NEXT" at bounding box center [273, 199] width 10 height 6
type input "79"
checkbox input "false"
checkbox input "true"
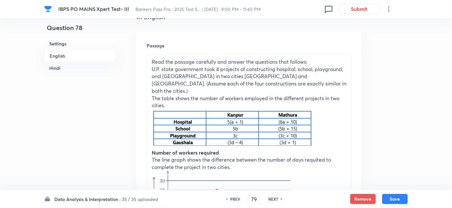
checkbox input "true"
click at [274, 197] on h6 "NEXT" at bounding box center [273, 199] width 10 height 6
type input "80"
click at [274, 197] on h6 "NEXT" at bounding box center [273, 199] width 10 height 6
checkbox input "false"
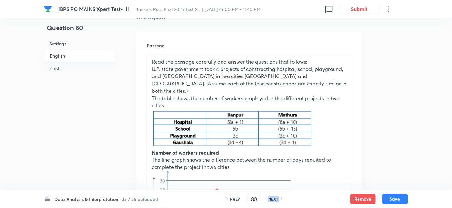
checkbox input "false"
checkbox input "true"
type input "81"
checkbox input "false"
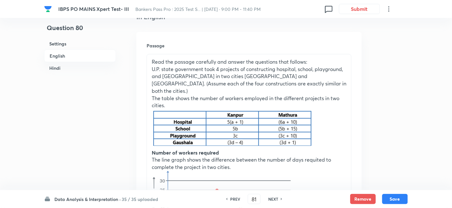
checkbox input "false"
checkbox input "true"
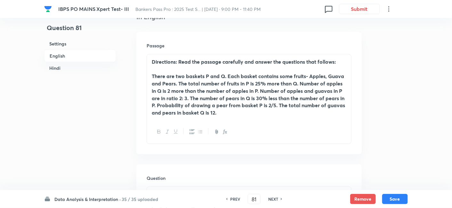
click at [274, 197] on h6 "NEXT" at bounding box center [273, 199] width 10 height 6
type input "82"
checkbox input "false"
checkbox input "true"
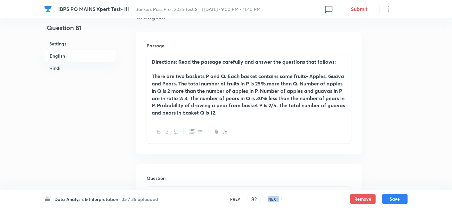
checkbox input "true"
click at [274, 197] on h6 "NEXT" at bounding box center [273, 199] width 10 height 6
type input "84"
checkbox input "false"
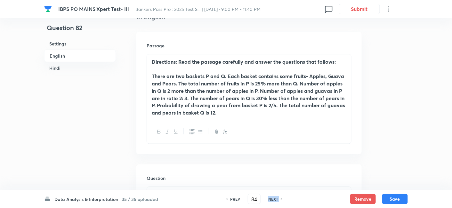
checkbox input "false"
checkbox input "true"
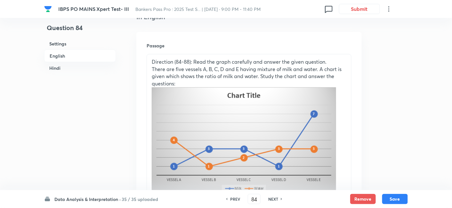
click at [274, 197] on h6 "NEXT" at bounding box center [273, 199] width 10 height 6
type input "85"
click at [274, 197] on h6 "NEXT" at bounding box center [273, 199] width 10 height 6
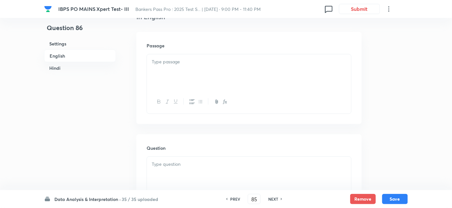
checkbox input "false"
checkbox input "true"
type input "86"
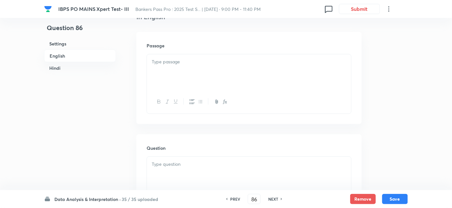
checkbox input "false"
checkbox input "true"
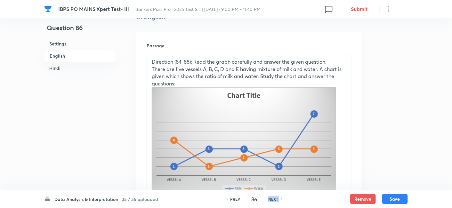
click at [274, 197] on h6 "NEXT" at bounding box center [273, 199] width 10 height 6
type input "87"
checkbox input "false"
checkbox input "true"
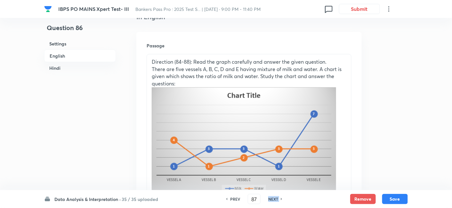
checkbox input "true"
click at [274, 197] on h6 "NEXT" at bounding box center [273, 199] width 10 height 6
type input "88"
checkbox input "false"
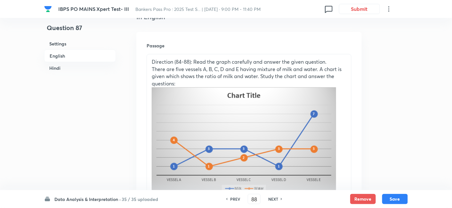
checkbox input "true"
click at [274, 197] on h6 "NEXT" at bounding box center [273, 199] width 10 height 6
type input "89"
checkbox input "false"
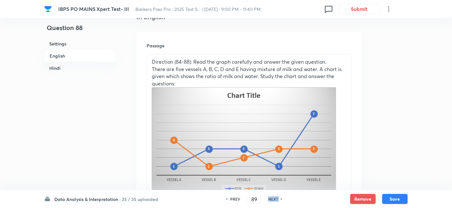
checkbox input "false"
checkbox input "true"
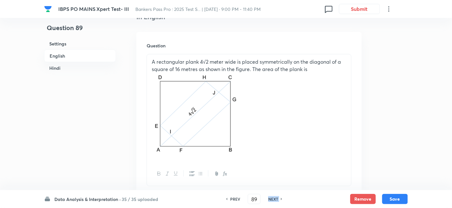
click at [274, 197] on h6 "NEXT" at bounding box center [273, 199] width 10 height 6
type input "90"
checkbox input "true"
checkbox input "false"
checkbox input "true"
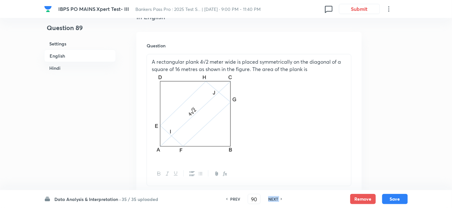
checkbox input "false"
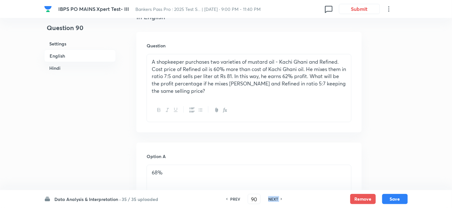
click at [274, 197] on h6 "NEXT" at bounding box center [273, 199] width 10 height 6
type input "91"
checkbox input "false"
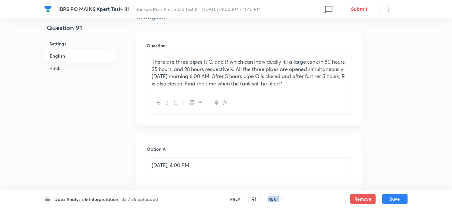
checkbox input "true"
click at [274, 197] on h6 "NEXT" at bounding box center [273, 199] width 10 height 6
type input "92"
checkbox input "false"
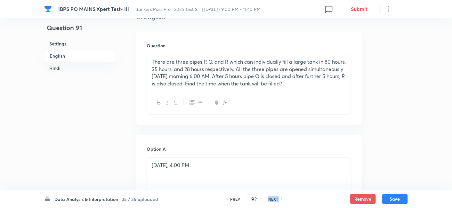
checkbox input "false"
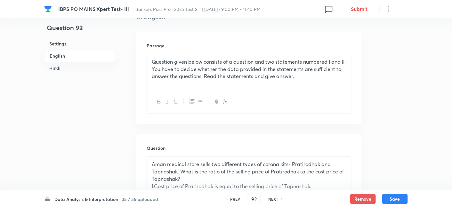
checkbox input "true"
click at [274, 197] on h6 "NEXT" at bounding box center [273, 199] width 10 height 6
type input "93"
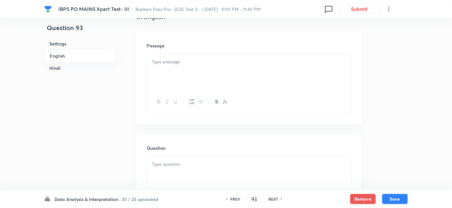
checkbox input "false"
checkbox input "true"
click at [274, 197] on h6 "NEXT" at bounding box center [273, 199] width 10 height 6
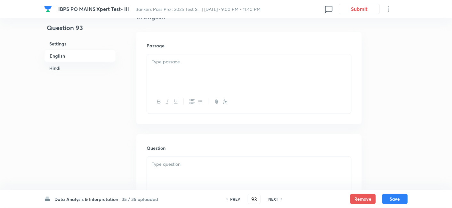
type input "94"
checkbox input "false"
checkbox input "true"
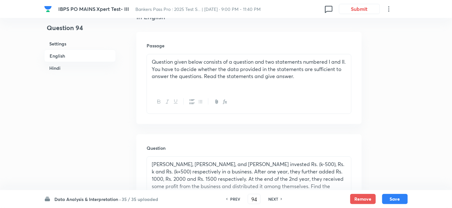
click at [274, 197] on h6 "NEXT" at bounding box center [273, 199] width 10 height 6
type input "95"
checkbox input "false"
checkbox input "true"
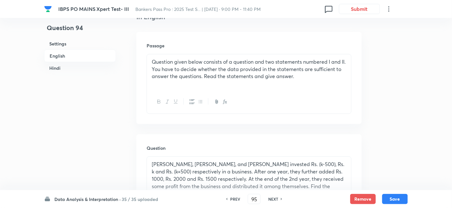
checkbox input "true"
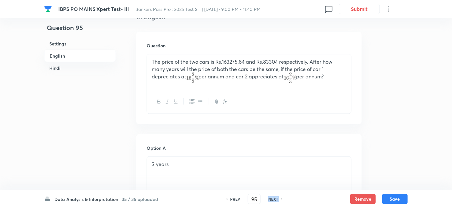
click at [274, 197] on h6 "NEXT" at bounding box center [273, 199] width 10 height 6
checkbox input "false"
type input "96"
checkbox input "true"
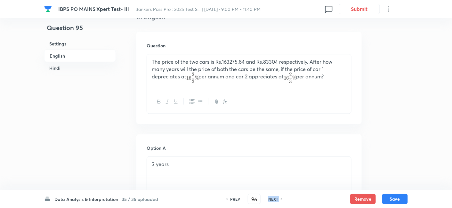
checkbox input "true"
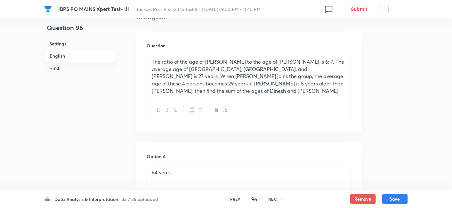
click at [274, 197] on h6 "NEXT" at bounding box center [273, 199] width 10 height 6
type input "97"
checkbox input "false"
checkbox input "true"
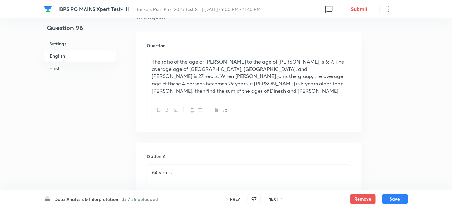
checkbox input "true"
click at [274, 197] on h6 "NEXT" at bounding box center [273, 199] width 10 height 6
type input "98"
checkbox input "false"
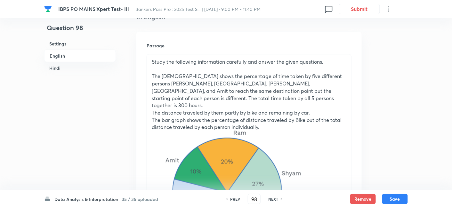
checkbox input "true"
click at [274, 197] on h6 "NEXT" at bounding box center [273, 199] width 10 height 6
checkbox input "false"
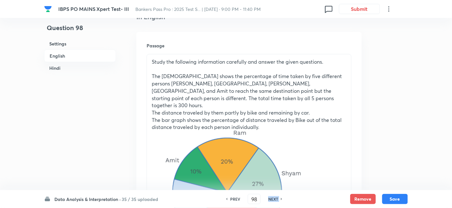
type input "99"
checkbox input "true"
click at [274, 197] on h6 "NEXT" at bounding box center [273, 199] width 10 height 6
type input "100"
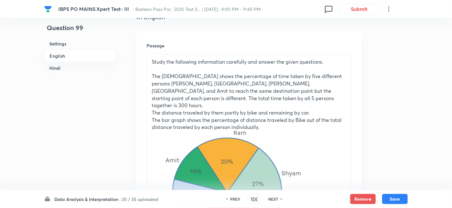
checkbox input "false"
checkbox input "true"
checkbox input "false"
checkbox input "true"
click at [274, 197] on h6 "NEXT" at bounding box center [273, 199] width 10 height 6
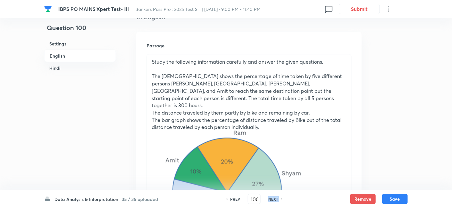
type input "101"
checkbox input "false"
checkbox input "true"
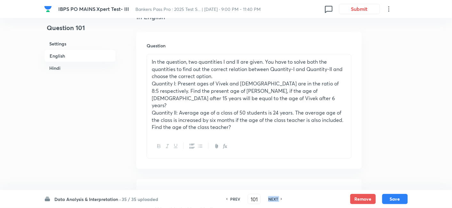
click at [274, 197] on h6 "NEXT" at bounding box center [273, 199] width 10 height 6
type input "102"
checkbox input "true"
click at [274, 197] on h6 "NEXT" at bounding box center [273, 199] width 10 height 6
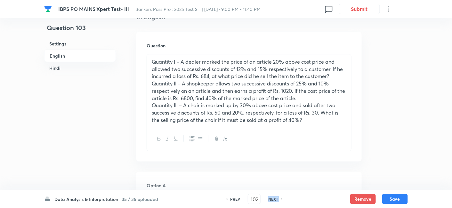
type input "103"
checkbox input "false"
checkbox input "true"
checkbox input "false"
checkbox input "true"
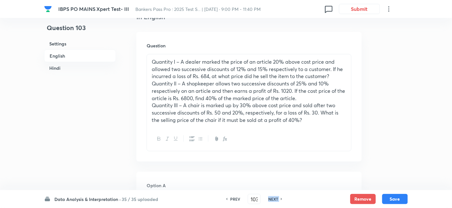
click at [274, 197] on h6 "NEXT" at bounding box center [273, 199] width 10 height 6
type input "104"
checkbox input "false"
checkbox input "true"
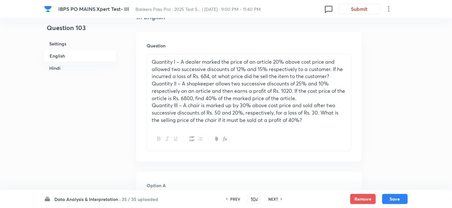
checkbox input "true"
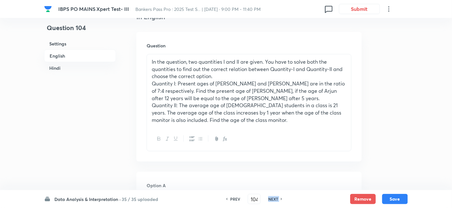
click at [274, 197] on h6 "NEXT" at bounding box center [273, 199] width 10 height 6
type input "105"
checkbox input "true"
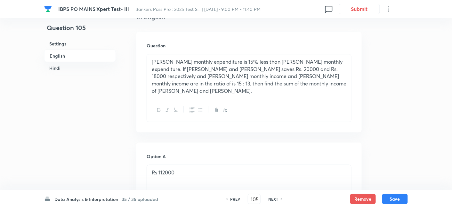
click at [274, 197] on h6 "NEXT" at bounding box center [273, 199] width 10 height 6
checkbox input "false"
type input "106"
checkbox input "true"
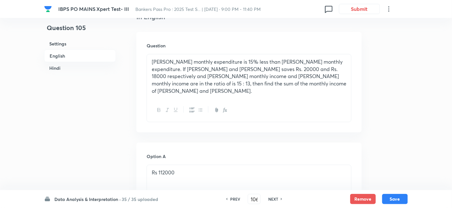
checkbox input "true"
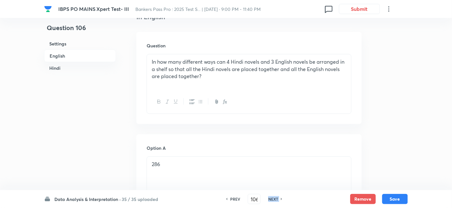
click at [274, 197] on h6 "NEXT" at bounding box center [273, 199] width 10 height 6
checkbox input "false"
type input "107"
checkbox input "true"
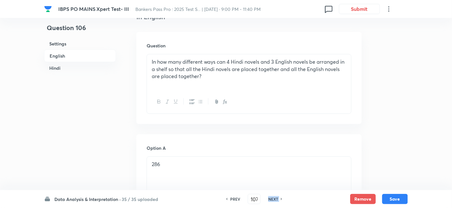
checkbox input "true"
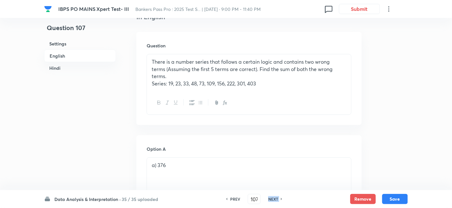
click at [274, 197] on h6 "NEXT" at bounding box center [273, 199] width 10 height 6
type input "108"
checkbox input "true"
checkbox input "false"
checkbox input "true"
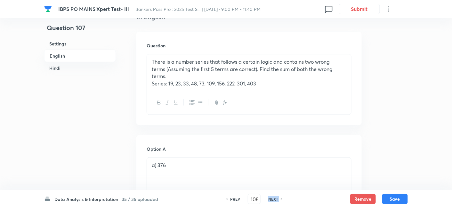
checkbox input "false"
click at [274, 197] on h6 "NEXT" at bounding box center [273, 199] width 10 height 6
checkbox input "false"
type input "109"
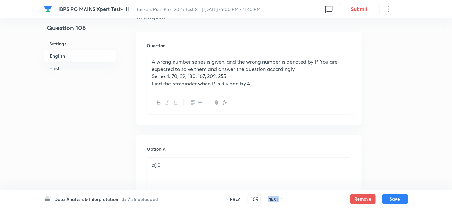
checkbox input "true"
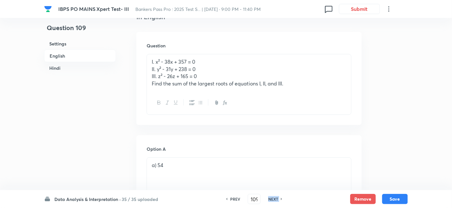
click at [274, 197] on h6 "NEXT" at bounding box center [273, 199] width 10 height 6
checkbox input "false"
type input "110"
checkbox input "true"
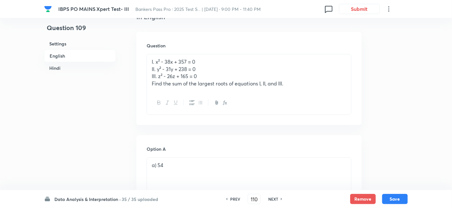
checkbox input "true"
click at [274, 197] on h6 "NEXT" at bounding box center [273, 199] width 10 height 6
type input "111"
checkbox input "false"
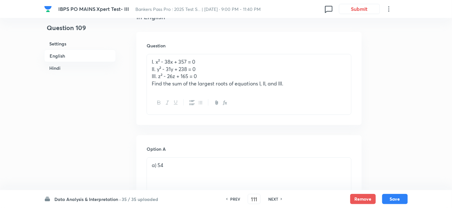
checkbox input "true"
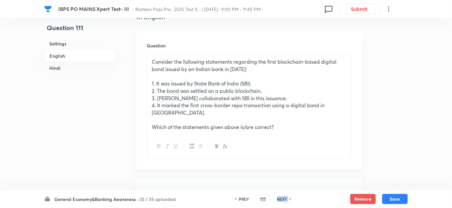
click at [275, 197] on div "NEXT" at bounding box center [283, 199] width 17 height 6
type input "112"
checkbox input "true"
checkbox input "false"
checkbox input "true"
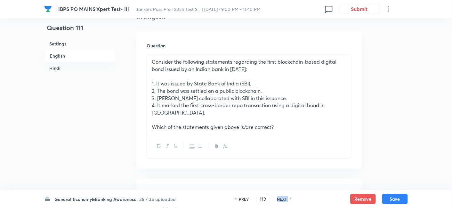
checkbox input "false"
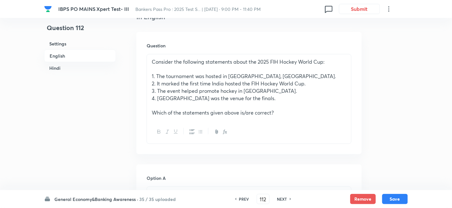
click at [275, 197] on div "NEXT" at bounding box center [283, 199] width 17 height 6
type input "113"
checkbox input "false"
checkbox input "true"
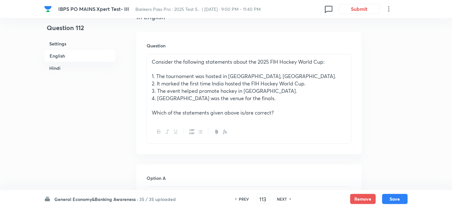
checkbox input "true"
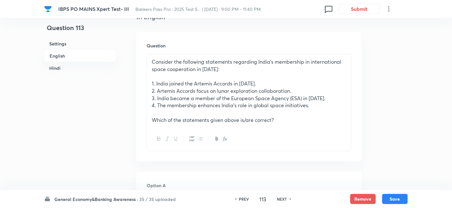
click at [275, 197] on div "NEXT" at bounding box center [283, 199] width 17 height 6
type input "114"
checkbox input "true"
checkbox input "false"
checkbox input "true"
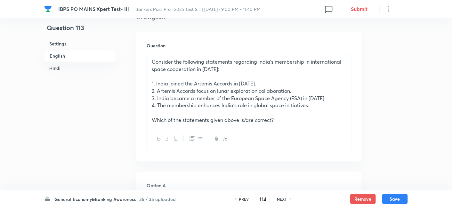
checkbox input "false"
click at [275, 197] on div "NEXT" at bounding box center [283, 199] width 17 height 6
checkbox input "false"
type input "115"
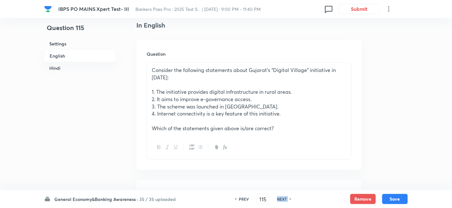
checkbox input "true"
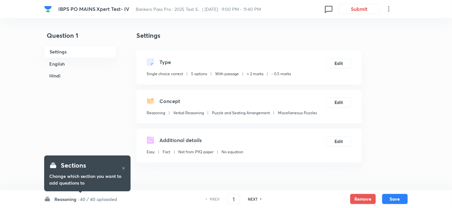
click at [108, 200] on h6 "40 / 40 uploaded" at bounding box center [98, 199] width 37 height 7
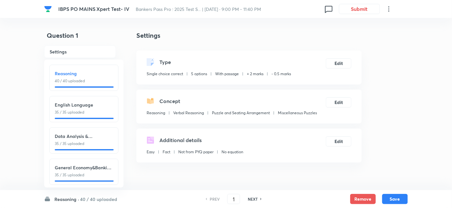
click at [92, 140] on div "Data Analysis & Interpretation 35 / 35 uploaded" at bounding box center [84, 140] width 58 height 14
type input "76"
checkbox input "false"
checkbox input "true"
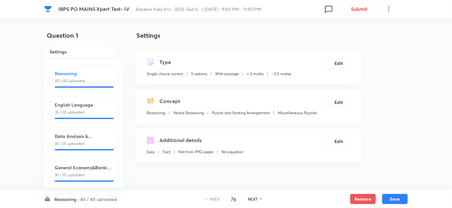
checkbox input "true"
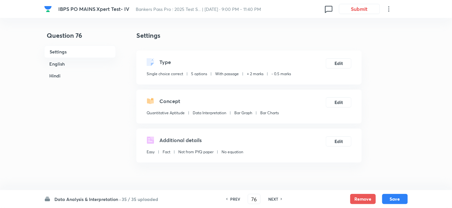
scroll to position [156, 0]
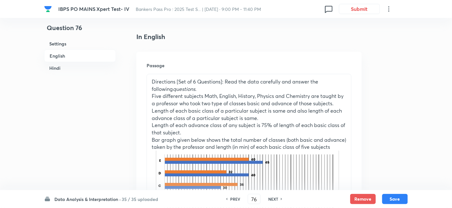
click at [280, 197] on div "NEXT" at bounding box center [274, 199] width 17 height 6
type input "77"
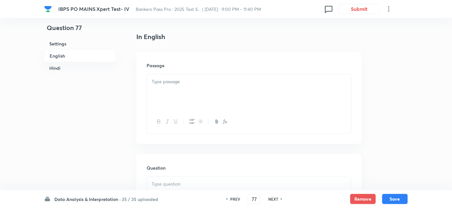
checkbox input "false"
checkbox input "true"
click at [280, 197] on div "NEXT" at bounding box center [274, 199] width 17 height 6
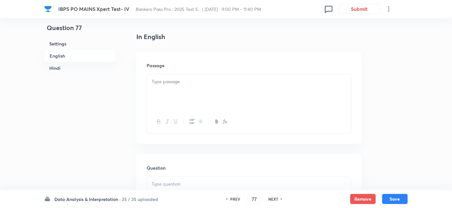
type input "78"
checkbox input "false"
checkbox input "true"
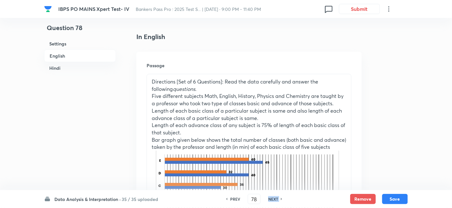
click at [280, 197] on div "NEXT" at bounding box center [274, 199] width 17 height 6
type input "79"
checkbox input "false"
checkbox input "true"
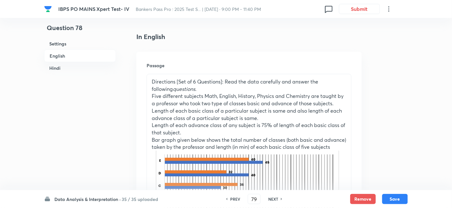
checkbox input "true"
click at [280, 197] on div "NEXT" at bounding box center [274, 199] width 17 height 6
type input "80"
checkbox input "false"
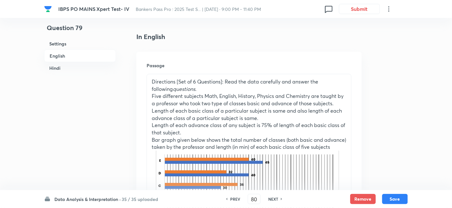
checkbox input "true"
click at [280, 197] on div "NEXT" at bounding box center [274, 199] width 17 height 6
type input "81"
checkbox input "false"
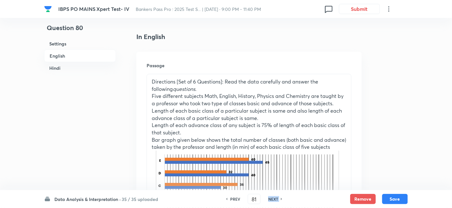
checkbox input "false"
checkbox input "true"
click at [280, 197] on div "NEXT" at bounding box center [274, 199] width 17 height 6
type input "82"
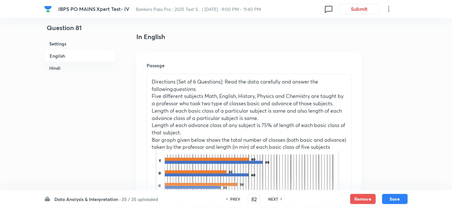
checkbox input "false"
checkbox input "true"
click at [280, 197] on div "NEXT" at bounding box center [274, 199] width 17 height 6
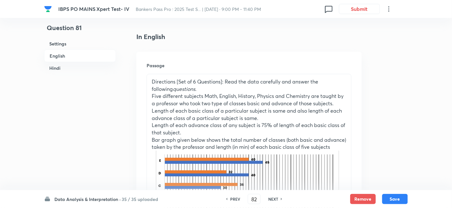
type input "83"
checkbox input "false"
checkbox input "true"
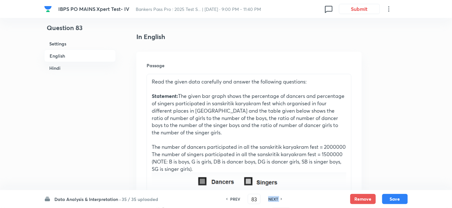
click at [280, 197] on div "NEXT" at bounding box center [274, 199] width 17 height 6
type input "84"
checkbox input "false"
checkbox input "true"
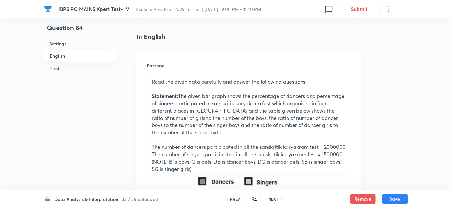
checkbox input "true"
click at [280, 197] on div "NEXT" at bounding box center [274, 199] width 17 height 6
checkbox input "false"
type input "85"
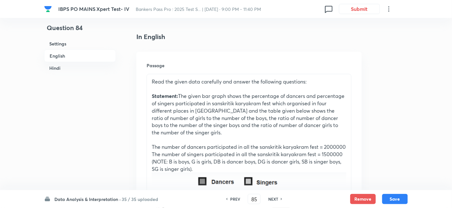
checkbox input "true"
click at [280, 197] on div "NEXT" at bounding box center [274, 199] width 17 height 6
type input "86"
checkbox input "false"
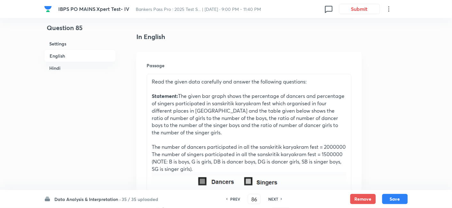
checkbox input "true"
checkbox input "false"
checkbox input "true"
click at [280, 197] on div "NEXT" at bounding box center [274, 199] width 17 height 6
type input "87"
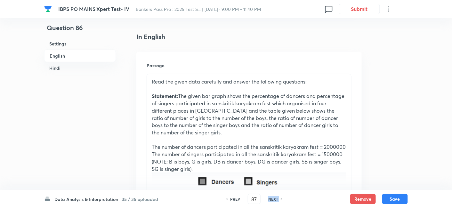
checkbox input "false"
checkbox input "true"
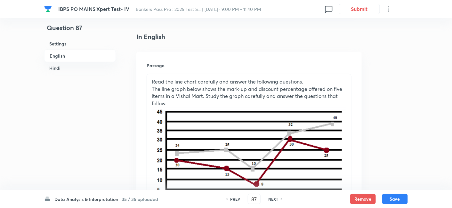
click at [280, 197] on div "NEXT" at bounding box center [274, 199] width 17 height 6
type input "88"
checkbox input "true"
checkbox input "false"
checkbox input "true"
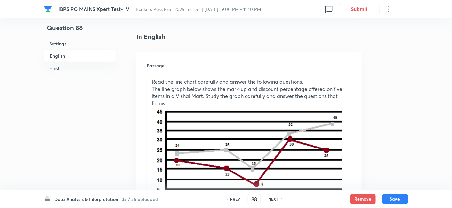
checkbox input "false"
click at [280, 197] on div "NEXT" at bounding box center [274, 199] width 17 height 6
type input "89"
checkbox input "false"
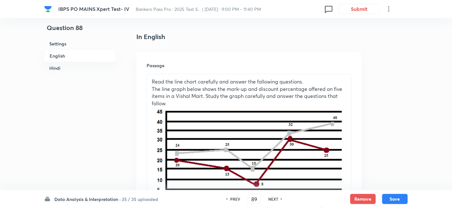
checkbox input "true"
click at [280, 197] on div "NEXT" at bounding box center [274, 199] width 17 height 6
type input "90"
checkbox input "false"
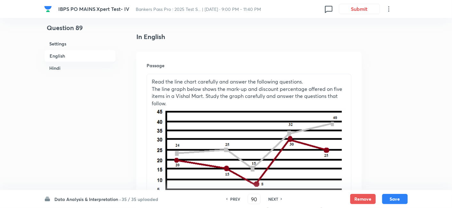
checkbox input "false"
checkbox input "true"
click at [280, 197] on div "NEXT" at bounding box center [274, 199] width 17 height 6
type input "91"
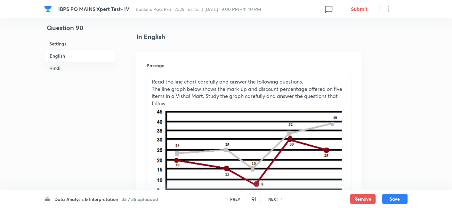
checkbox input "false"
checkbox input "true"
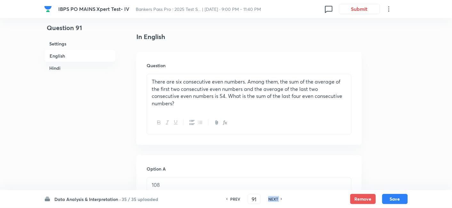
click at [280, 197] on div "NEXT" at bounding box center [274, 199] width 17 height 6
type input "92"
checkbox input "true"
checkbox input "false"
checkbox input "true"
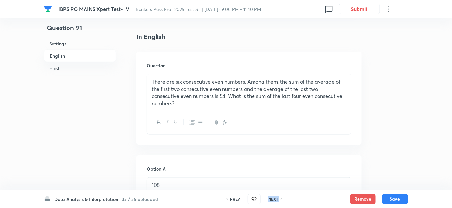
checkbox input "false"
click at [280, 197] on div "NEXT" at bounding box center [274, 199] width 17 height 6
type input "93"
checkbox input "true"
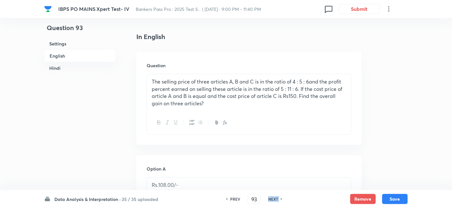
click at [280, 197] on div "NEXT" at bounding box center [274, 199] width 17 height 6
checkbox input "false"
type input "94"
checkbox input "true"
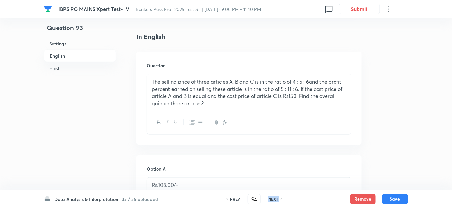
checkbox input "true"
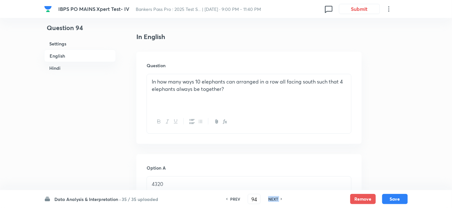
click at [280, 197] on div "NEXT" at bounding box center [274, 199] width 17 height 6
checkbox input "false"
type input "95"
checkbox input "true"
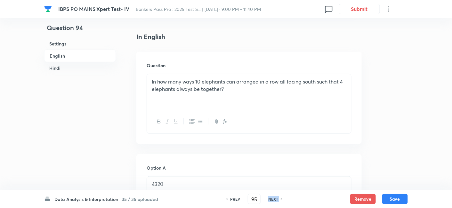
checkbox input "true"
click at [280, 197] on div "NEXT" at bounding box center [274, 199] width 17 height 6
checkbox input "false"
type input "96"
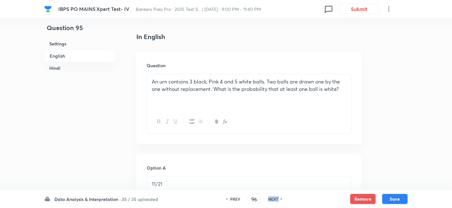
checkbox input "true"
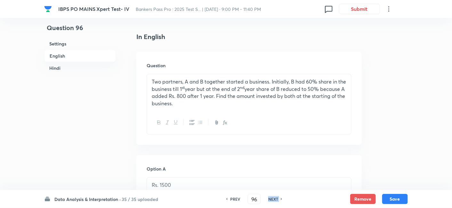
click at [280, 197] on div "NEXT" at bounding box center [274, 199] width 17 height 6
checkbox input "false"
type input "97"
checkbox input "true"
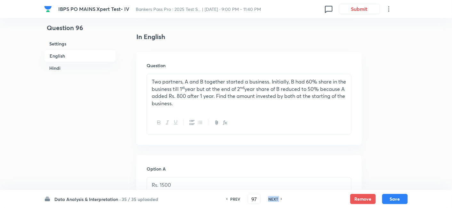
checkbox input "true"
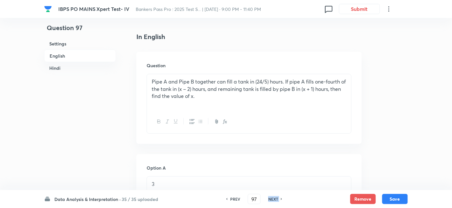
click at [280, 197] on div "NEXT" at bounding box center [274, 199] width 17 height 6
type input "98"
checkbox input "true"
checkbox input "false"
checkbox input "true"
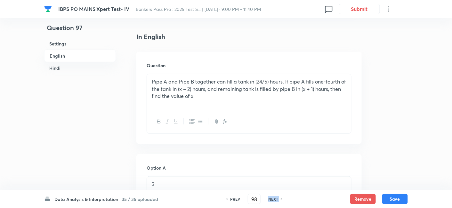
checkbox input "false"
click at [280, 197] on div "NEXT" at bounding box center [274, 199] width 17 height 6
checkbox input "false"
type input "99"
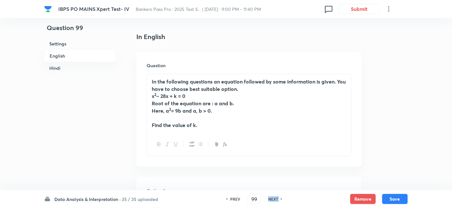
checkbox input "true"
click at [280, 197] on div "NEXT" at bounding box center [274, 199] width 17 height 6
checkbox input "false"
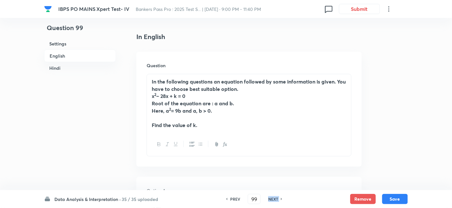
type input "100"
checkbox input "true"
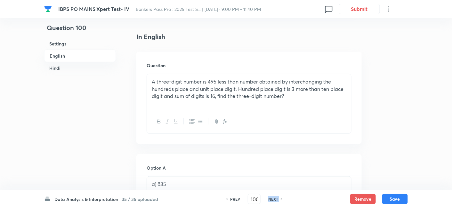
click at [280, 197] on div "NEXT" at bounding box center [274, 199] width 17 height 6
checkbox input "false"
type input "101"
checkbox input "true"
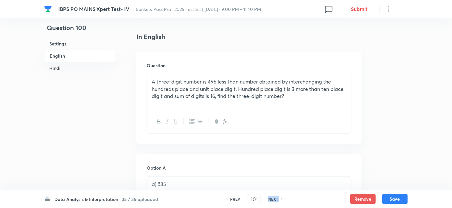
checkbox input "true"
click at [280, 197] on div "NEXT" at bounding box center [274, 199] width 17 height 6
checkbox input "false"
type input "102"
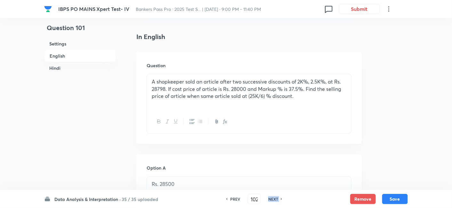
checkbox input "true"
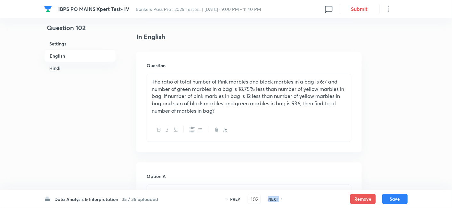
click at [280, 197] on div "NEXT" at bounding box center [274, 199] width 17 height 6
type input "103"
checkbox input "false"
checkbox input "true"
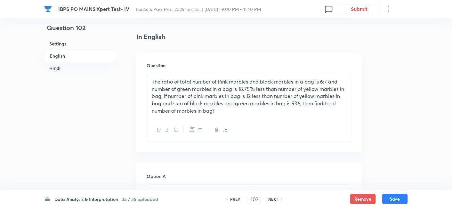
checkbox input "true"
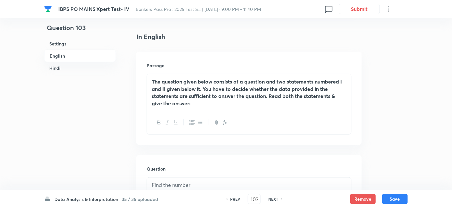
click at [280, 197] on div "NEXT" at bounding box center [274, 199] width 17 height 6
type input "104"
checkbox input "false"
checkbox input "true"
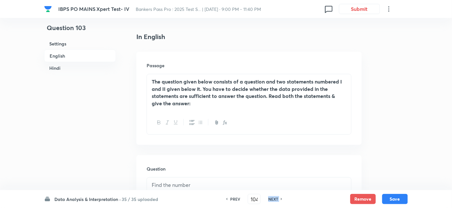
checkbox input "true"
click at [280, 197] on div "NEXT" at bounding box center [274, 199] width 17 height 6
type input "105"
checkbox input "false"
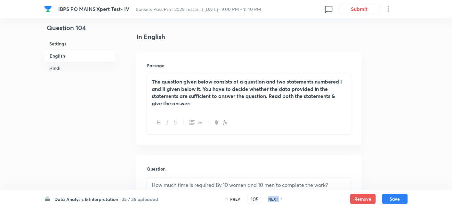
checkbox input "true"
click at [280, 197] on div "NEXT" at bounding box center [274, 199] width 17 height 6
type input "106"
checkbox input "false"
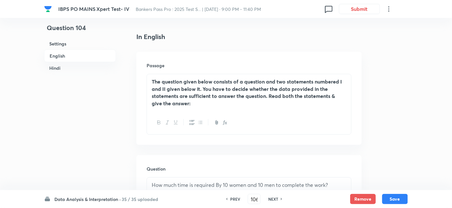
checkbox input "false"
checkbox input "true"
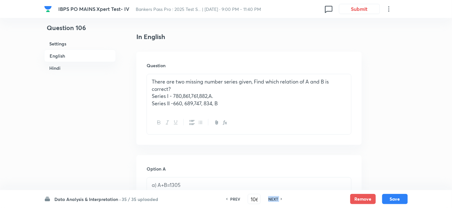
click at [280, 197] on div "NEXT" at bounding box center [274, 199] width 17 height 6
checkbox input "false"
type input "107"
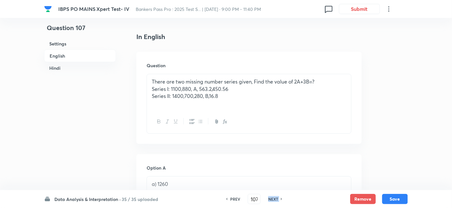
checkbox input "true"
click at [280, 197] on div "NEXT" at bounding box center [274, 199] width 17 height 6
type input "108"
checkbox input "false"
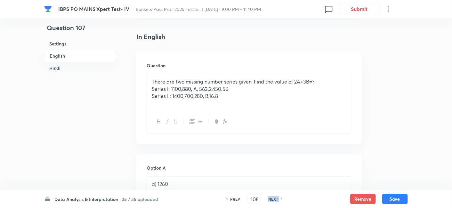
checkbox input "true"
checkbox input "false"
checkbox input "true"
click at [280, 197] on div "NEXT" at bounding box center [274, 199] width 17 height 6
checkbox input "false"
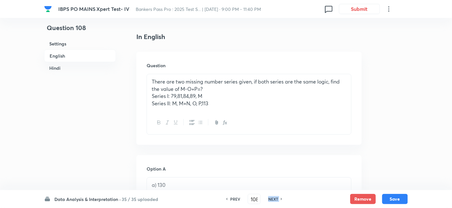
checkbox input "false"
type input "109"
checkbox input "true"
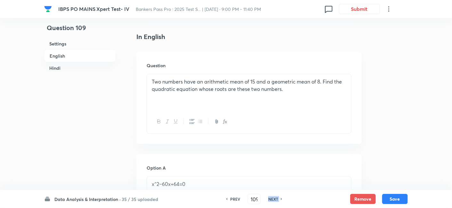
click at [280, 197] on div "NEXT" at bounding box center [274, 199] width 17 height 6
checkbox input "false"
type input "110"
checkbox input "true"
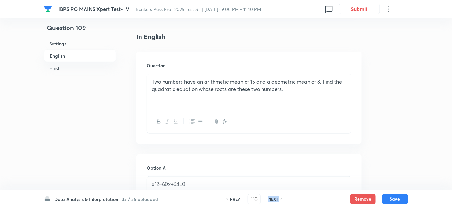
checkbox input "true"
click at [280, 197] on div "NEXT" at bounding box center [274, 199] width 17 height 6
type input "111"
checkbox input "true"
checkbox input "false"
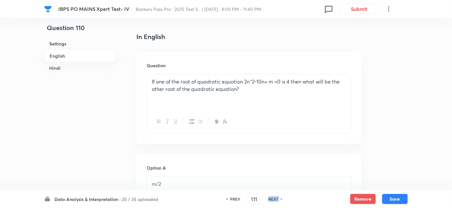
checkbox input "true"
checkbox input "false"
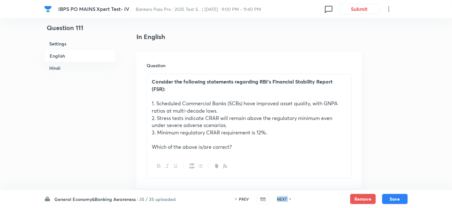
click at [280, 197] on h6 "NEXT" at bounding box center [282, 199] width 10 height 6
type input "112"
checkbox input "false"
checkbox input "true"
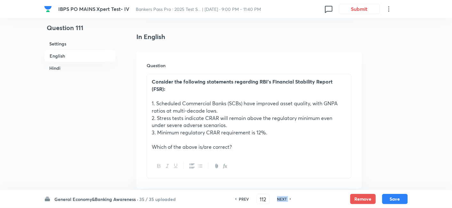
checkbox input "true"
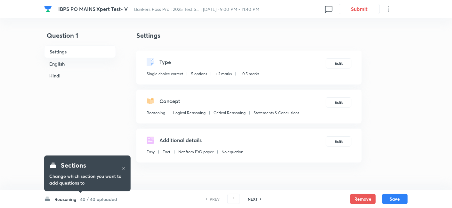
click at [94, 199] on h6 "40 / 40 uploaded" at bounding box center [98, 199] width 37 height 7
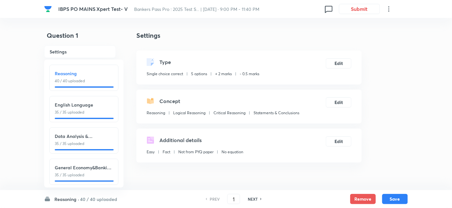
click at [88, 136] on h6 "Data Analysis & Interpretation" at bounding box center [84, 136] width 58 height 7
type input "76"
checkbox input "false"
checkbox input "true"
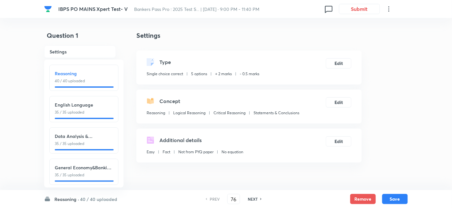
checkbox input "true"
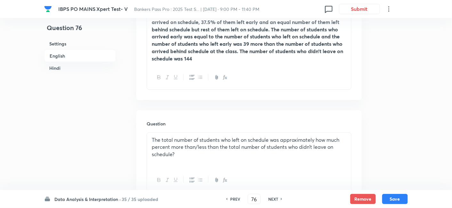
scroll to position [235, 0]
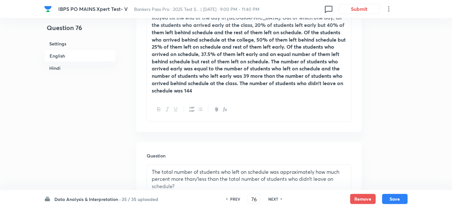
click at [275, 203] on div "PREV 76 ​ NEXT" at bounding box center [254, 199] width 83 height 10
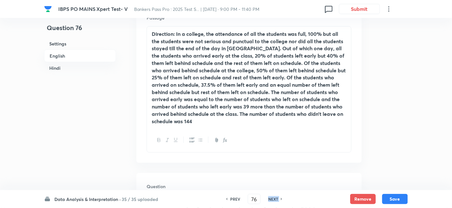
scroll to position [204, 0]
click at [273, 201] on h6 "NEXT" at bounding box center [273, 199] width 10 height 6
type input "77"
checkbox input "false"
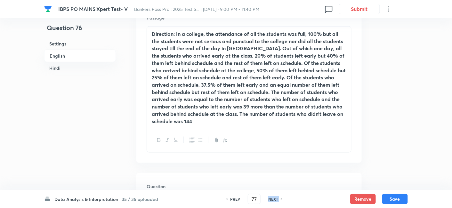
checkbox input "true"
click at [273, 201] on h6 "NEXT" at bounding box center [273, 199] width 10 height 6
type input "78"
checkbox input "false"
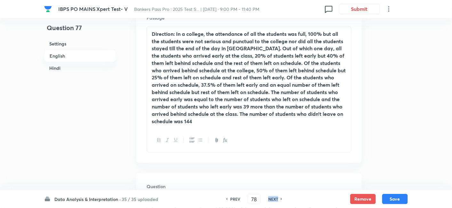
checkbox input "false"
checkbox input "true"
click at [273, 201] on h6 "NEXT" at bounding box center [273, 199] width 10 height 6
type input "79"
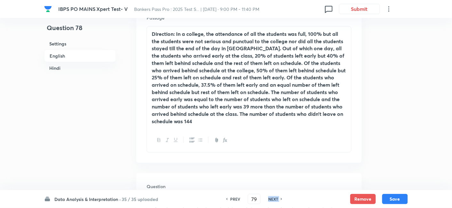
checkbox input "false"
checkbox input "true"
click at [273, 201] on h6 "NEXT" at bounding box center [273, 199] width 10 height 6
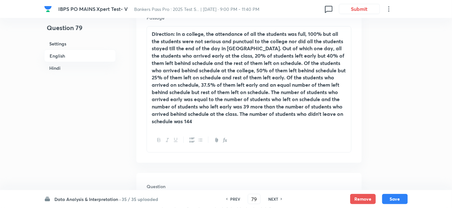
type input "80"
checkbox input "false"
checkbox input "true"
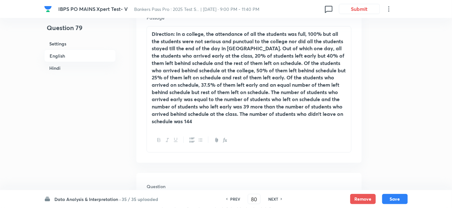
click at [273, 201] on h6 "NEXT" at bounding box center [273, 199] width 10 height 6
type input "81"
checkbox input "false"
checkbox input "true"
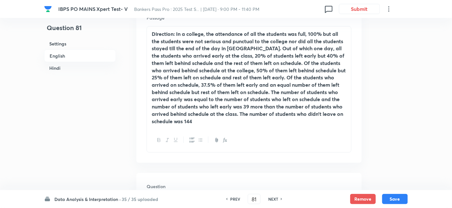
checkbox input "true"
click at [273, 201] on h6 "NEXT" at bounding box center [273, 199] width 10 height 6
type input "82"
checkbox input "false"
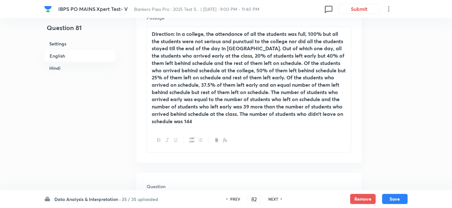
checkbox input "true"
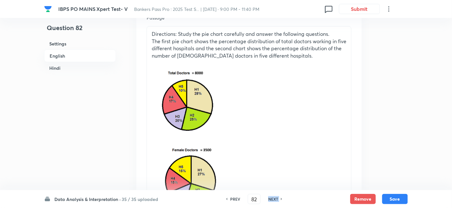
click at [273, 201] on h6 "NEXT" at bounding box center [273, 199] width 10 height 6
type input "84"
checkbox input "false"
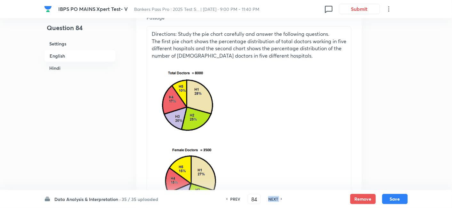
checkbox input "true"
click at [273, 201] on h6 "NEXT" at bounding box center [273, 199] width 10 height 6
type input "85"
checkbox input "false"
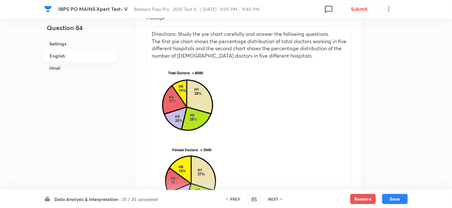
checkbox input "false"
checkbox input "true"
click at [273, 201] on h6 "NEXT" at bounding box center [273, 199] width 10 height 6
type input "86"
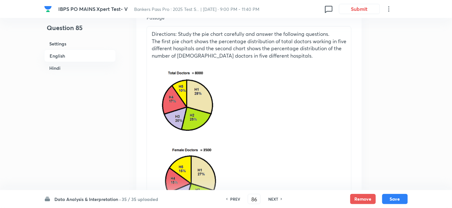
checkbox input "false"
checkbox input "true"
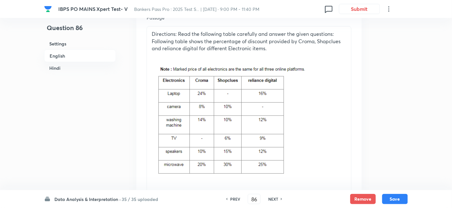
click at [273, 201] on h6 "NEXT" at bounding box center [273, 199] width 10 height 6
type input "87"
checkbox input "true"
checkbox input "false"
checkbox input "true"
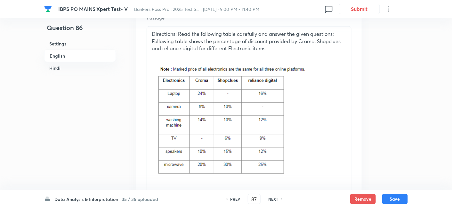
checkbox input "false"
click at [273, 201] on h6 "NEXT" at bounding box center [273, 199] width 10 height 6
type input "88"
checkbox input "false"
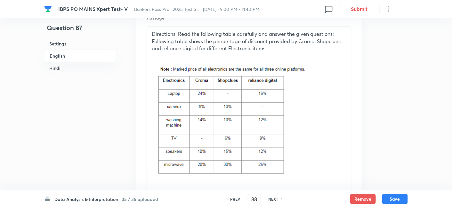
checkbox input "true"
click at [273, 201] on h6 "NEXT" at bounding box center [273, 199] width 10 height 6
type input "89"
checkbox input "false"
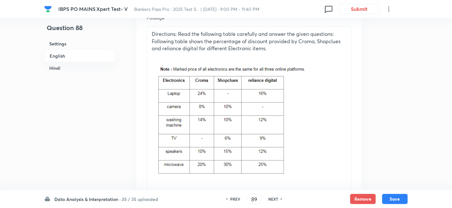
checkbox input "false"
checkbox input "true"
click at [273, 201] on h6 "NEXT" at bounding box center [273, 199] width 10 height 6
checkbox input "false"
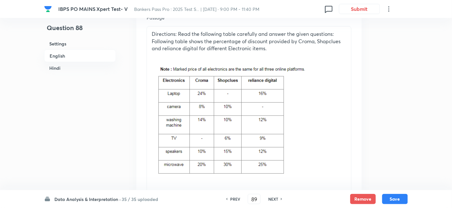
checkbox input "false"
type input "90"
checkbox input "true"
click at [273, 201] on h6 "NEXT" at bounding box center [273, 199] width 10 height 6
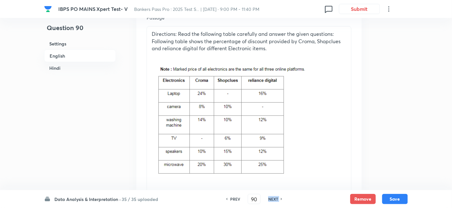
type input "91"
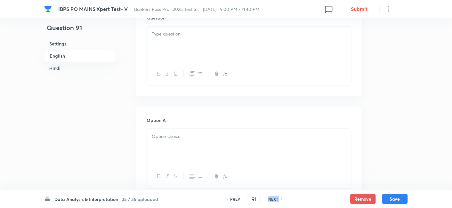
checkbox input "false"
checkbox input "true"
click at [273, 201] on h6 "NEXT" at bounding box center [273, 199] width 10 height 6
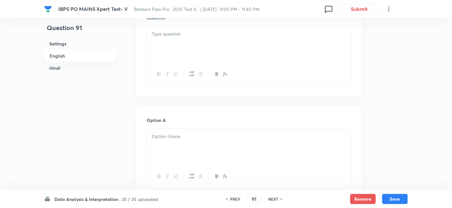
type input "92"
checkbox input "true"
checkbox input "false"
checkbox input "true"
checkbox input "false"
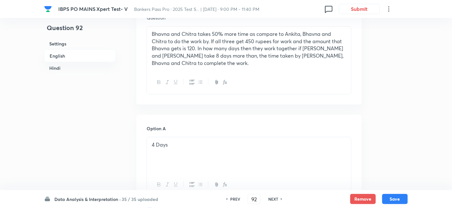
click at [273, 201] on h6 "NEXT" at bounding box center [273, 199] width 10 height 6
type input "93"
checkbox input "false"
checkbox input "true"
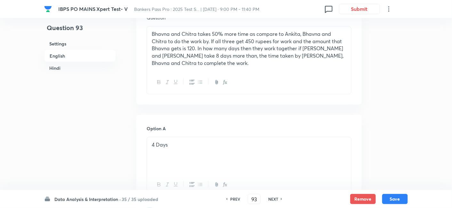
checkbox input "true"
click at [273, 201] on h6 "NEXT" at bounding box center [273, 199] width 10 height 6
type input "94"
checkbox input "false"
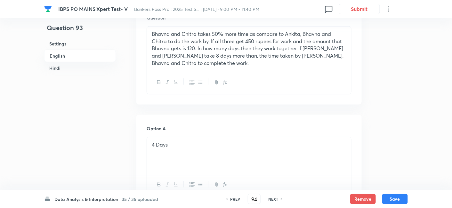
checkbox input "true"
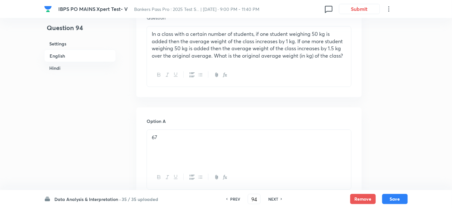
click at [273, 201] on h6 "NEXT" at bounding box center [273, 199] width 10 height 6
type input "95"
checkbox input "false"
checkbox input "true"
checkbox input "false"
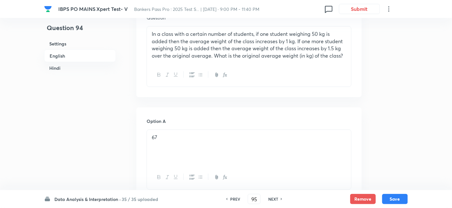
checkbox input "true"
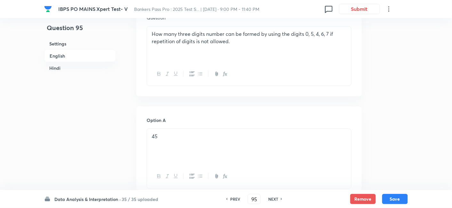
click at [273, 201] on h6 "NEXT" at bounding box center [273, 199] width 10 height 6
type input "96"
checkbox input "true"
checkbox input "false"
checkbox input "true"
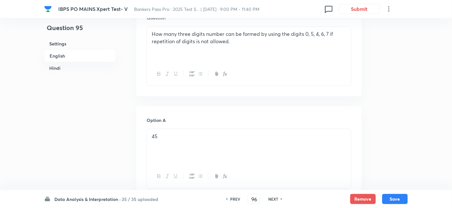
checkbox input "false"
click at [273, 201] on h6 "NEXT" at bounding box center [273, 199] width 10 height 6
type input "97"
checkbox input "false"
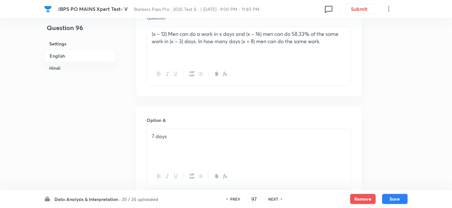
checkbox input "true"
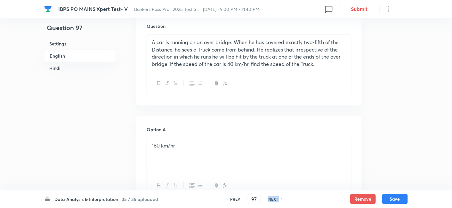
click at [273, 201] on h6 "NEXT" at bounding box center [273, 199] width 10 height 6
checkbox input "false"
type input "98"
checkbox input "true"
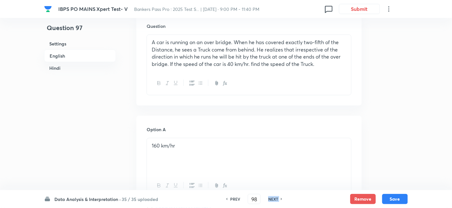
checkbox input "true"
click at [273, 201] on h6 "NEXT" at bounding box center [273, 199] width 10 height 6
type input "99"
checkbox input "false"
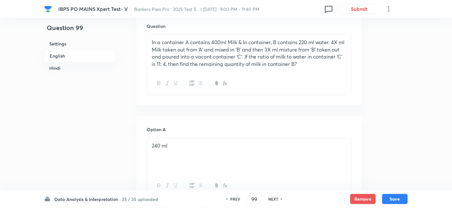
checkbox input "true"
click at [273, 201] on h6 "NEXT" at bounding box center [273, 199] width 10 height 6
type input "100"
checkbox input "false"
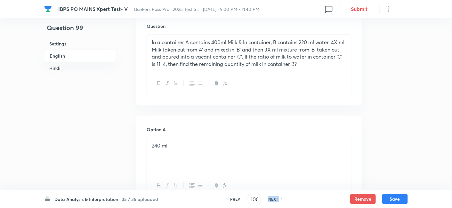
checkbox input "false"
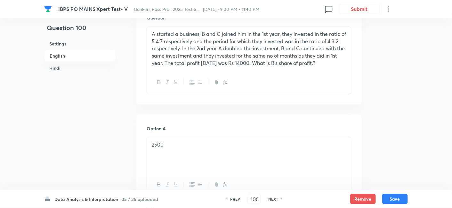
checkbox input "true"
click at [273, 201] on h6 "NEXT" at bounding box center [273, 199] width 10 height 6
type input "101"
checkbox input "false"
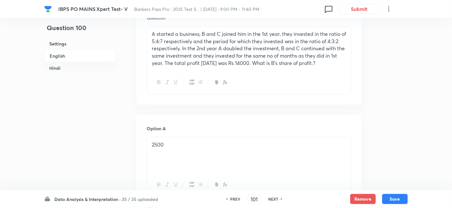
checkbox input "true"
checkbox input "false"
checkbox input "true"
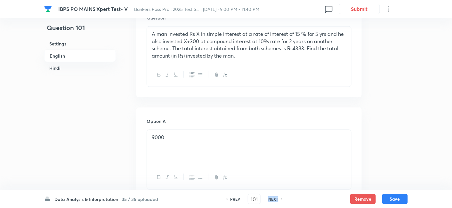
click at [273, 201] on h6 "NEXT" at bounding box center [273, 199] width 10 height 6
checkbox input "false"
type input "102"
checkbox input "true"
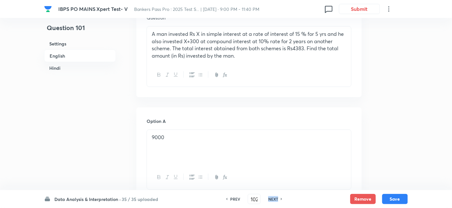
checkbox input "true"
click at [273, 201] on h6 "NEXT" at bounding box center [273, 199] width 10 height 6
type input "103"
checkbox input "false"
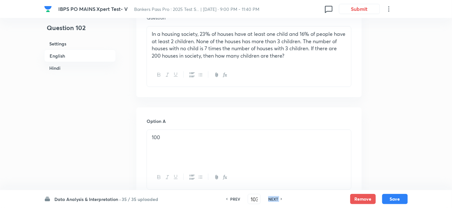
checkbox input "true"
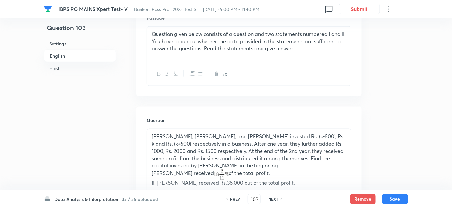
click at [273, 201] on h6 "NEXT" at bounding box center [273, 199] width 10 height 6
type input "104"
checkbox input "false"
checkbox input "true"
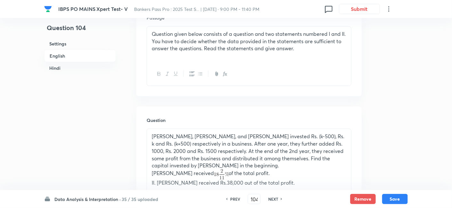
checkbox input "true"
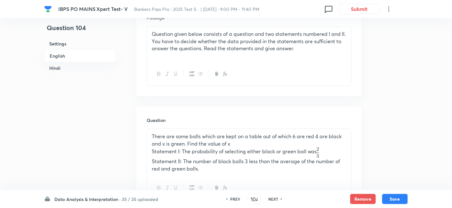
click at [273, 201] on h6 "NEXT" at bounding box center [273, 199] width 10 height 6
checkbox input "false"
type input "105"
checkbox input "true"
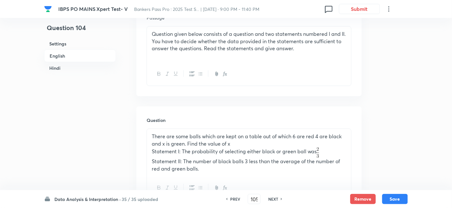
checkbox input "true"
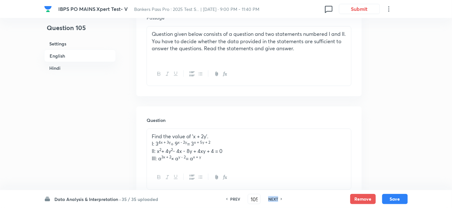
click at [273, 201] on h6 "NEXT" at bounding box center [273, 199] width 10 height 6
type input "106"
checkbox input "false"
checkbox input "true"
checkbox input "false"
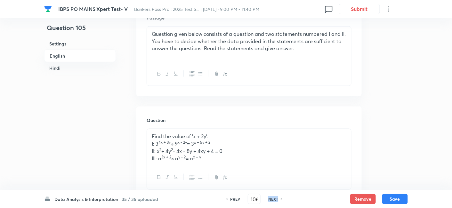
checkbox input "true"
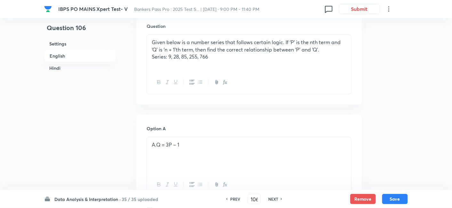
click at [273, 201] on h6 "NEXT" at bounding box center [273, 199] width 10 height 6
type input "107"
checkbox input "true"
checkbox input "false"
checkbox input "true"
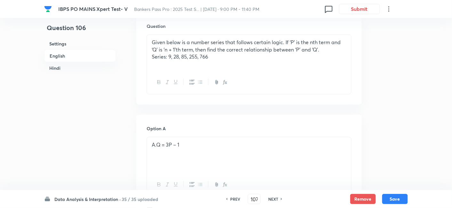
checkbox input "false"
click at [273, 201] on h6 "NEXT" at bounding box center [273, 199] width 10 height 6
checkbox input "false"
type input "108"
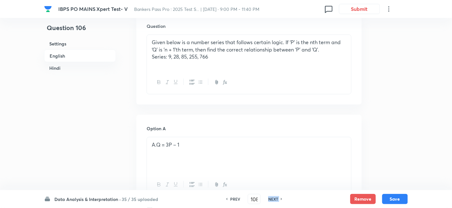
checkbox input "true"
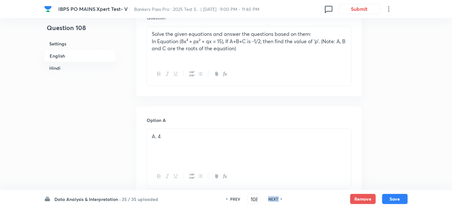
click at [273, 201] on h6 "NEXT" at bounding box center [273, 199] width 10 height 6
checkbox input "false"
type input "109"
checkbox input "true"
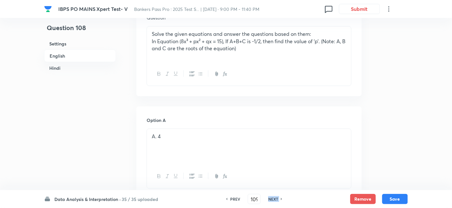
checkbox input "true"
click at [273, 201] on h6 "NEXT" at bounding box center [273, 199] width 10 height 6
checkbox input "false"
type input "110"
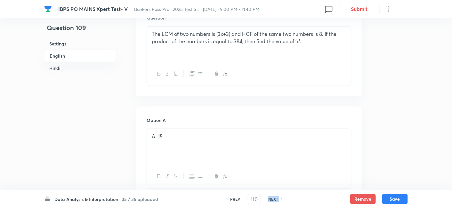
checkbox input "true"
click at [273, 201] on h6 "NEXT" at bounding box center [273, 199] width 10 height 6
type input "111"
checkbox input "true"
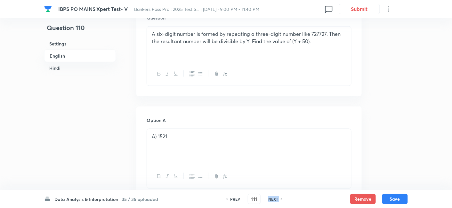
checkbox input "false"
checkbox input "true"
checkbox input "false"
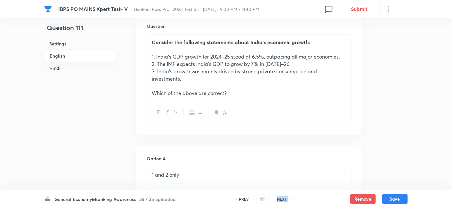
click at [273, 201] on div "PREV 111 ​ NEXT" at bounding box center [263, 199] width 83 height 10
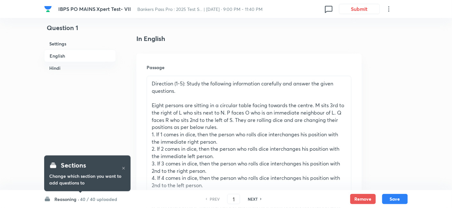
scroll to position [163, 0]
click at [94, 199] on h6 "40 / 40 uploaded" at bounding box center [98, 199] width 37 height 7
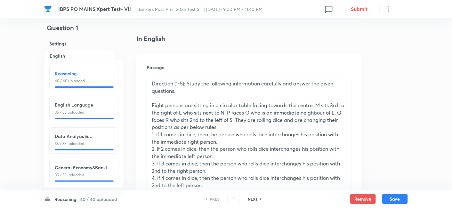
click at [81, 136] on h6 "Data Analysis & Interpretation" at bounding box center [84, 136] width 58 height 7
type input "76"
checkbox input "false"
checkbox input "true"
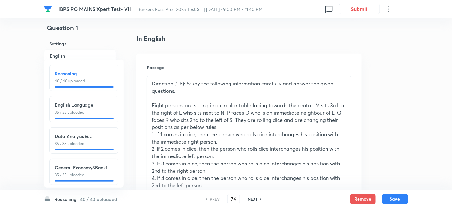
checkbox input "true"
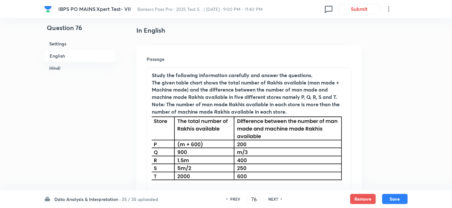
click at [276, 199] on h6 "NEXT" at bounding box center [273, 199] width 10 height 6
type input "77"
checkbox input "false"
checkbox input "true"
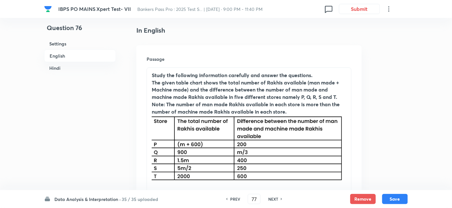
checkbox input "true"
click at [276, 199] on h6 "NEXT" at bounding box center [273, 199] width 10 height 6
type input "78"
checkbox input "false"
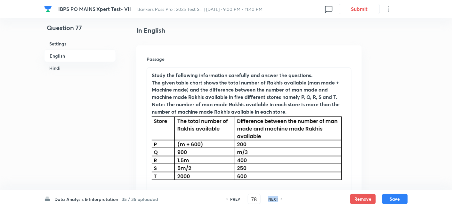
checkbox input "true"
click at [276, 199] on h6 "NEXT" at bounding box center [273, 199] width 10 height 6
type input "79"
checkbox input "false"
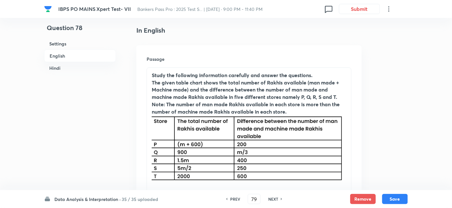
checkbox input "false"
checkbox input "true"
click at [276, 199] on h6 "NEXT" at bounding box center [273, 199] width 10 height 6
type input "80"
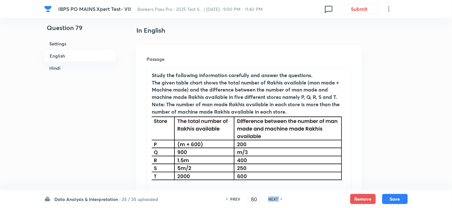
checkbox input "false"
checkbox input "true"
click at [276, 199] on h6 "NEXT" at bounding box center [273, 199] width 10 height 6
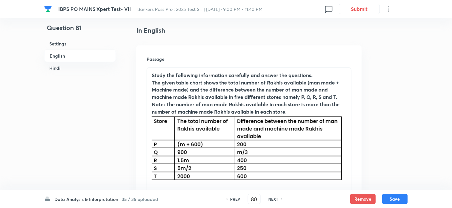
type input "81"
checkbox input "false"
checkbox input "true"
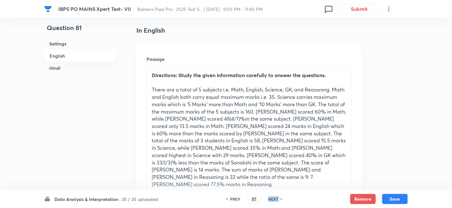
click at [276, 199] on h6 "NEXT" at bounding box center [273, 199] width 10 height 6
type input "82"
checkbox input "false"
checkbox input "true"
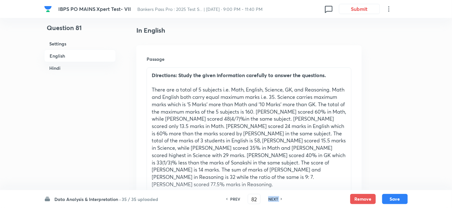
checkbox input "true"
click at [276, 199] on h6 "NEXT" at bounding box center [273, 199] width 10 height 6
type input "83"
checkbox input "false"
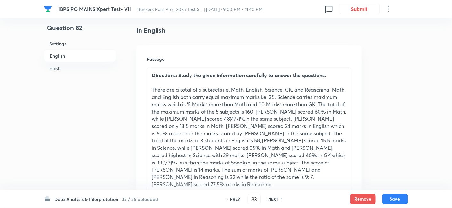
checkbox input "true"
click at [276, 199] on h6 "NEXT" at bounding box center [273, 199] width 10 height 6
type input "84"
checkbox input "false"
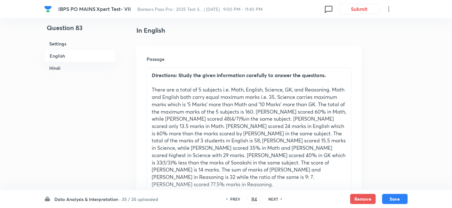
checkbox input "false"
checkbox input "true"
click at [276, 199] on h6 "NEXT" at bounding box center [273, 199] width 10 height 6
type input "85"
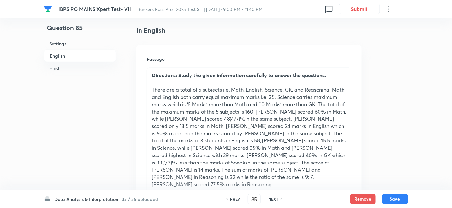
checkbox input "false"
checkbox input "true"
click at [276, 199] on h6 "NEXT" at bounding box center [273, 199] width 10 height 6
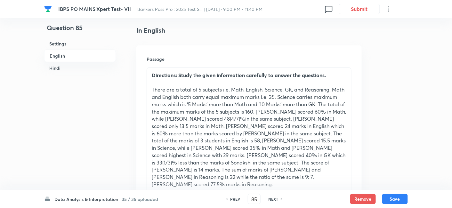
type input "86"
checkbox input "true"
checkbox input "false"
checkbox input "true"
checkbox input "false"
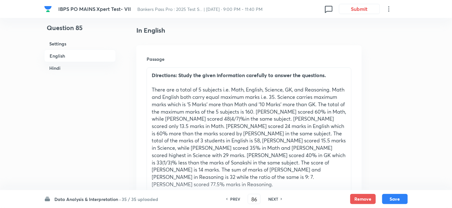
click at [276, 199] on h6 "NEXT" at bounding box center [273, 199] width 10 height 6
type input "87"
checkbox input "false"
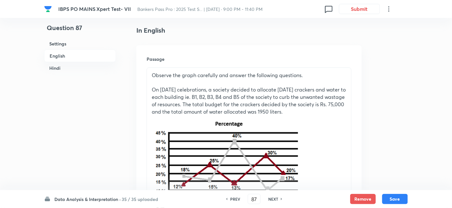
checkbox input "true"
click at [276, 199] on h6 "NEXT" at bounding box center [273, 199] width 10 height 6
type input "88"
checkbox input "false"
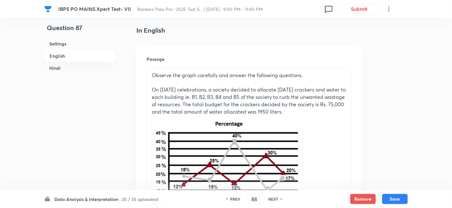
checkbox input "false"
checkbox input "true"
click at [276, 199] on h6 "NEXT" at bounding box center [273, 199] width 10 height 6
type input "89"
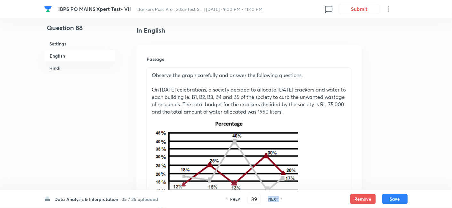
checkbox input "false"
checkbox input "true"
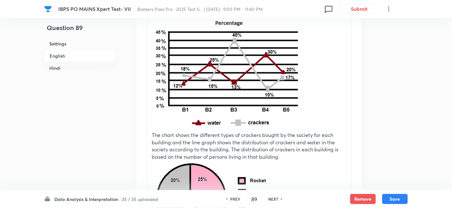
scroll to position [264, 0]
click at [275, 199] on h6 "NEXT" at bounding box center [273, 199] width 10 height 6
type input "90"
checkbox input "true"
checkbox input "false"
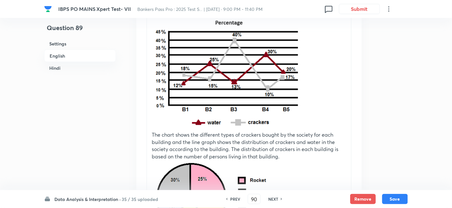
checkbox input "true"
checkbox input "false"
click at [275, 199] on h6 "NEXT" at bounding box center [273, 199] width 10 height 6
type input "91"
checkbox input "false"
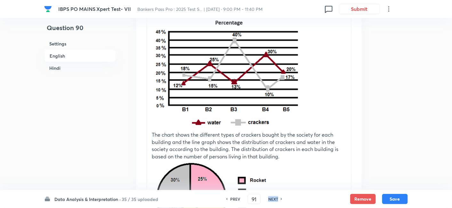
checkbox input "false"
checkbox input "true"
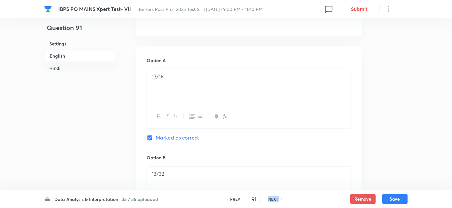
click at [275, 199] on h6 "NEXT" at bounding box center [273, 199] width 10 height 6
type input "92"
checkbox input "false"
checkbox input "true"
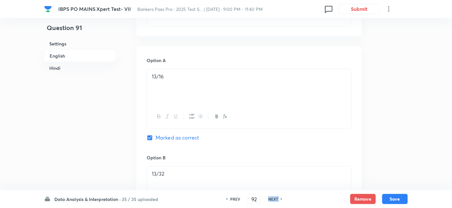
checkbox input "true"
click at [275, 199] on h6 "NEXT" at bounding box center [273, 199] width 10 height 6
type input "93"
checkbox input "false"
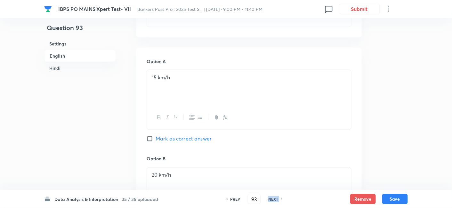
checkbox input "true"
click at [275, 199] on h6 "NEXT" at bounding box center [273, 199] width 10 height 6
type input "94"
checkbox input "false"
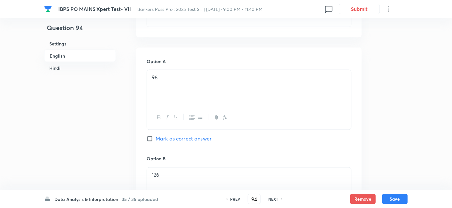
checkbox input "false"
checkbox input "true"
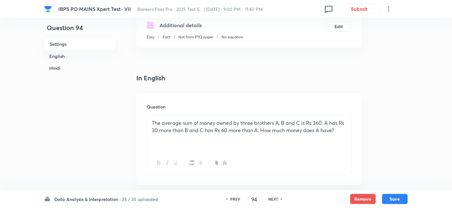
scroll to position [114, 0]
click at [269, 199] on h6 "NEXT" at bounding box center [273, 199] width 10 height 6
type input "95"
checkbox input "true"
checkbox input "false"
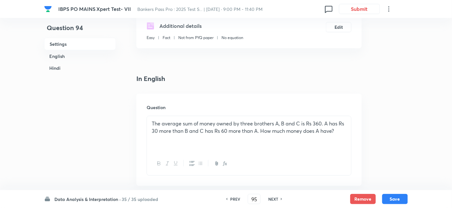
checkbox input "true"
checkbox input "false"
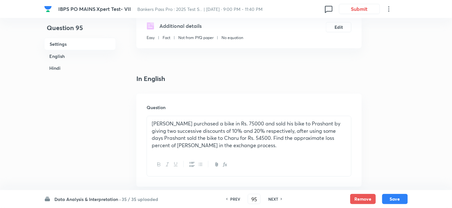
click at [269, 199] on h6 "NEXT" at bounding box center [273, 199] width 10 height 6
type input "96"
checkbox input "false"
checkbox input "true"
checkbox input "false"
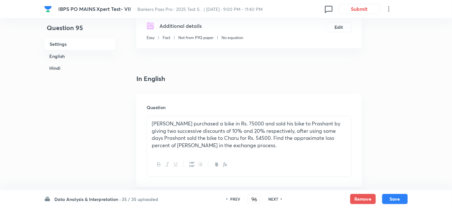
checkbox input "true"
click at [269, 199] on h6 "NEXT" at bounding box center [273, 199] width 10 height 6
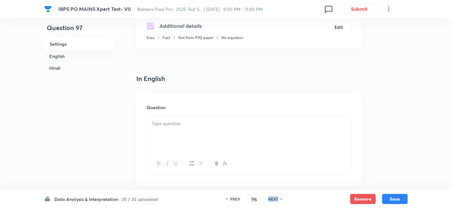
checkbox input "false"
type input "97"
checkbox input "true"
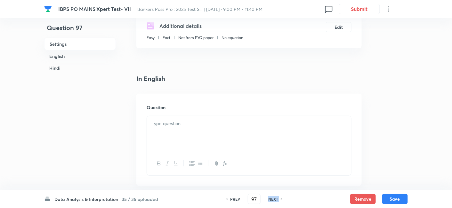
click at [269, 199] on h6 "NEXT" at bounding box center [273, 199] width 10 height 6
type input "98"
checkbox input "true"
checkbox input "false"
checkbox input "true"
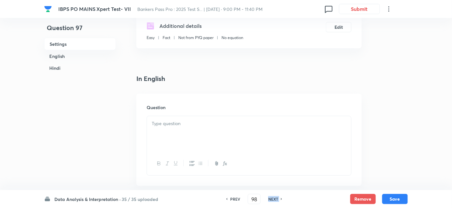
checkbox input "false"
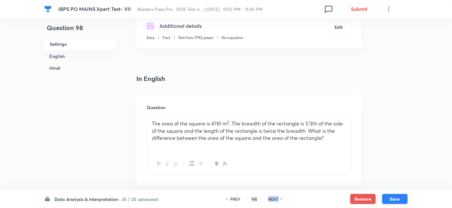
click at [269, 199] on h6 "NEXT" at bounding box center [273, 199] width 10 height 6
type input "99"
checkbox input "true"
checkbox input "false"
checkbox input "true"
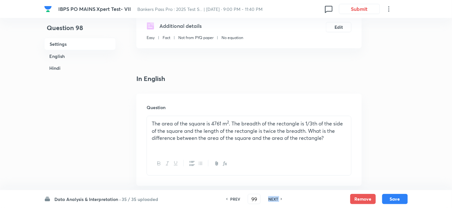
checkbox input "false"
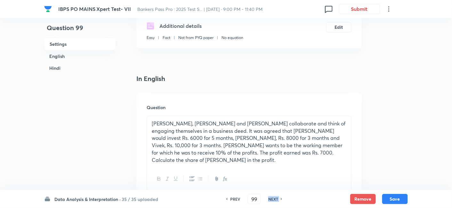
click at [269, 199] on h6 "NEXT" at bounding box center [273, 199] width 10 height 6
checkbox input "false"
type input "100"
checkbox input "true"
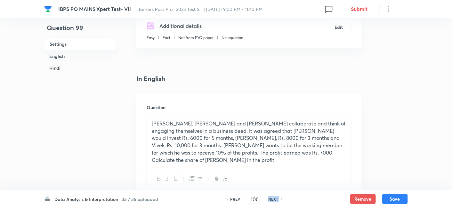
checkbox input "true"
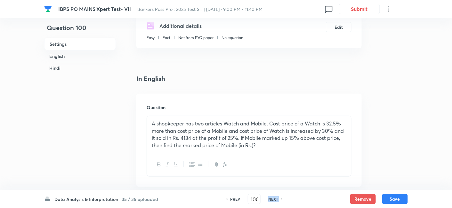
click at [269, 199] on h6 "NEXT" at bounding box center [273, 199] width 10 height 6
type input "101"
checkbox input "false"
checkbox input "true"
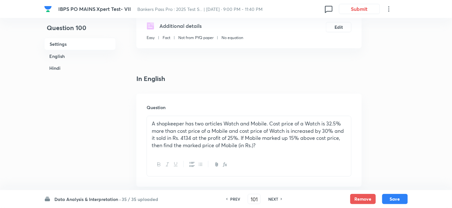
checkbox input "true"
click at [269, 199] on h6 "NEXT" at bounding box center [273, 199] width 10 height 6
checkbox input "false"
type input "102"
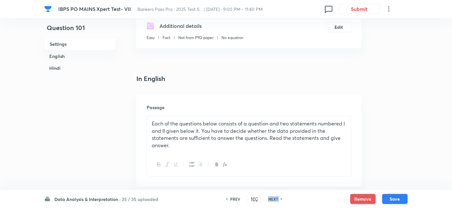
checkbox input "true"
click at [269, 199] on h6 "NEXT" at bounding box center [273, 199] width 10 height 6
type input "103"
checkbox input "false"
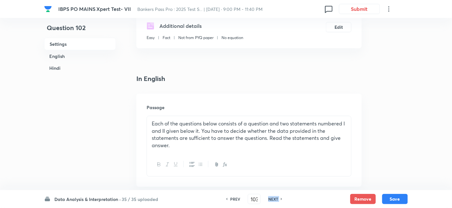
checkbox input "false"
checkbox input "true"
click at [269, 199] on h6 "NEXT" at bounding box center [273, 199] width 10 height 6
type input "104"
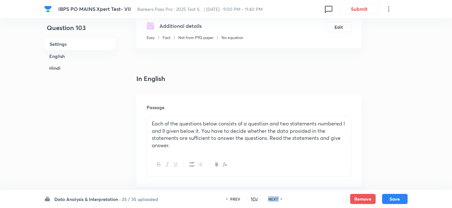
checkbox input "true"
checkbox input "false"
checkbox input "true"
checkbox input "false"
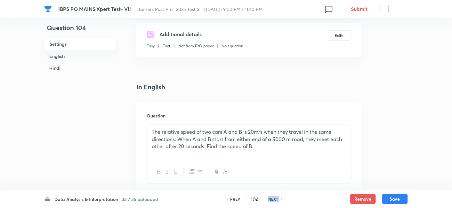
click at [269, 199] on h6 "NEXT" at bounding box center [273, 199] width 10 height 6
checkbox input "false"
type input "105"
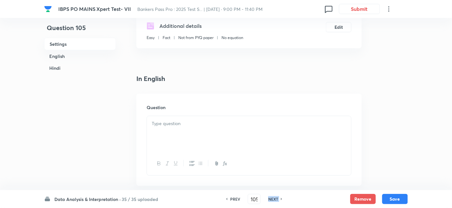
checkbox input "true"
click at [269, 199] on h6 "NEXT" at bounding box center [273, 199] width 10 height 6
checkbox input "false"
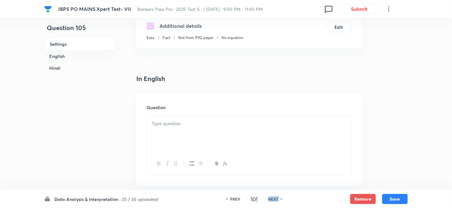
type input "106"
checkbox input "true"
click at [269, 199] on h6 "NEXT" at bounding box center [273, 199] width 10 height 6
checkbox input "false"
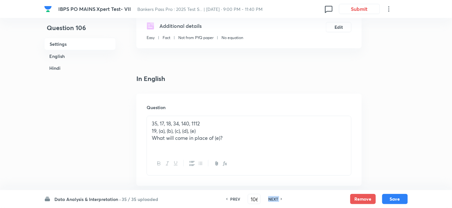
checkbox input "false"
type input "107"
checkbox input "true"
click at [269, 199] on h6 "NEXT" at bounding box center [273, 199] width 10 height 6
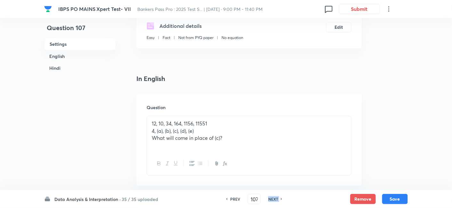
checkbox input "false"
type input "108"
checkbox input "true"
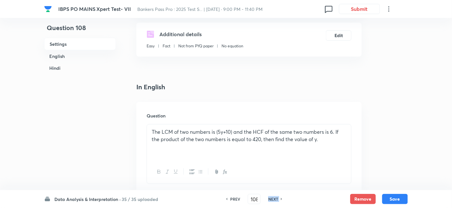
click at [269, 199] on h6 "NEXT" at bounding box center [273, 199] width 10 height 6
checkbox input "false"
type input "109"
checkbox input "true"
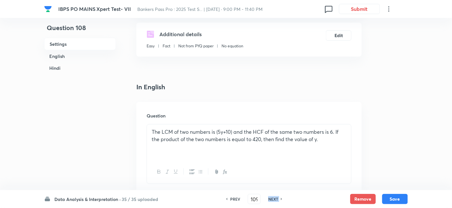
checkbox input "true"
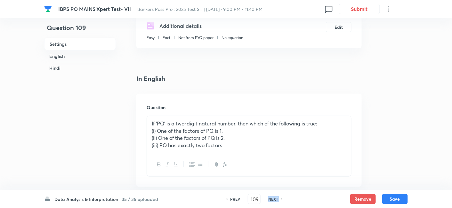
click at [269, 199] on h6 "NEXT" at bounding box center [273, 199] width 10 height 6
type input "110"
checkbox input "true"
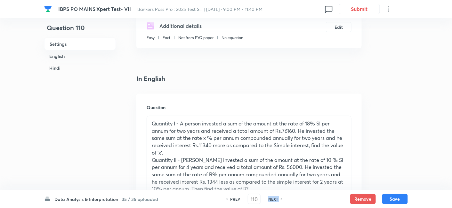
click at [269, 199] on h6 "NEXT" at bounding box center [273, 199] width 10 height 6
type input "111"
checkbox input "false"
checkbox input "true"
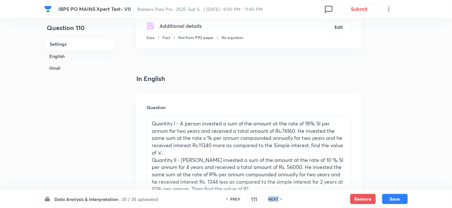
checkbox input "true"
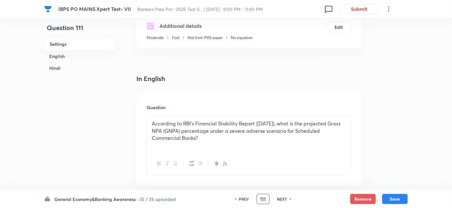
click at [269, 199] on div "PREV 111 ​ NEXT" at bounding box center [263, 199] width 83 height 10
